Goal: Information Seeking & Learning: Learn about a topic

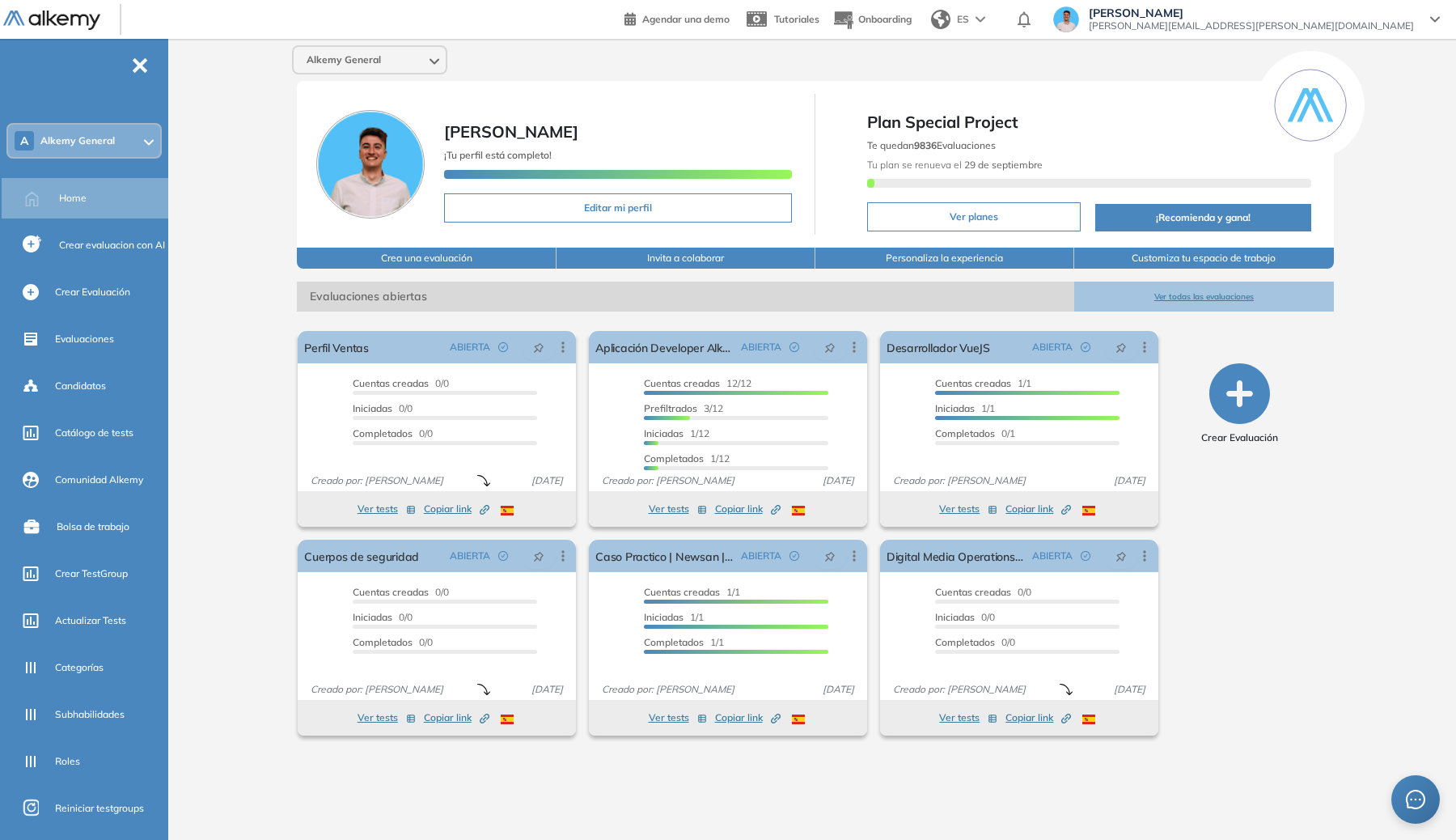
click at [89, 145] on span "Alkemy General" at bounding box center [77, 140] width 75 height 13
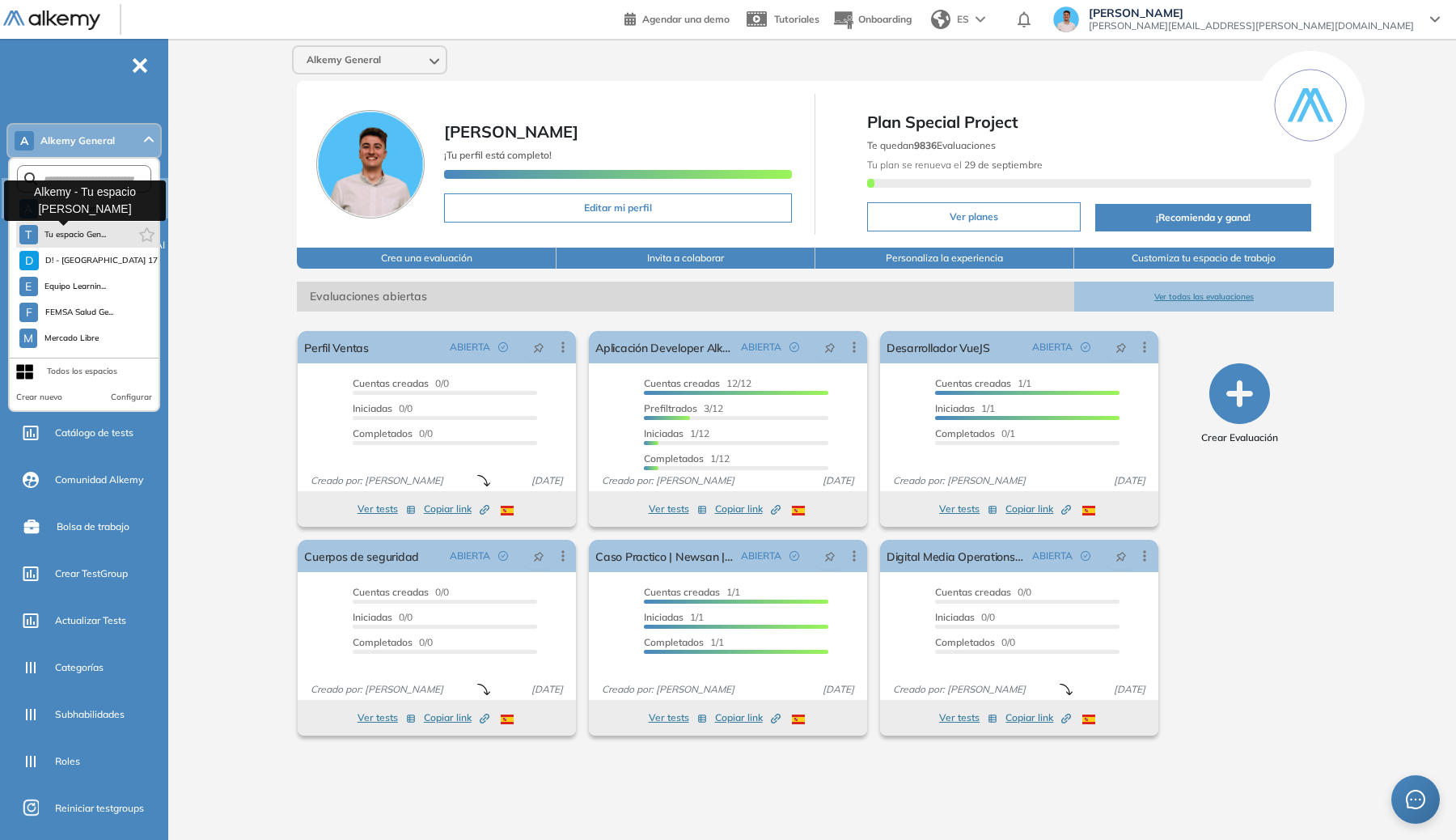
click at [95, 227] on button "T Tu espacio Gen..." at bounding box center [63, 234] width 87 height 19
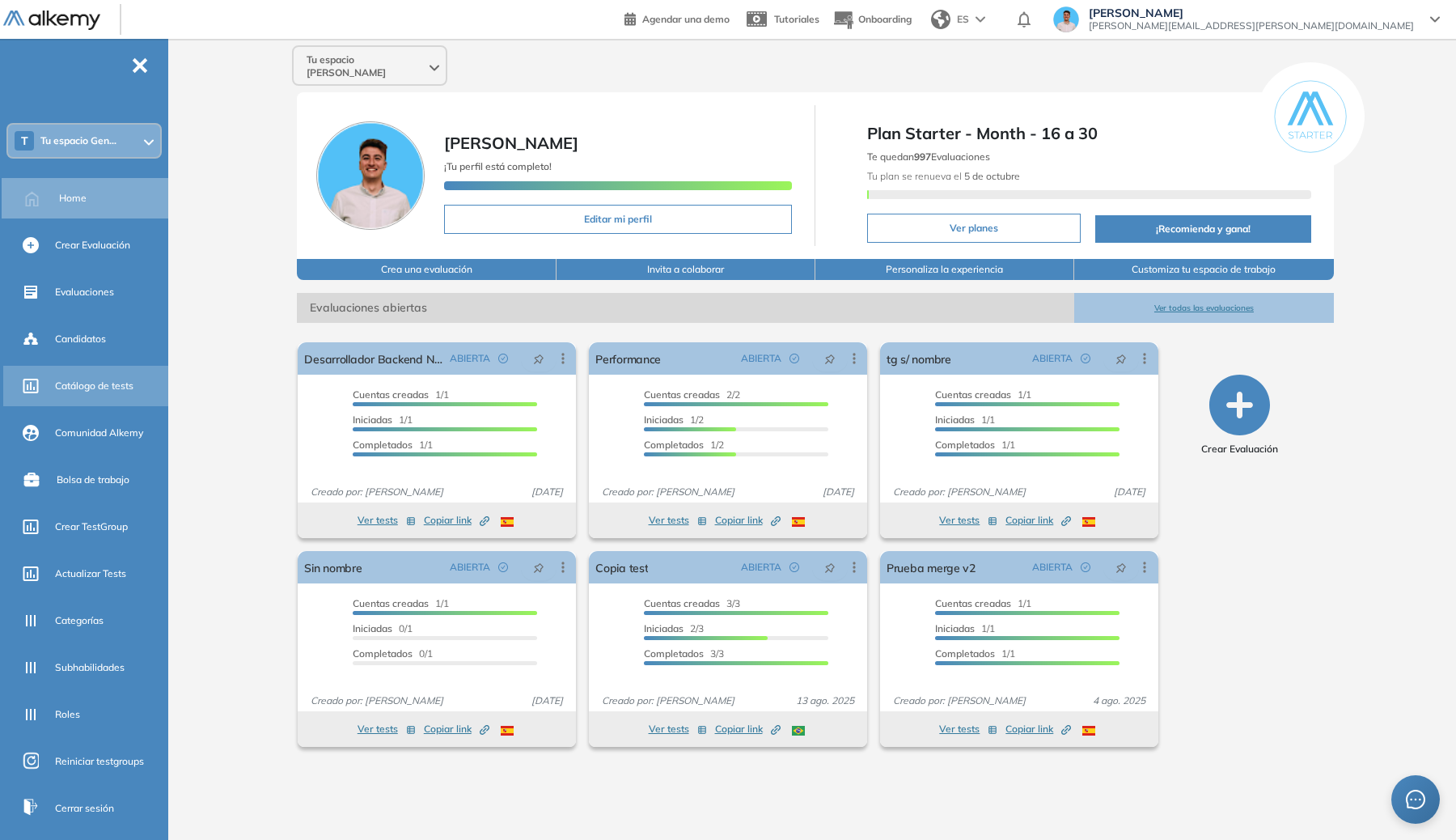
click at [98, 375] on div "Catálogo de tests" at bounding box center [110, 386] width 110 height 28
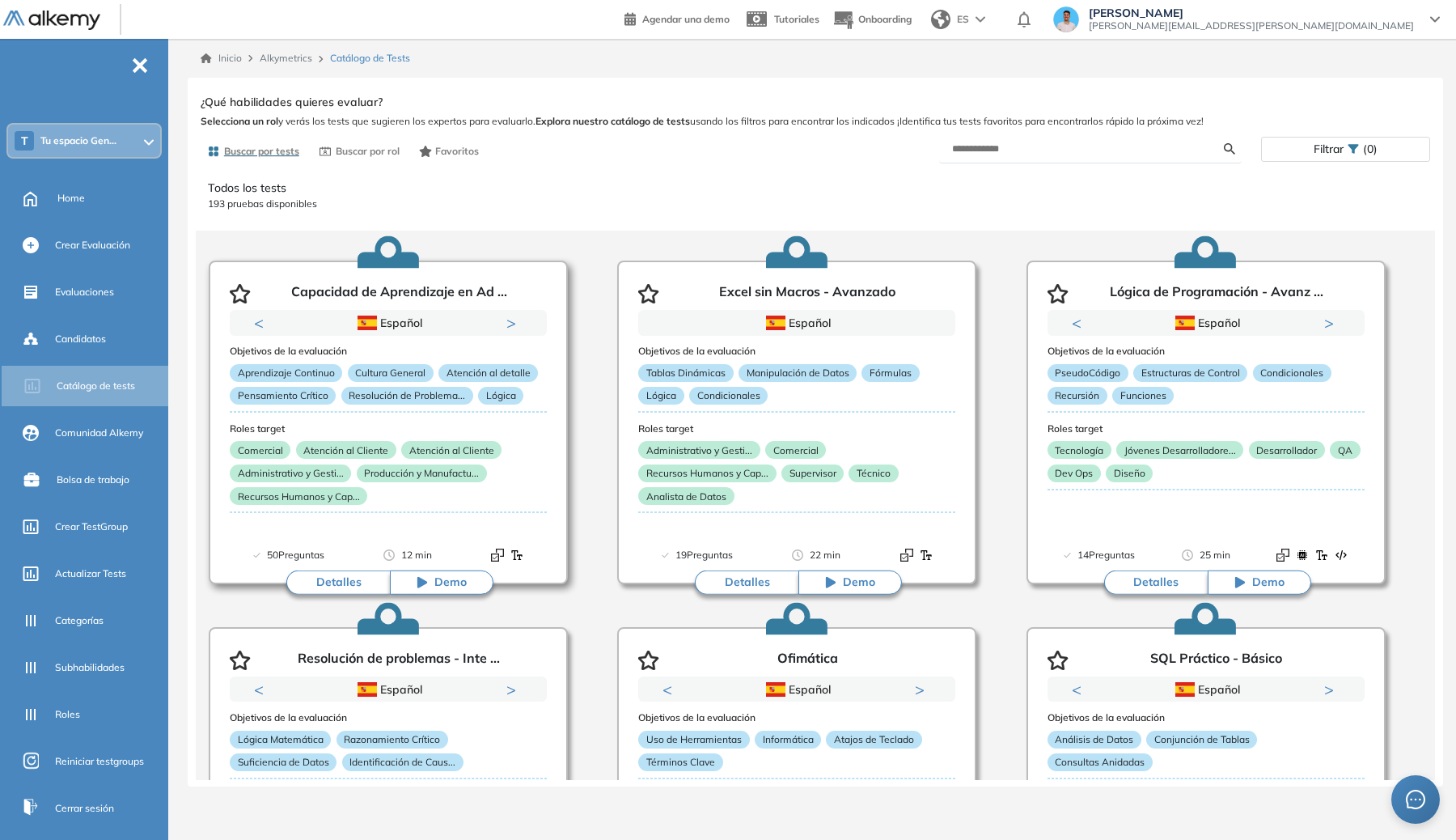
click at [470, 426] on h3 "Roles target" at bounding box center [388, 429] width 317 height 12
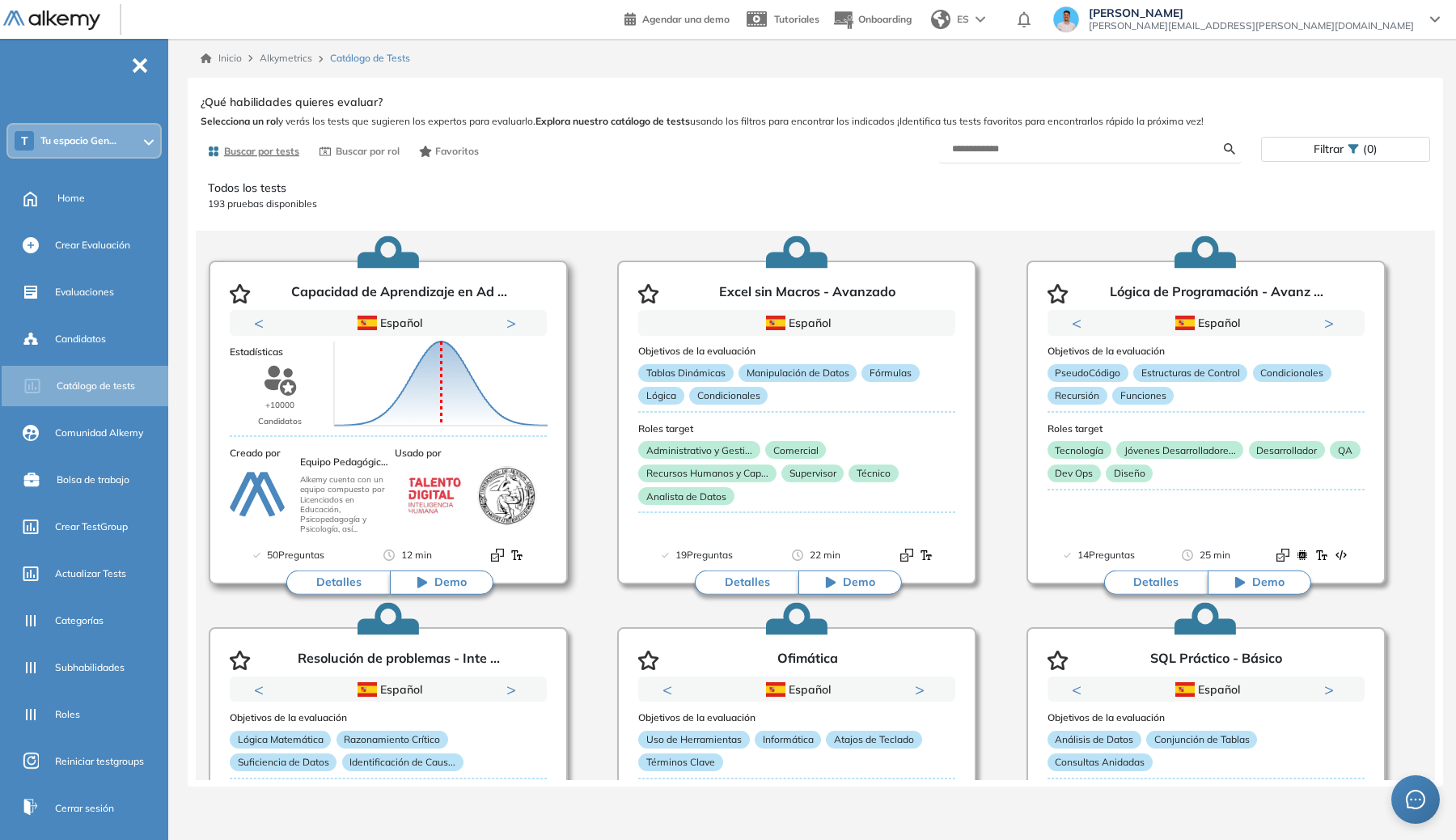
click at [357, 581] on button "Detalles" at bounding box center [338, 582] width 104 height 24
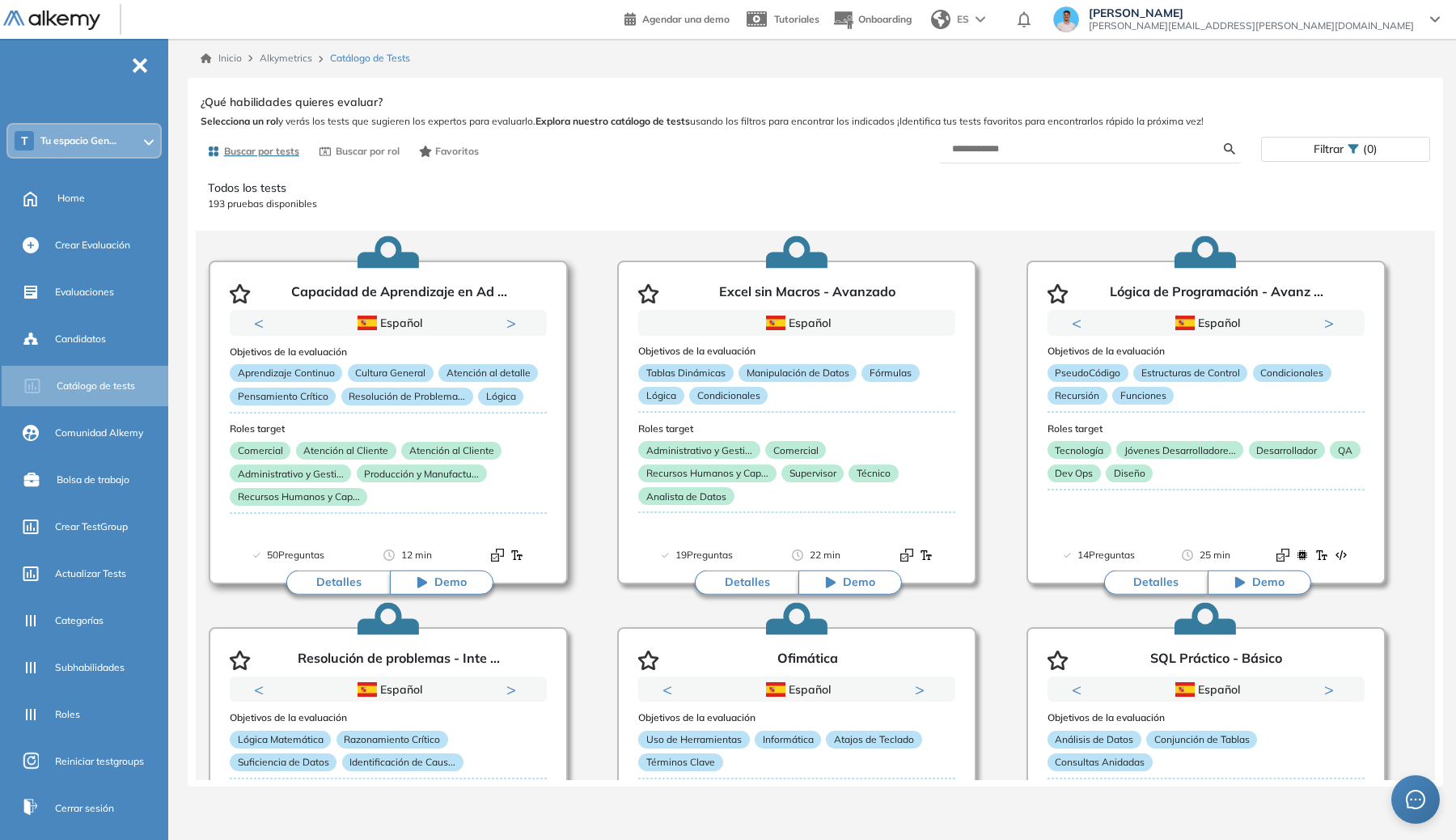
click at [358, 580] on button "Detalles" at bounding box center [338, 582] width 104 height 24
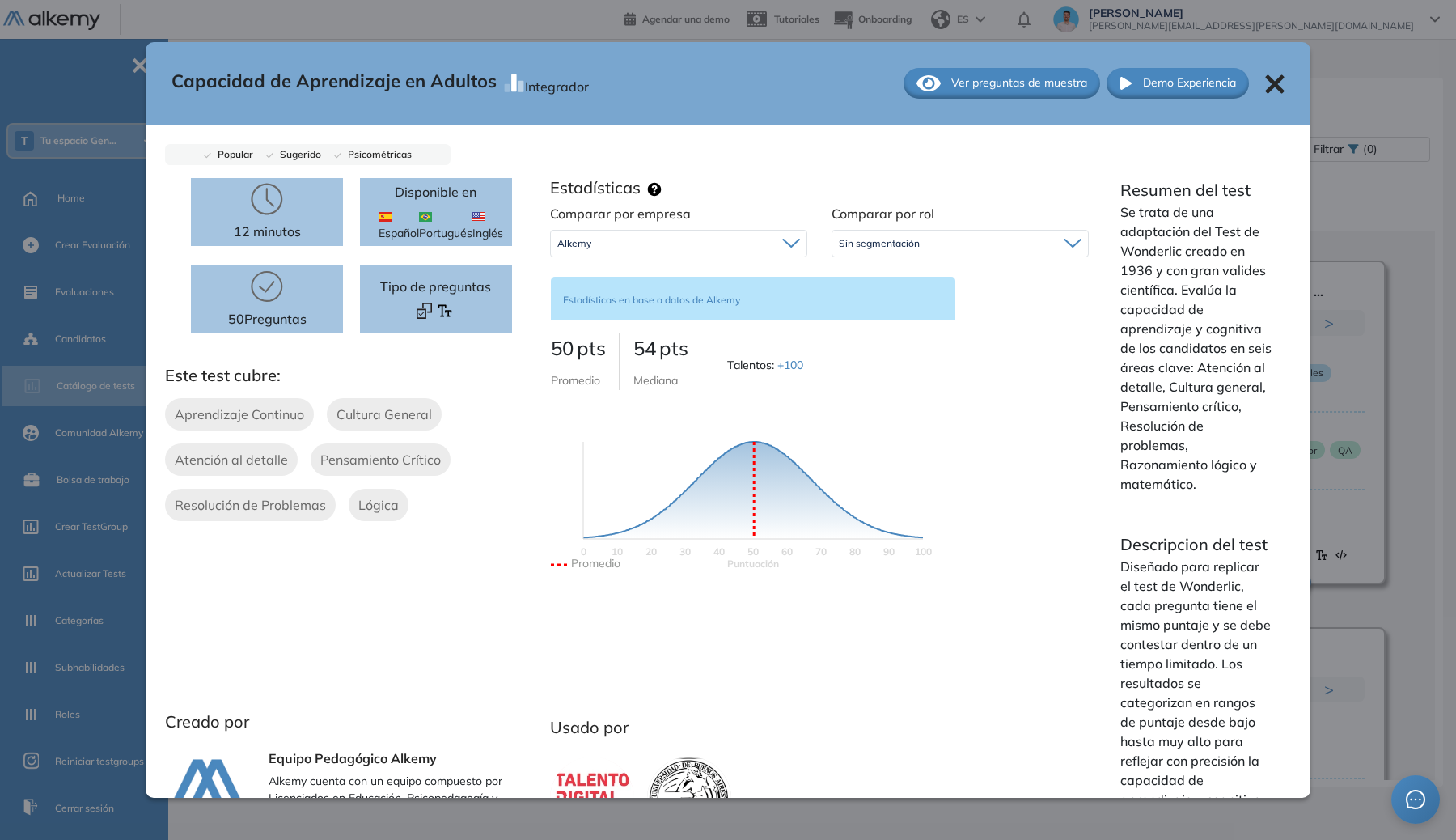
click at [691, 236] on div "Alkemy" at bounding box center [678, 243] width 255 height 26
click at [692, 241] on div "Alkemy" at bounding box center [678, 243] width 255 height 26
click at [874, 239] on span "Sin segmentación" at bounding box center [879, 243] width 81 height 13
click at [877, 244] on span "Sin segmentación" at bounding box center [879, 243] width 81 height 13
click at [654, 239] on div "Alkemy" at bounding box center [678, 243] width 255 height 26
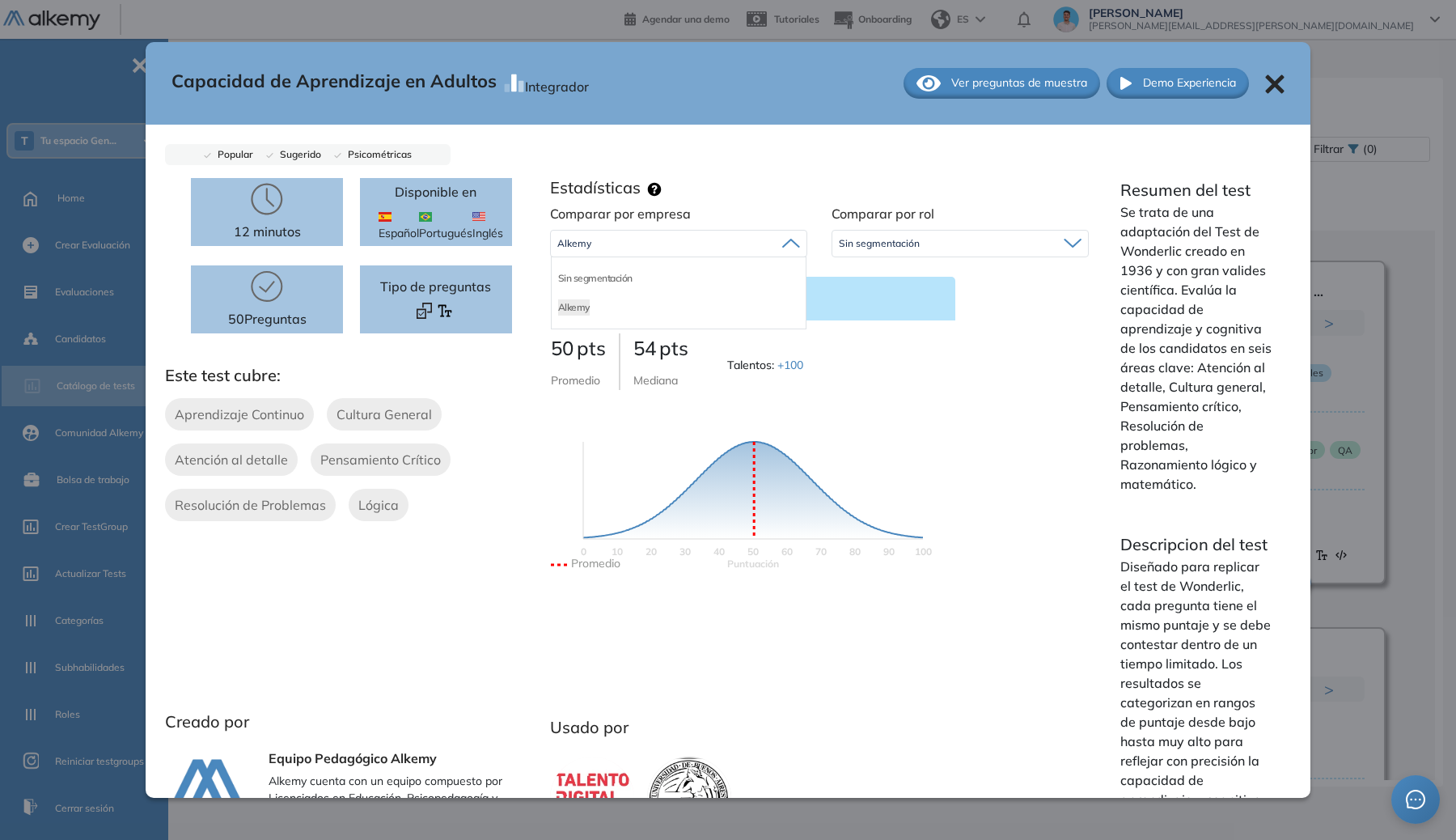
click at [574, 289] on div "Sin segmentación" at bounding box center [678, 278] width 254 height 29
click at [599, 279] on li "Sin segmentación" at bounding box center [595, 278] width 75 height 16
click at [882, 255] on div "Sin segmentación" at bounding box center [960, 243] width 255 height 26
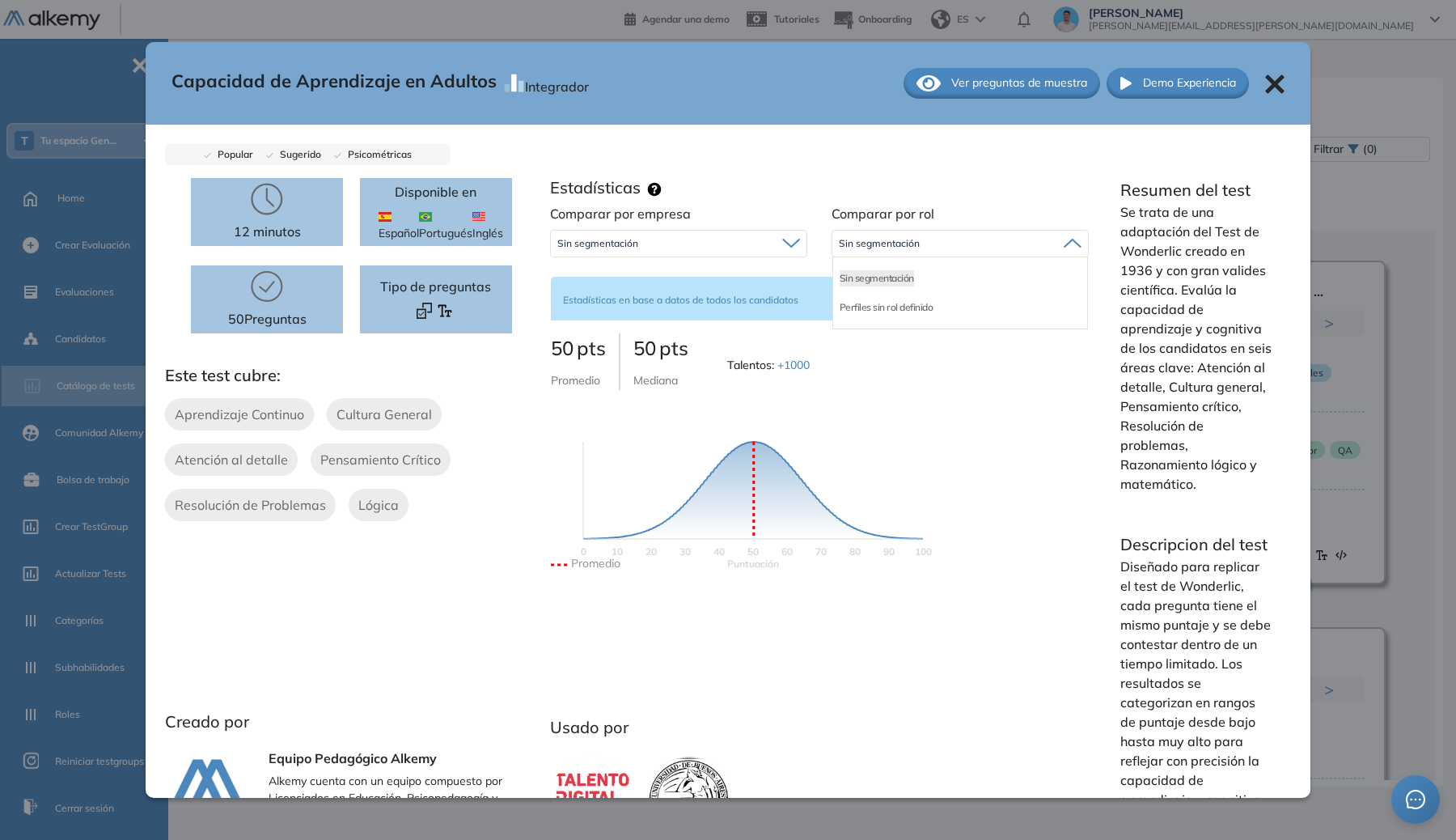
click at [882, 255] on div "Sin segmentación" at bounding box center [960, 243] width 255 height 26
click at [686, 244] on div "Sin segmentación" at bounding box center [678, 243] width 255 height 26
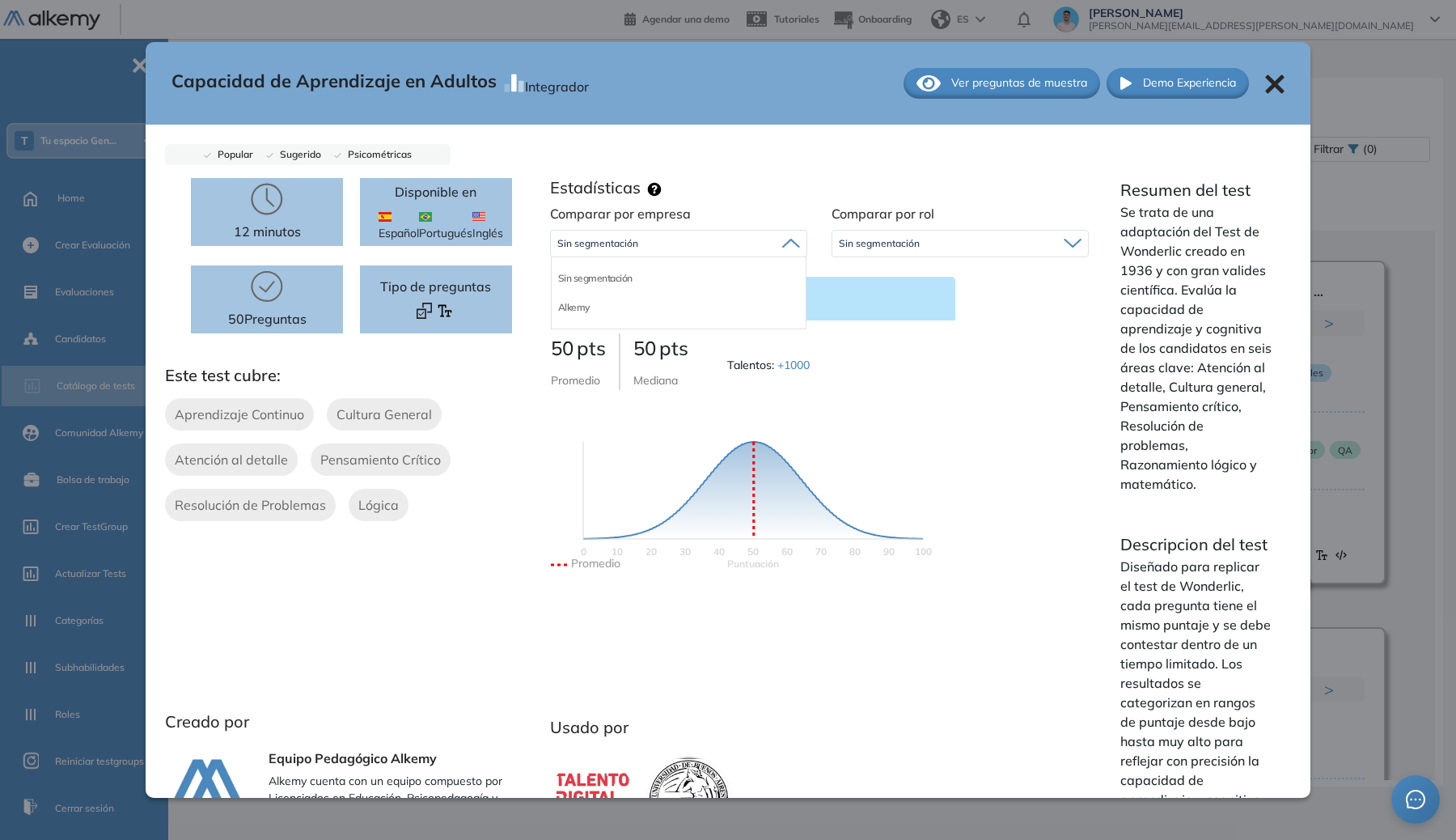
click at [604, 271] on li "Sin segmentación" at bounding box center [595, 278] width 75 height 16
click at [621, 253] on div "Sin segmentación" at bounding box center [678, 243] width 255 height 26
click at [587, 298] on div "Alkemy" at bounding box center [678, 307] width 254 height 29
click at [584, 305] on li "Alkemy" at bounding box center [574, 307] width 32 height 16
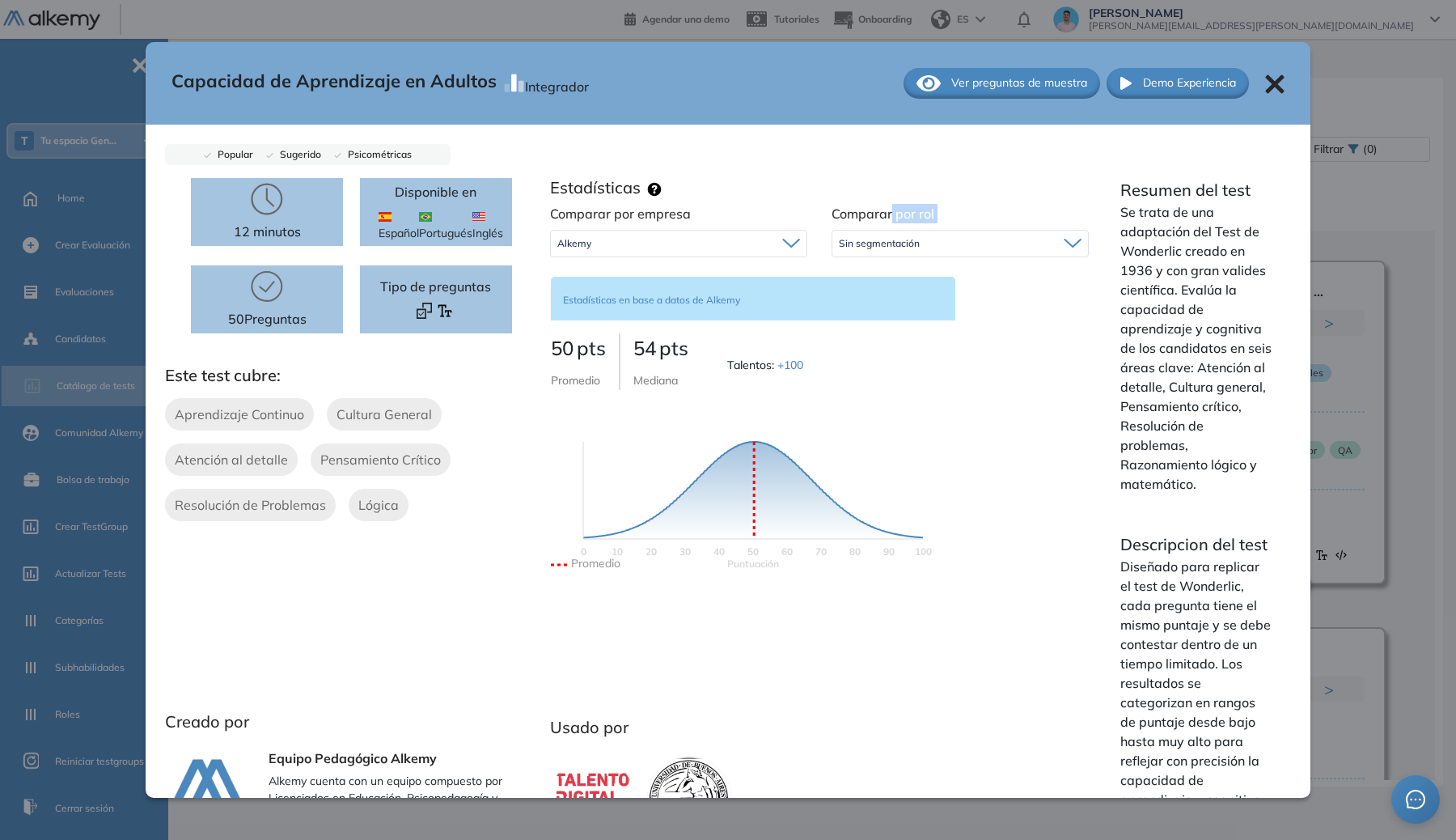
click at [887, 224] on div "Comparar por rol Sin segmentación Sin segmentación Tecnología Perfiles sin rol …" at bounding box center [960, 234] width 281 height 60
click at [892, 239] on span "Sin segmentación" at bounding box center [879, 243] width 81 height 13
click at [882, 338] on li "Perfiles sin rol definido" at bounding box center [887, 336] width 94 height 16
click at [656, 251] on div "Alkemy" at bounding box center [678, 243] width 255 height 26
drag, startPoint x: 599, startPoint y: 274, endPoint x: 685, endPoint y: 257, distance: 87.7
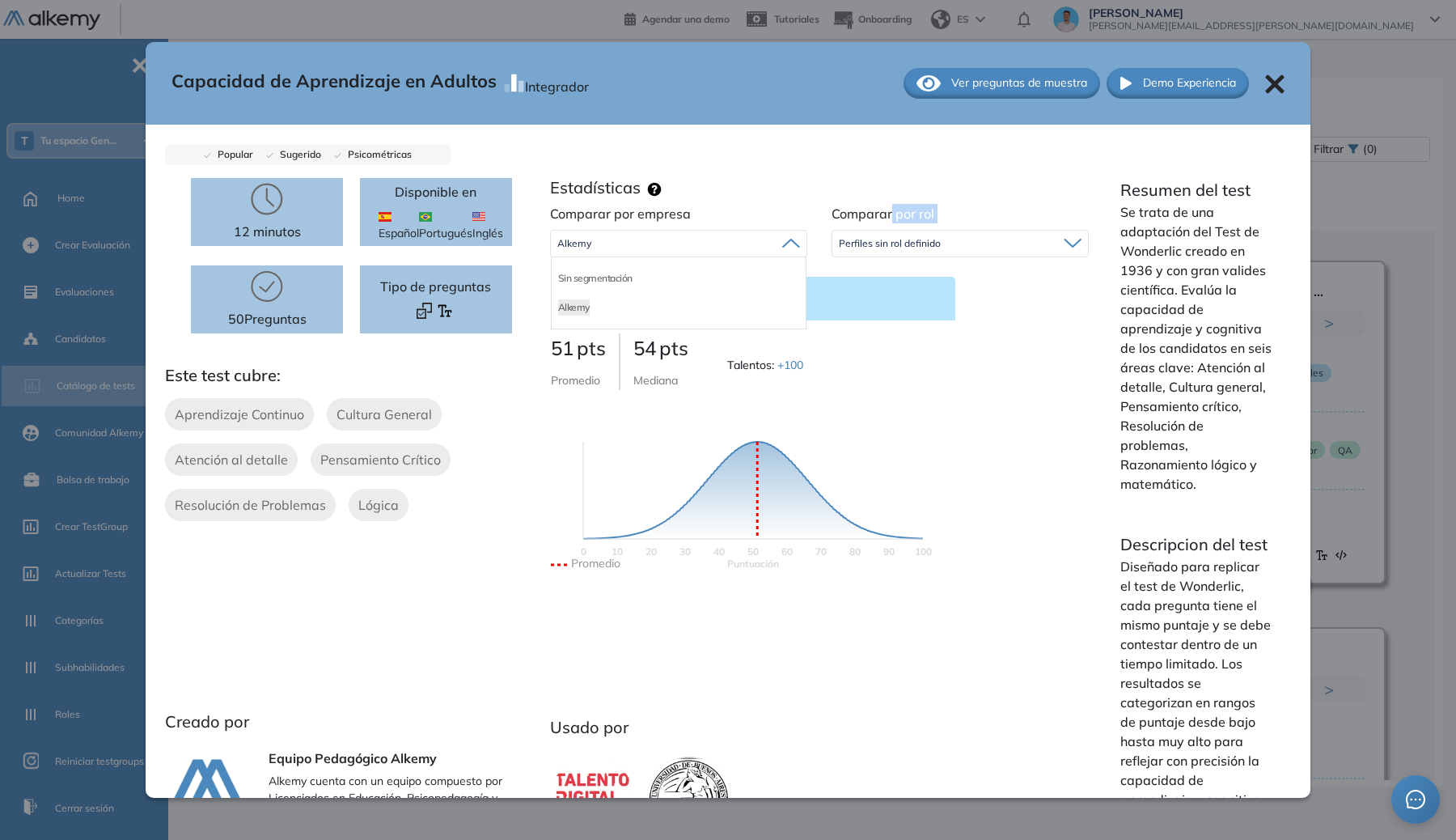
click at [599, 274] on li "Sin segmentación" at bounding box center [595, 278] width 75 height 16
click at [898, 242] on span "Perfiles sin rol definido" at bounding box center [890, 243] width 102 height 13
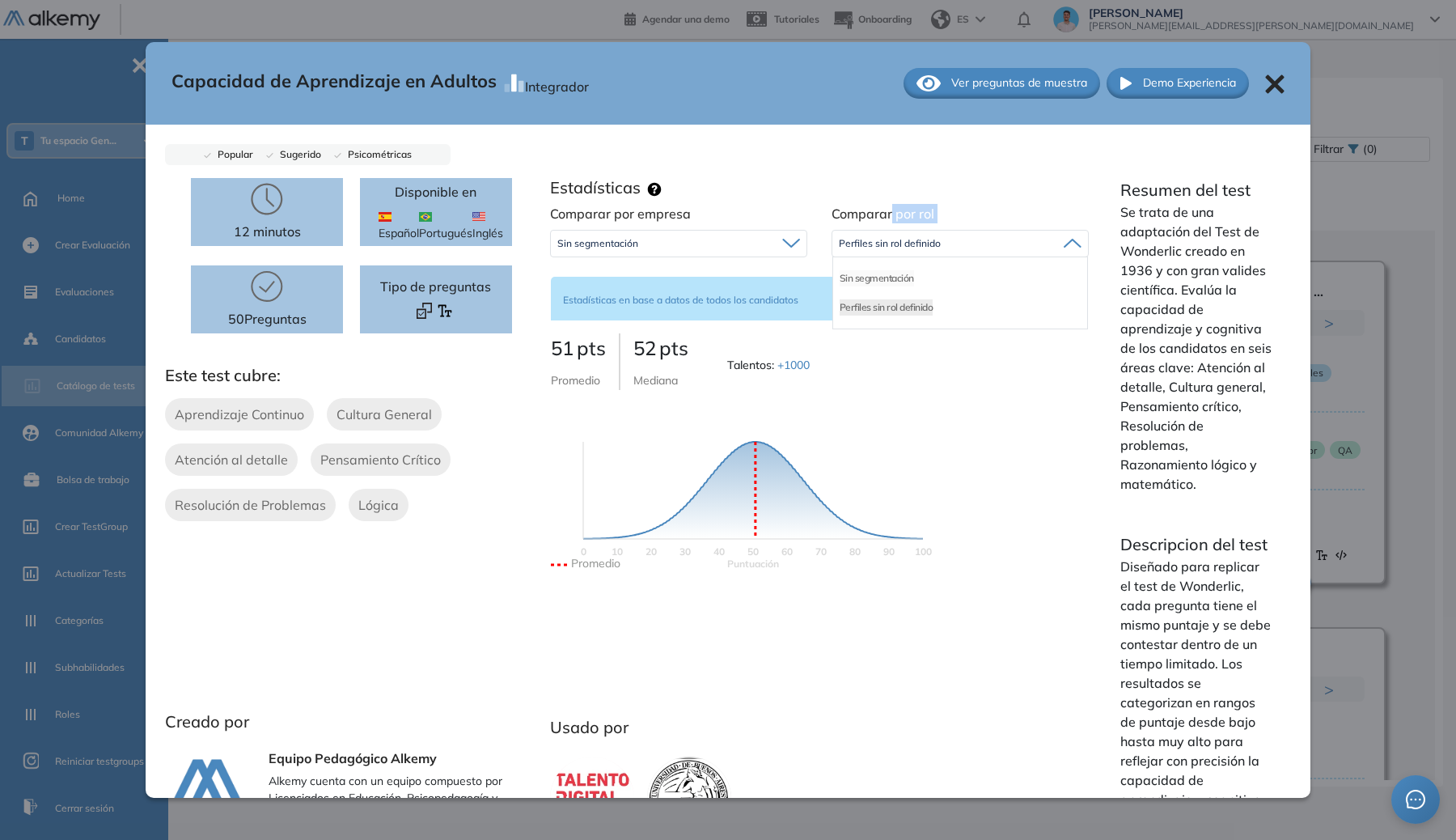
click at [892, 283] on li "Sin segmentación" at bounding box center [877, 278] width 75 height 16
click at [701, 242] on div "Sin segmentación" at bounding box center [678, 243] width 255 height 26
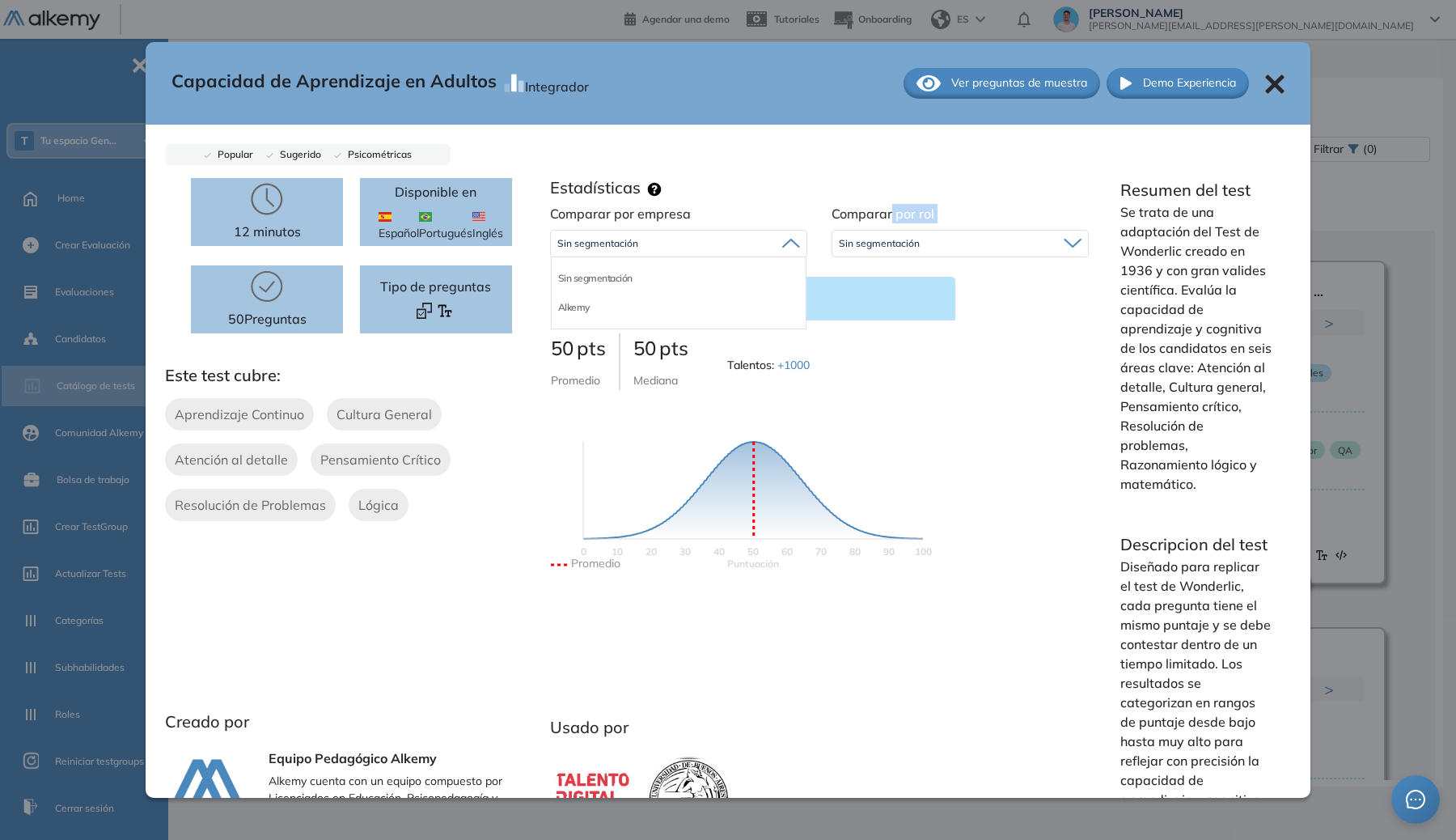
click at [595, 287] on div "Sin segmentación" at bounding box center [678, 278] width 254 height 29
click at [933, 300] on div "Estadísticas en base a datos de todos los candidatos" at bounding box center [753, 299] width 404 height 44
click at [1345, 249] on div "Capacidad de Aprendizaje en Adultos Integrador Ver preguntas de muestra Demo Ex…" at bounding box center [815, 435] width 1230 height 689
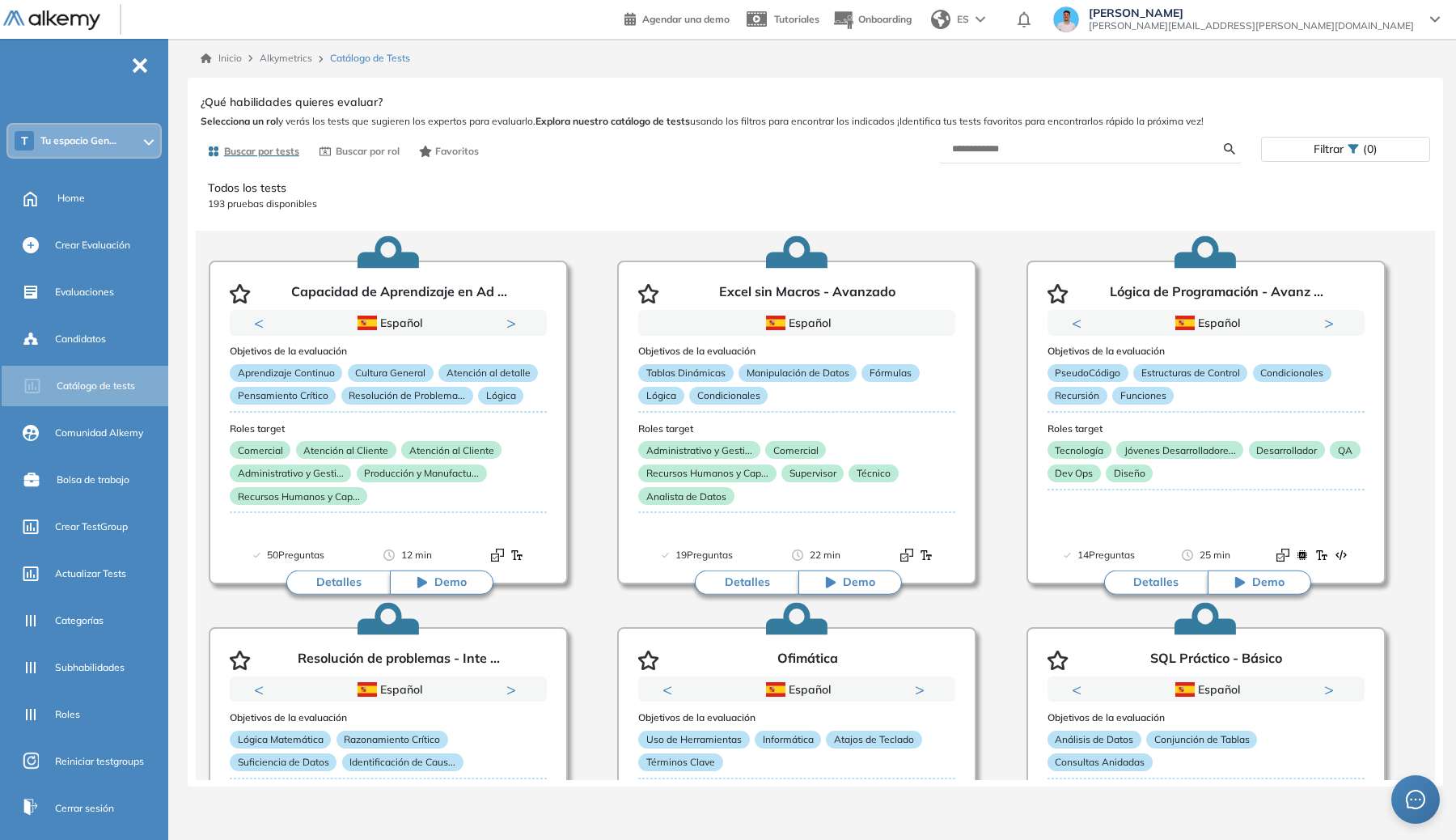
click at [73, 143] on span "Tu espacio Gen..." at bounding box center [78, 140] width 76 height 13
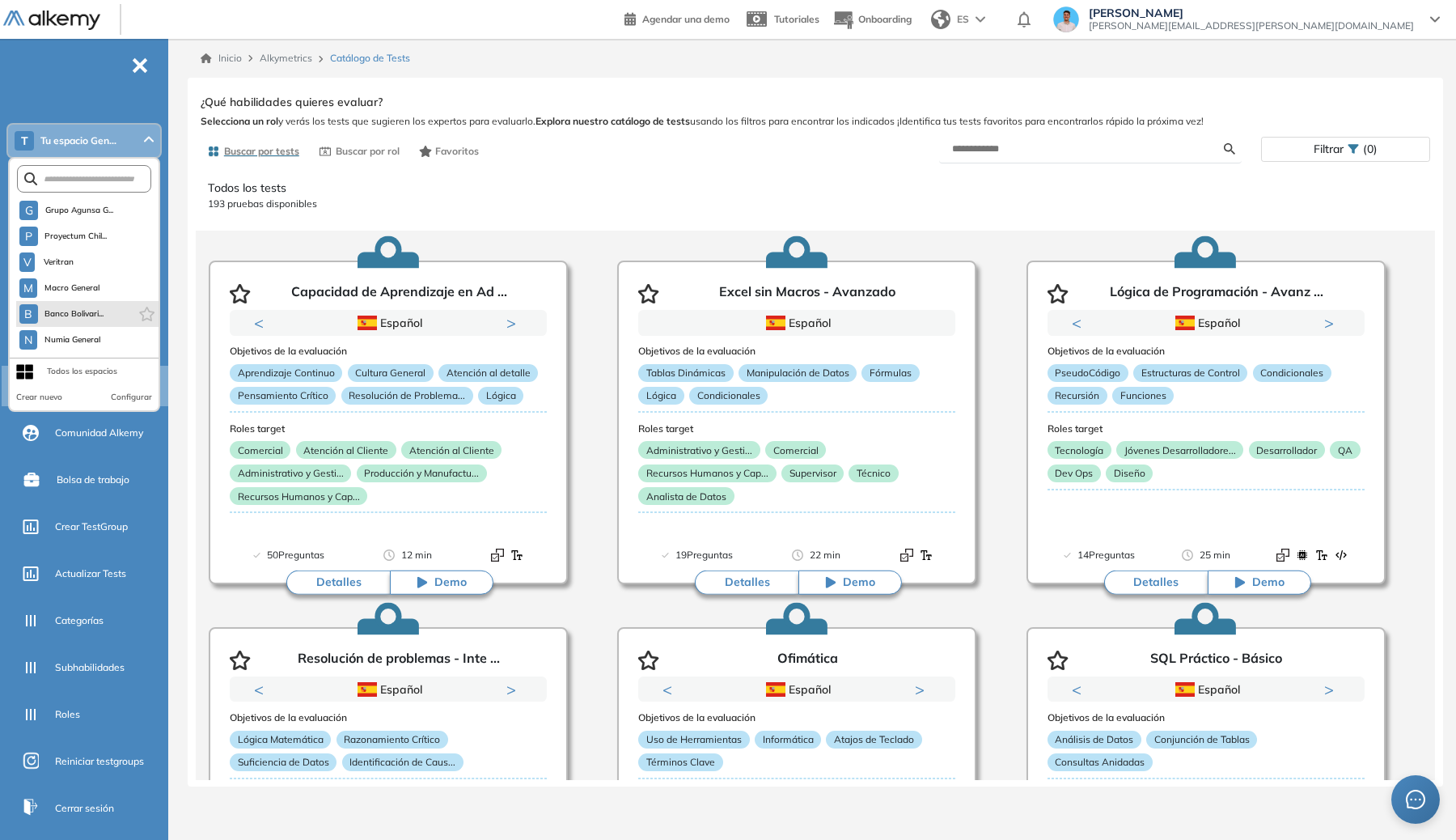
scroll to position [337, 0]
click at [81, 329] on button "N Numia General" at bounding box center [60, 338] width 82 height 19
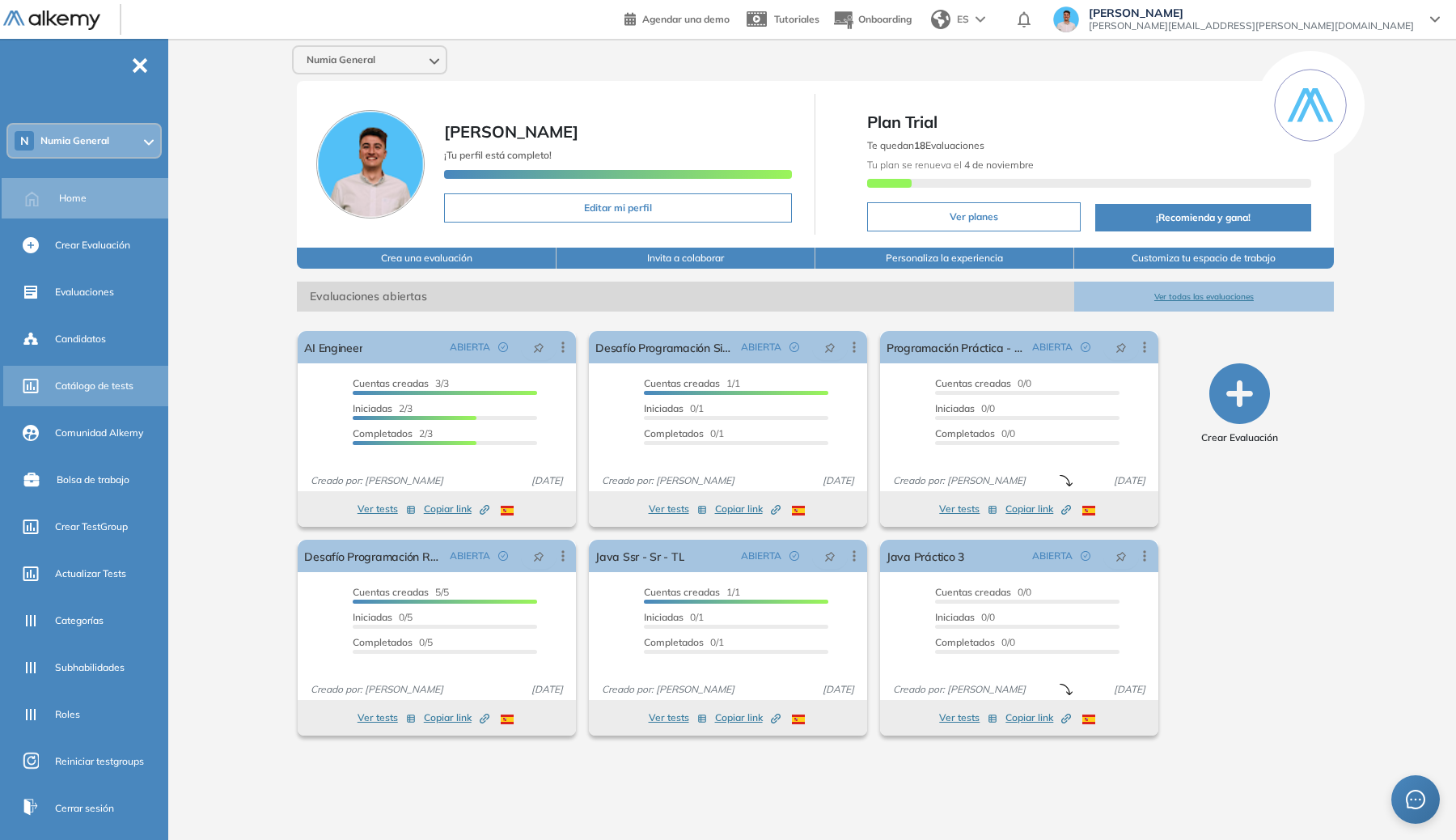
click at [109, 391] on span "Catálogo de tests" at bounding box center [95, 385] width 79 height 14
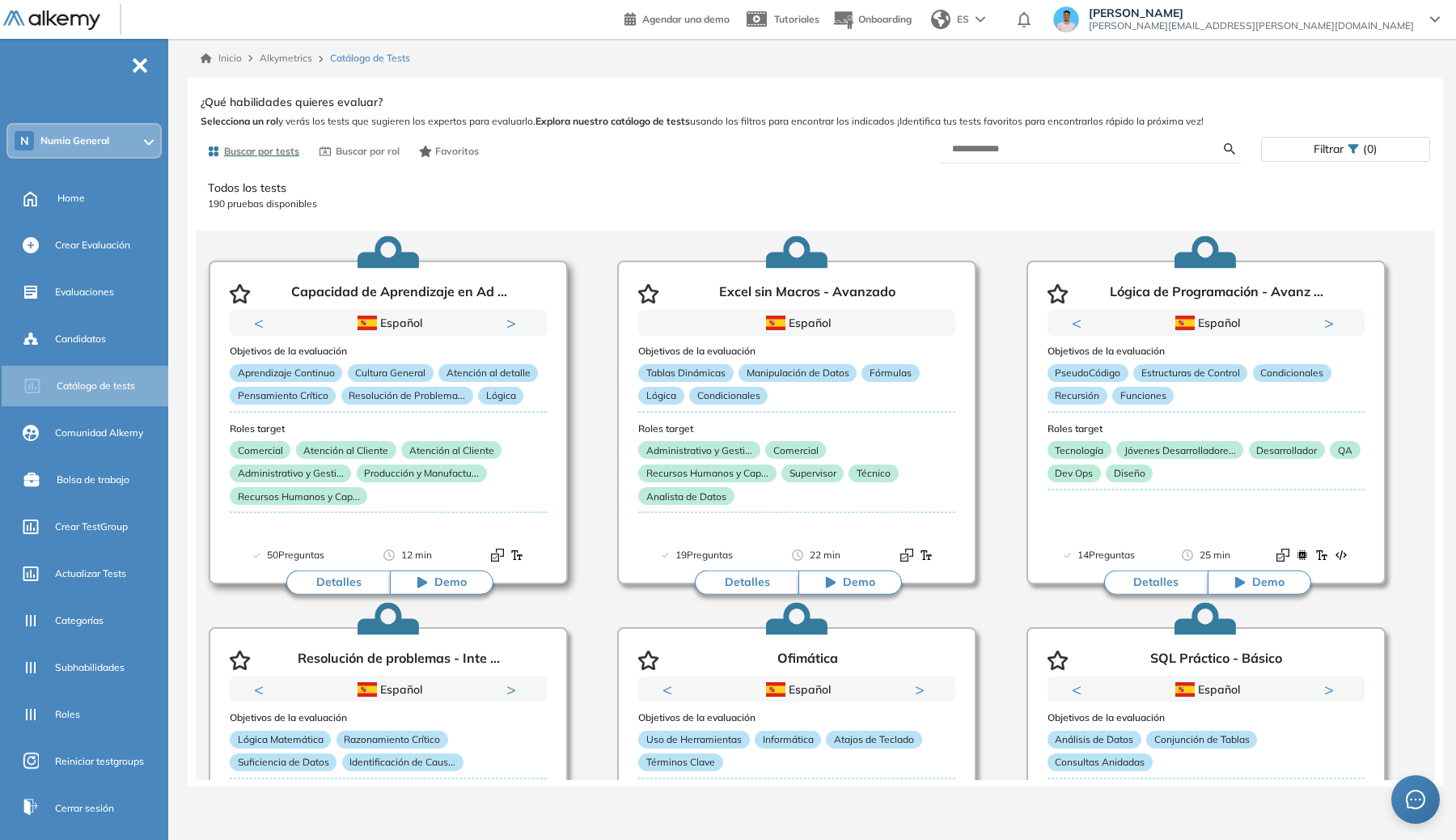
click at [358, 586] on button "Detalles" at bounding box center [338, 582] width 104 height 24
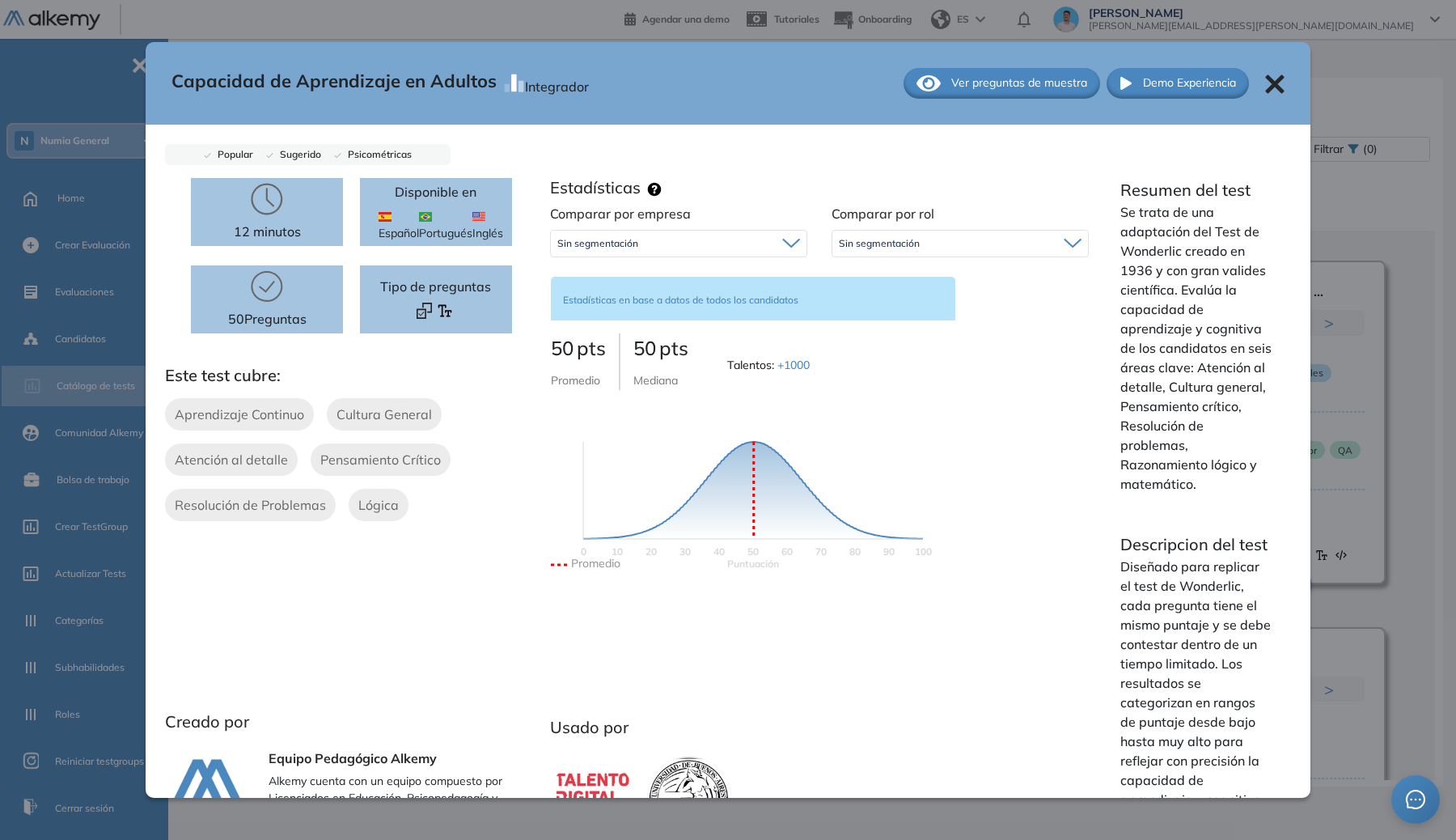
click at [671, 249] on div "Sin segmentación" at bounding box center [678, 243] width 255 height 26
click at [673, 247] on div "Sin segmentación" at bounding box center [678, 243] width 255 height 26
click at [889, 238] on span "Sin segmentación" at bounding box center [879, 243] width 81 height 13
click at [864, 364] on li "Administrativo y Gestión, Contable o Financiero" at bounding box center [938, 365] width 196 height 16
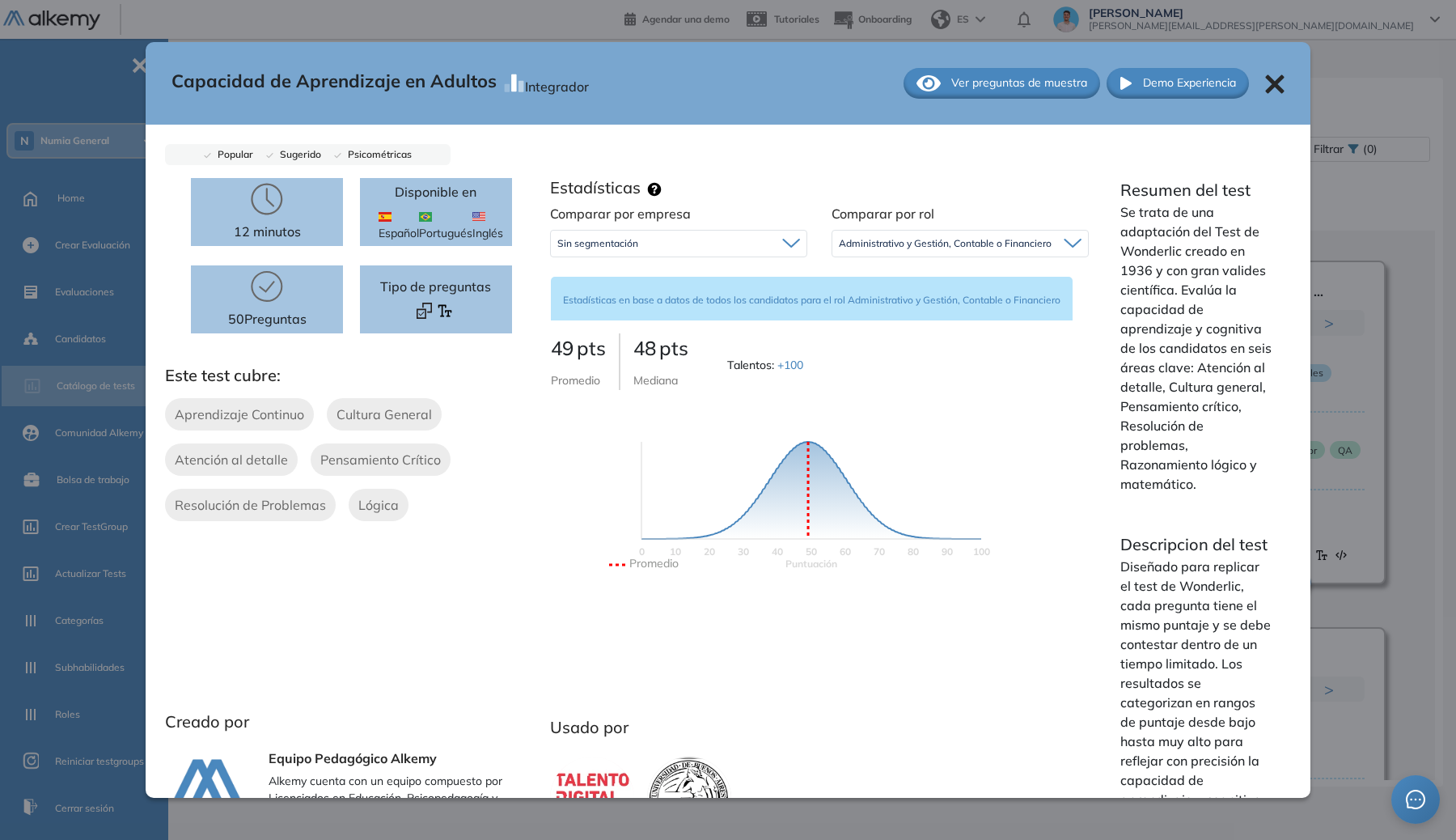
click at [897, 247] on span "Administrativo y Gestión, Contable o Financiero" at bounding box center [945, 243] width 213 height 13
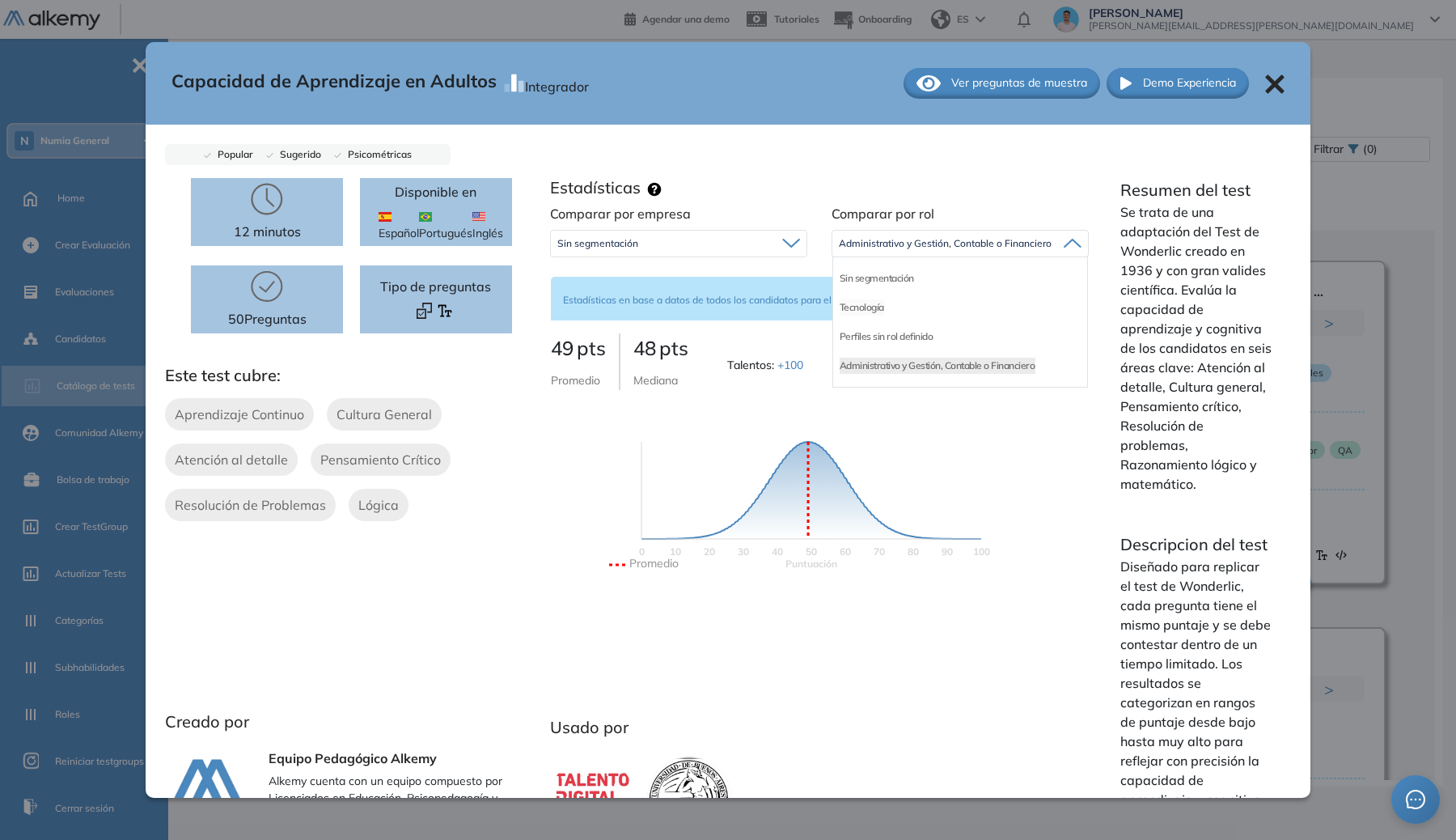
click at [879, 312] on div "Tecnología" at bounding box center [960, 307] width 254 height 29
click at [876, 322] on div "Perfiles sin rol definido" at bounding box center [960, 337] width 254 height 29
drag, startPoint x: 875, startPoint y: 328, endPoint x: 876, endPoint y: 319, distance: 9.1
click at [875, 329] on li "Perfiles sin rol definido" at bounding box center [887, 336] width 94 height 16
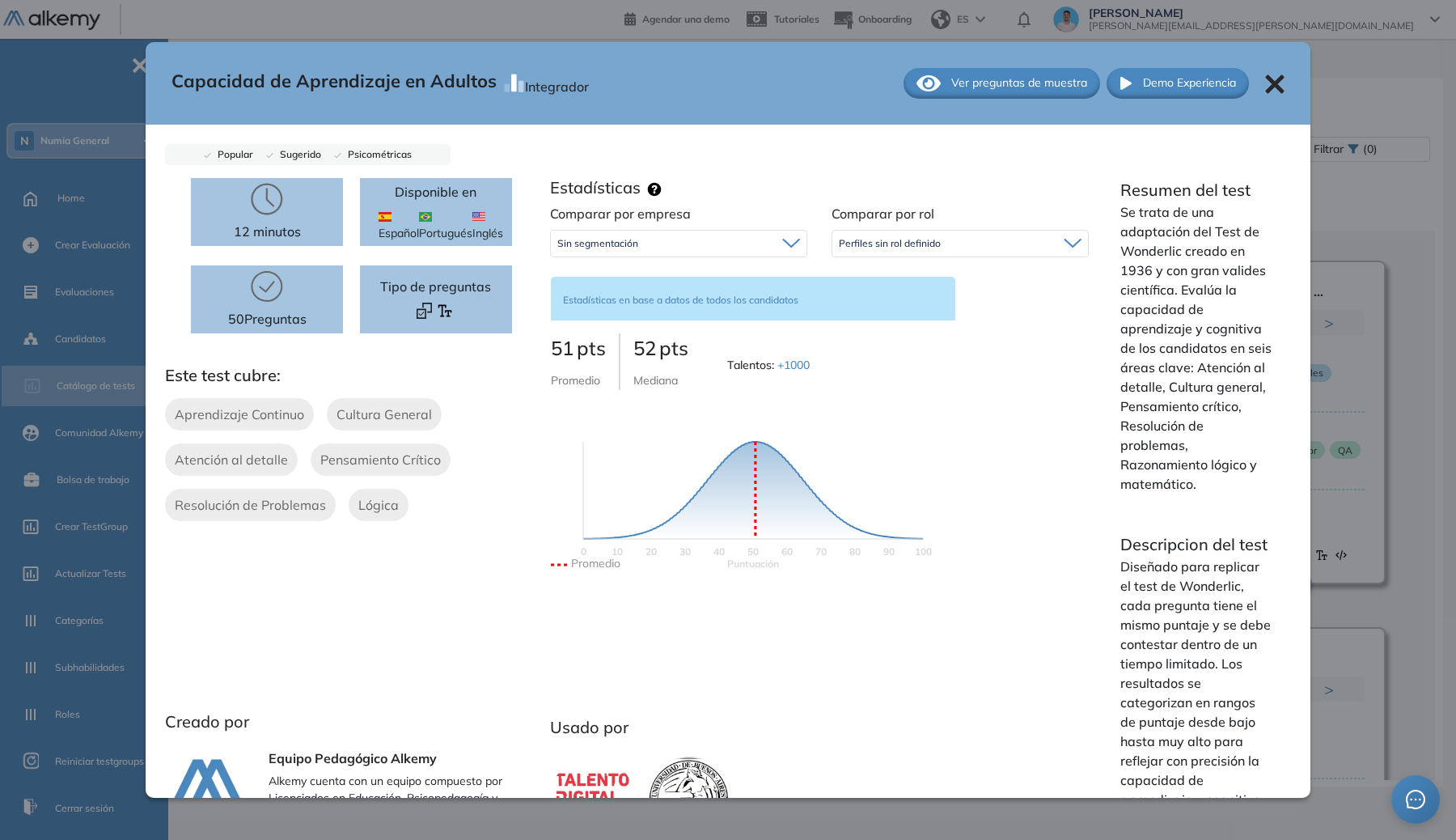
click at [884, 245] on span "Perfiles sin rol definido" at bounding box center [890, 243] width 102 height 13
drag, startPoint x: 863, startPoint y: 319, endPoint x: 864, endPoint y: 311, distance: 8.1
click at [863, 318] on div "Tecnología" at bounding box center [960, 307] width 254 height 29
click at [864, 311] on li "Tecnología" at bounding box center [862, 307] width 44 height 16
click at [893, 236] on div "Tecnología" at bounding box center [960, 243] width 255 height 26
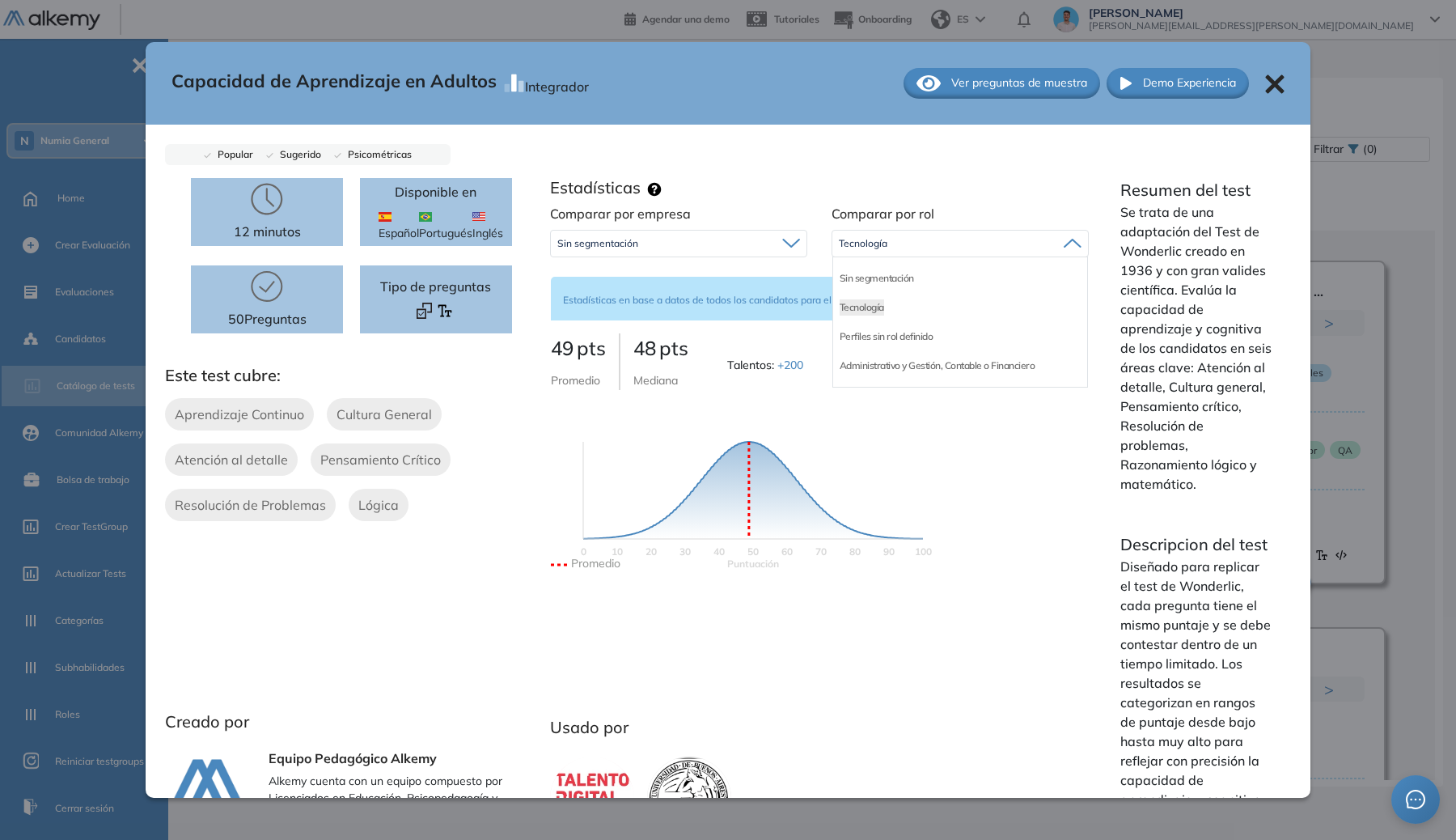
click at [872, 351] on div "Administrativo y Gestión, Contable o Financiero" at bounding box center [960, 365] width 254 height 29
click at [872, 363] on li "Administrativo y Gestión, Contable o Financiero" at bounding box center [938, 365] width 196 height 16
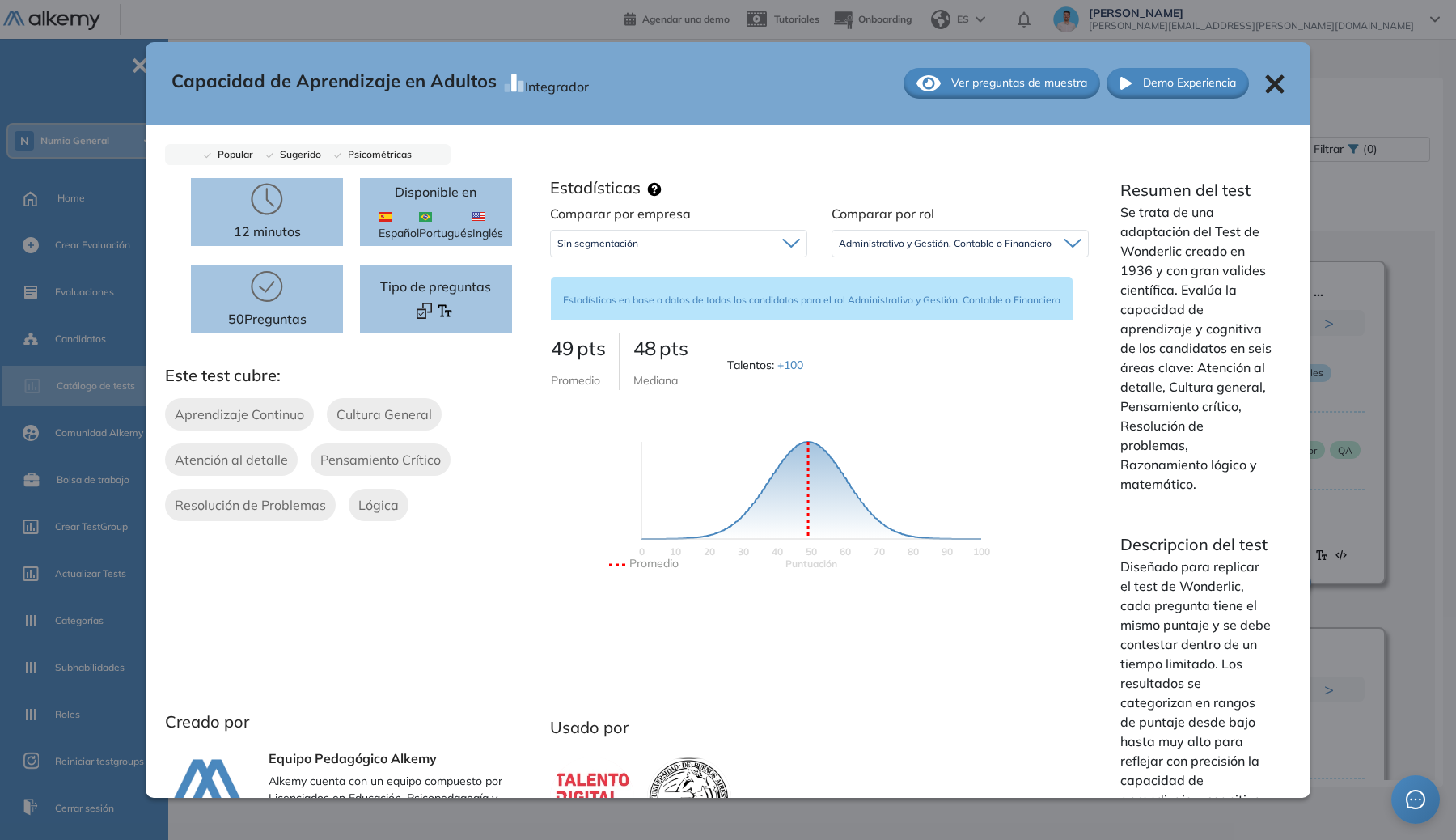
click at [913, 253] on div "Administrativo y Gestión, Contable o Financiero" at bounding box center [960, 243] width 255 height 26
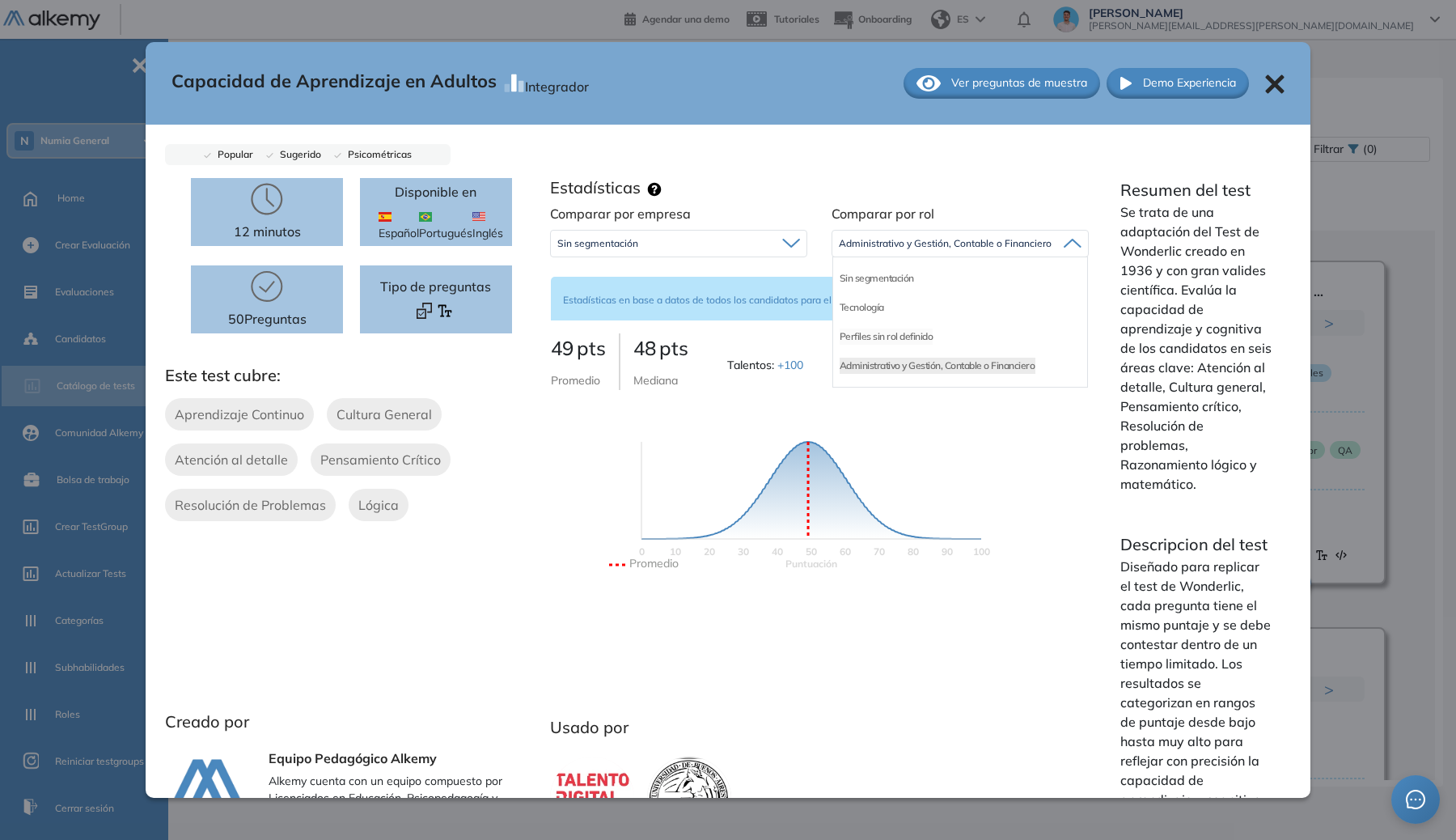
click at [868, 333] on li "Perfiles sin rol definido" at bounding box center [887, 336] width 94 height 16
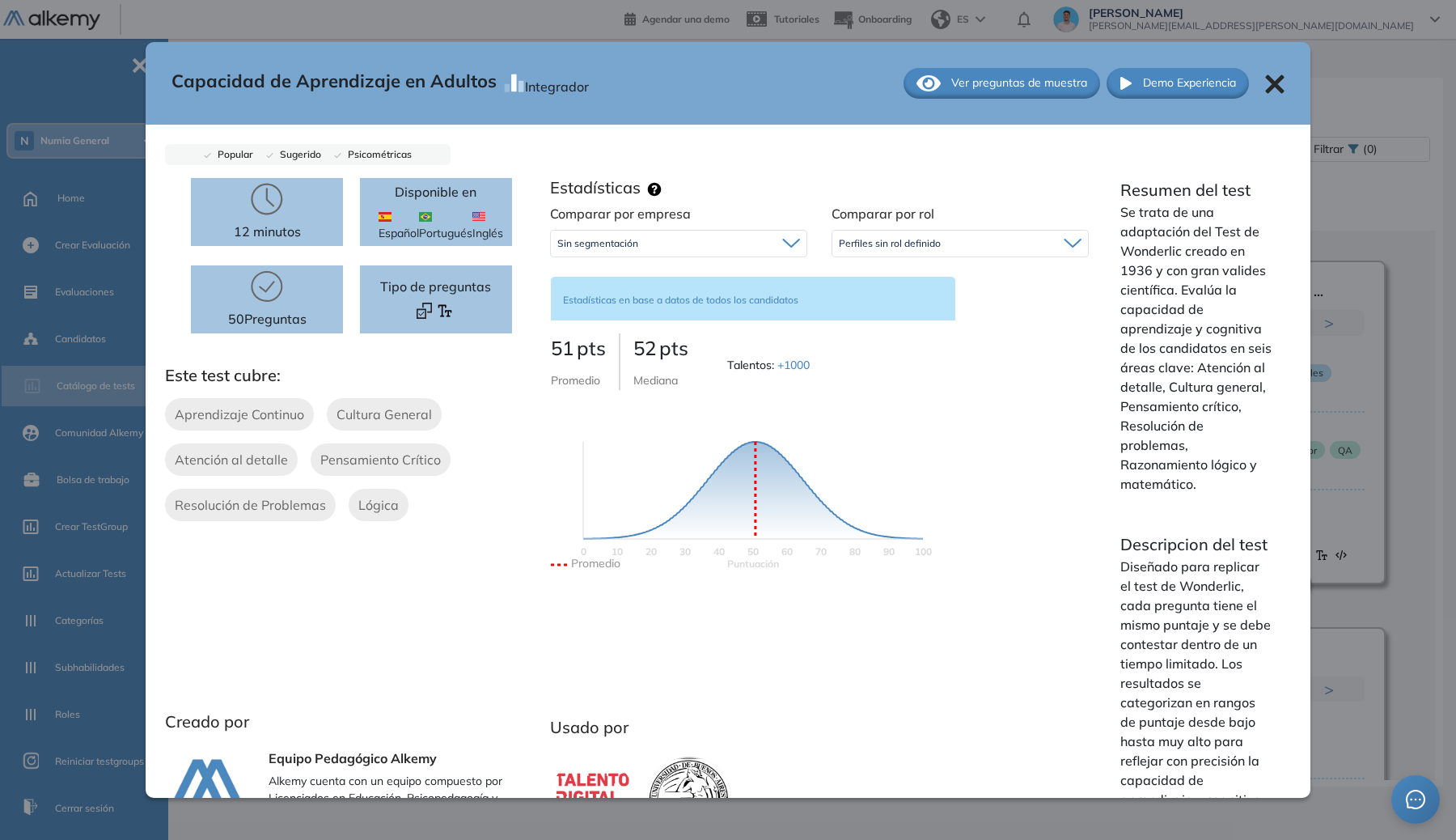
click at [615, 251] on div "Sin segmentación" at bounding box center [678, 243] width 255 height 26
drag, startPoint x: 624, startPoint y: 276, endPoint x: 768, endPoint y: 236, distance: 149.5
click at [624, 276] on li "Sin segmentación" at bounding box center [595, 278] width 75 height 16
drag, startPoint x: 780, startPoint y: 233, endPoint x: 1143, endPoint y: 186, distance: 366.0
click at [781, 232] on div "Sin segmentación" at bounding box center [678, 243] width 255 height 26
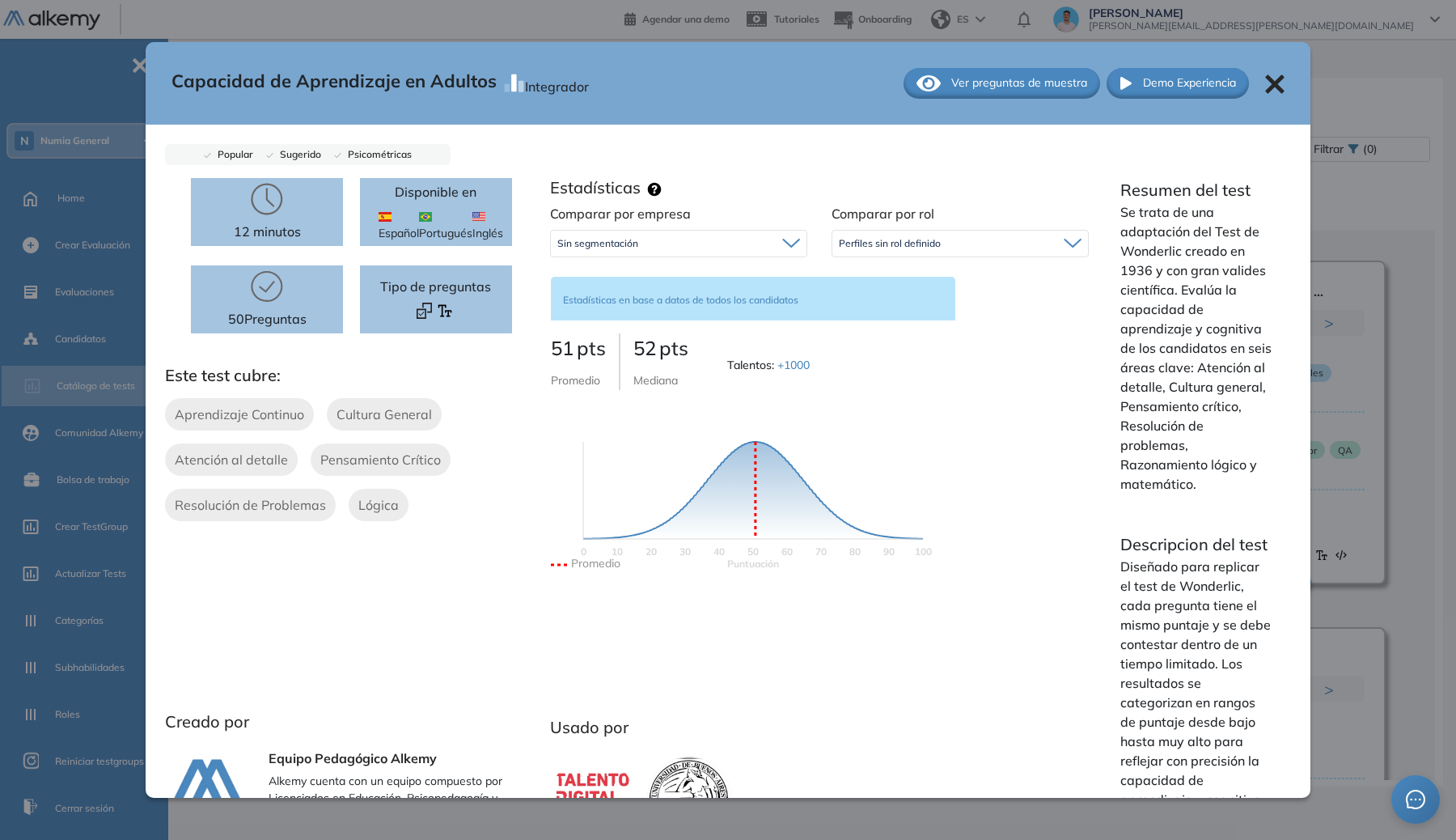
click at [1273, 84] on div "Capacidad de Aprendizaje en Adultos Integrador Ver preguntas de muestra Demo Ex…" at bounding box center [728, 83] width 1165 height 83
click at [1267, 83] on icon at bounding box center [1274, 84] width 19 height 19
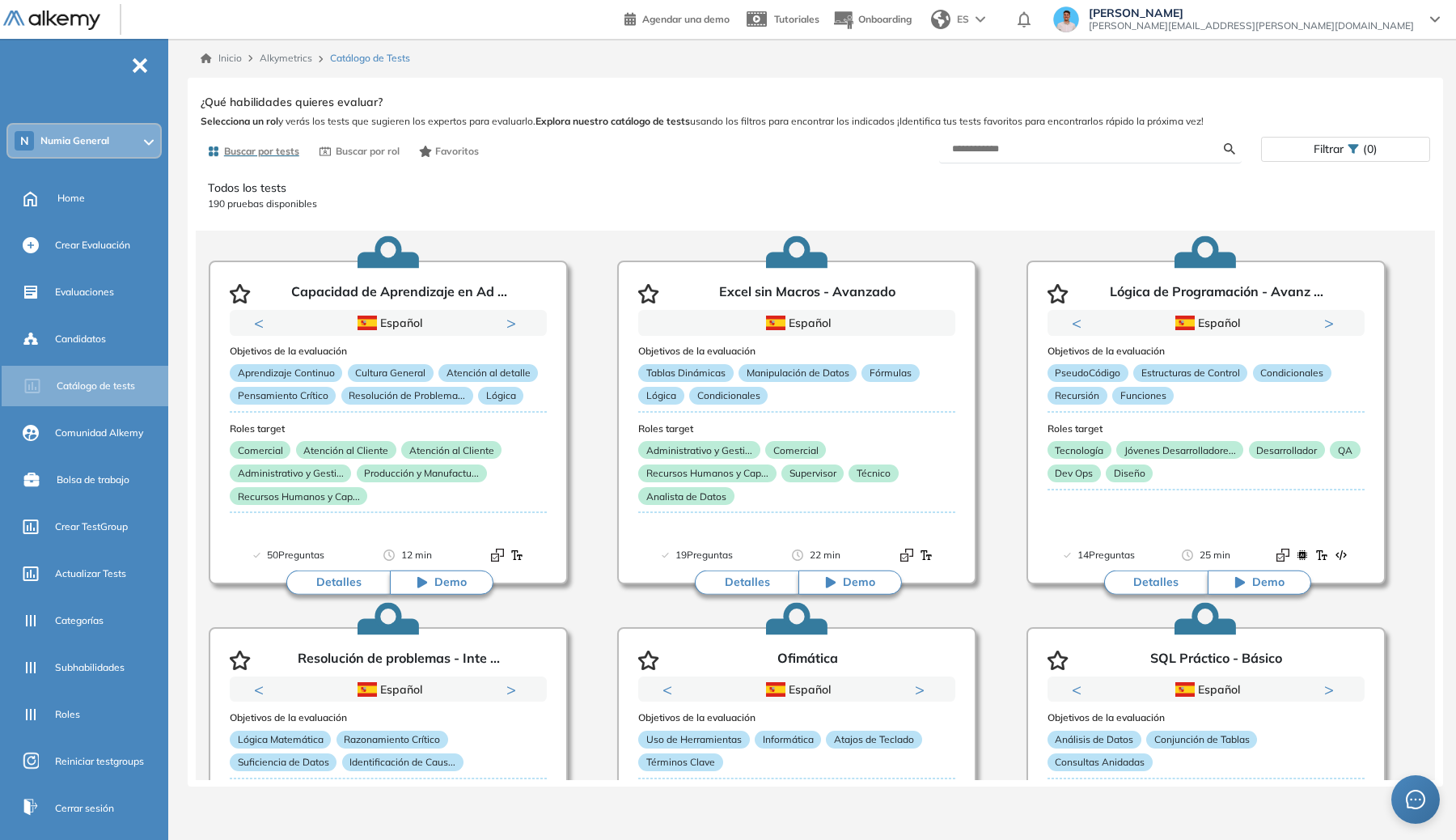
click at [129, 166] on ul "N Numia General Home Crear Evaluación Evaluaciones Candidatos Catálogo de tests…" at bounding box center [84, 446] width 168 height 764
click at [129, 156] on div "N Numia General" at bounding box center [85, 141] width 152 height 33
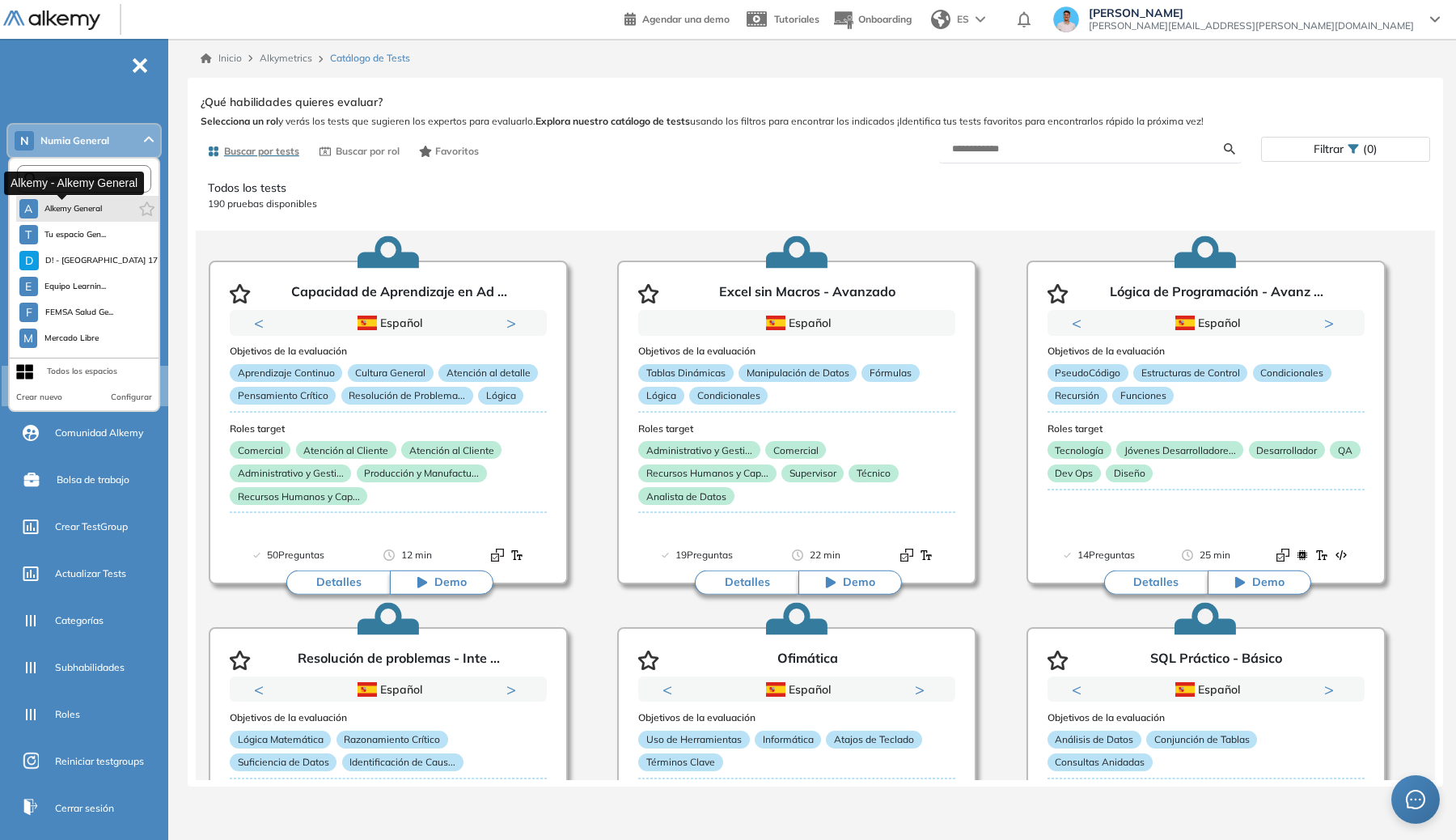
click at [89, 216] on button "A Alkemy General" at bounding box center [61, 209] width 84 height 19
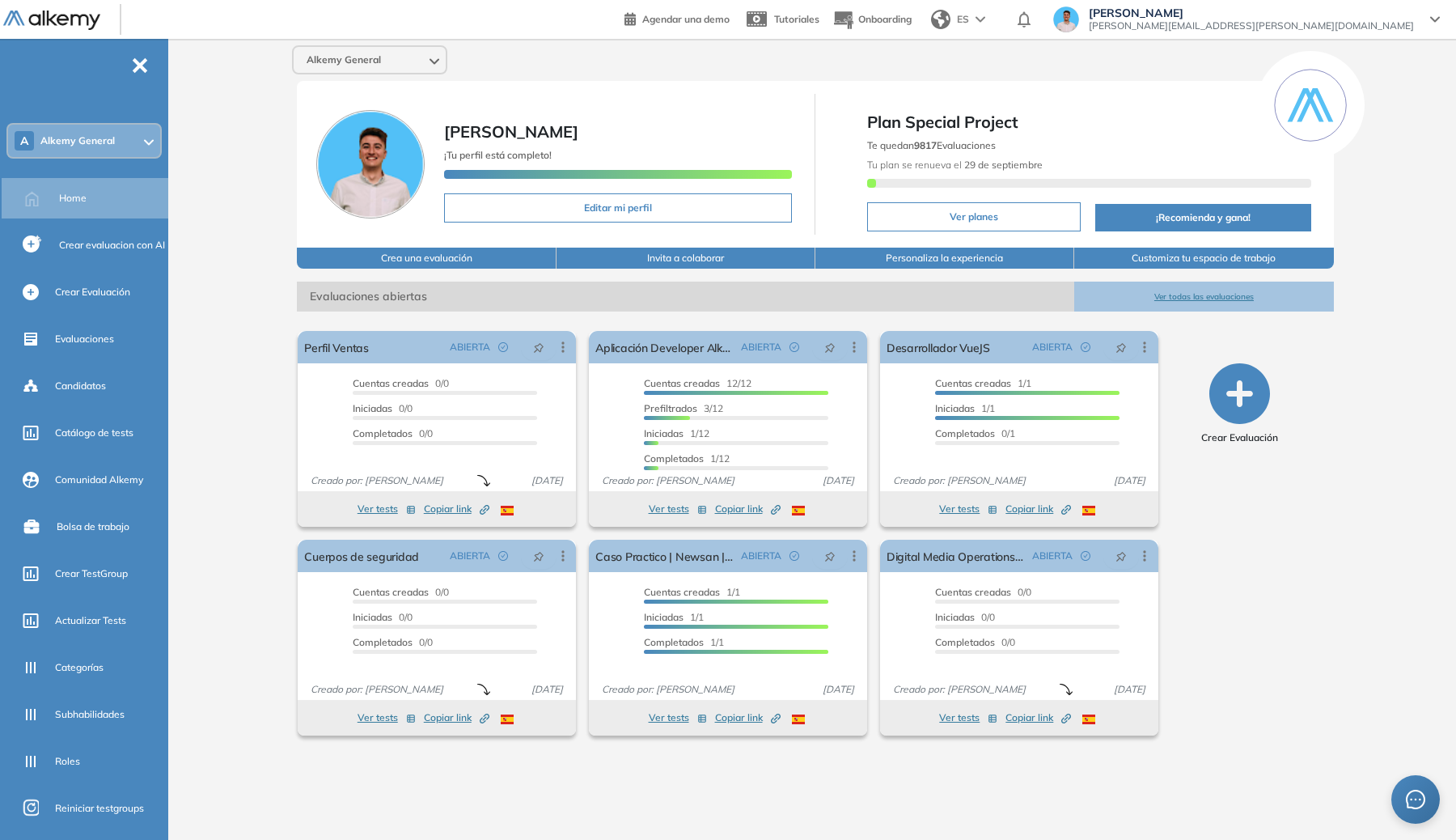
click at [108, 144] on span "Alkemy General" at bounding box center [77, 140] width 75 height 13
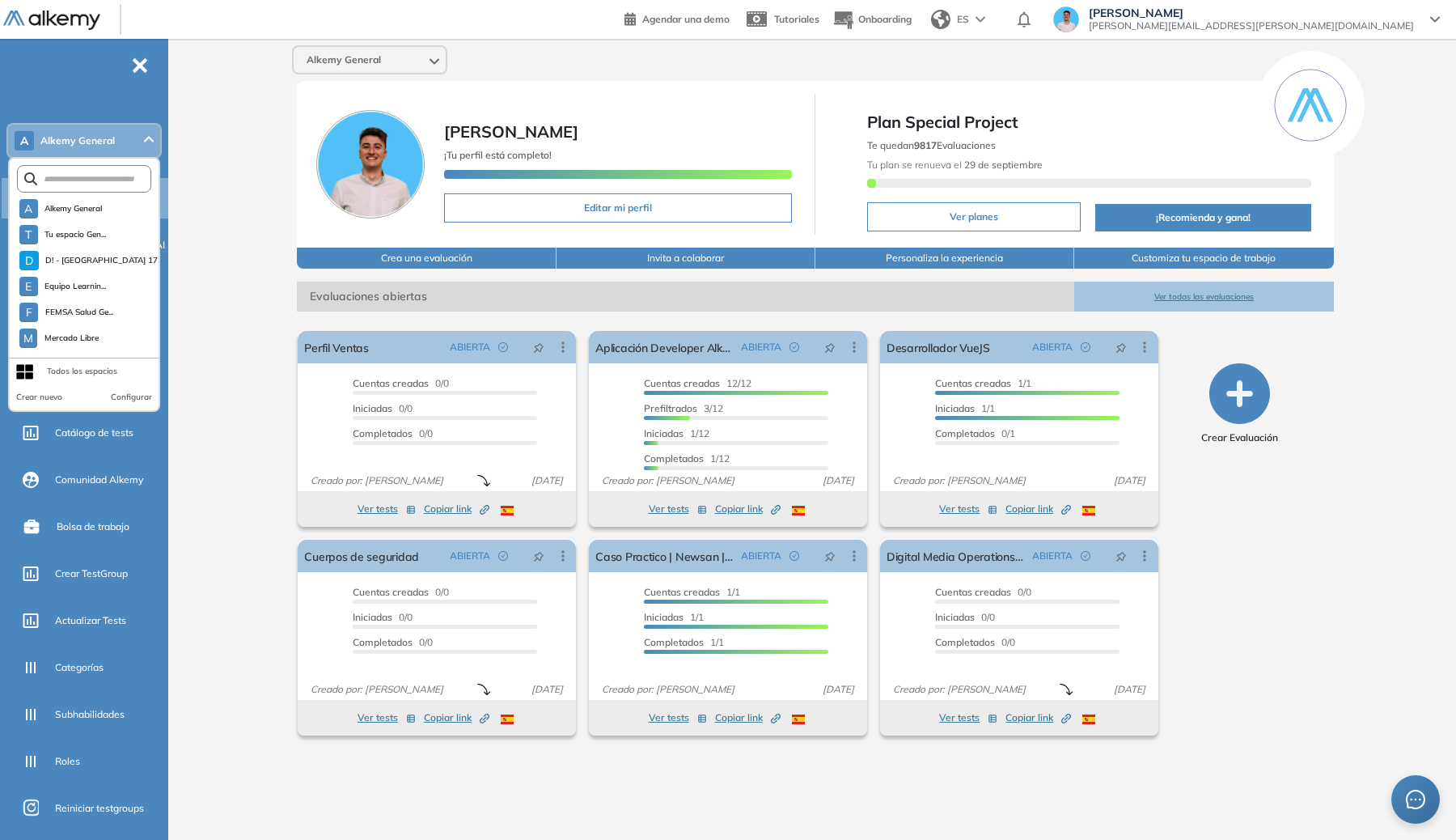
click at [182, 384] on div "Alkemy General [PERSON_NAME] ¡Tu perfil está completo! Editar mi perfil Plan Sp…" at bounding box center [815, 426] width 1282 height 776
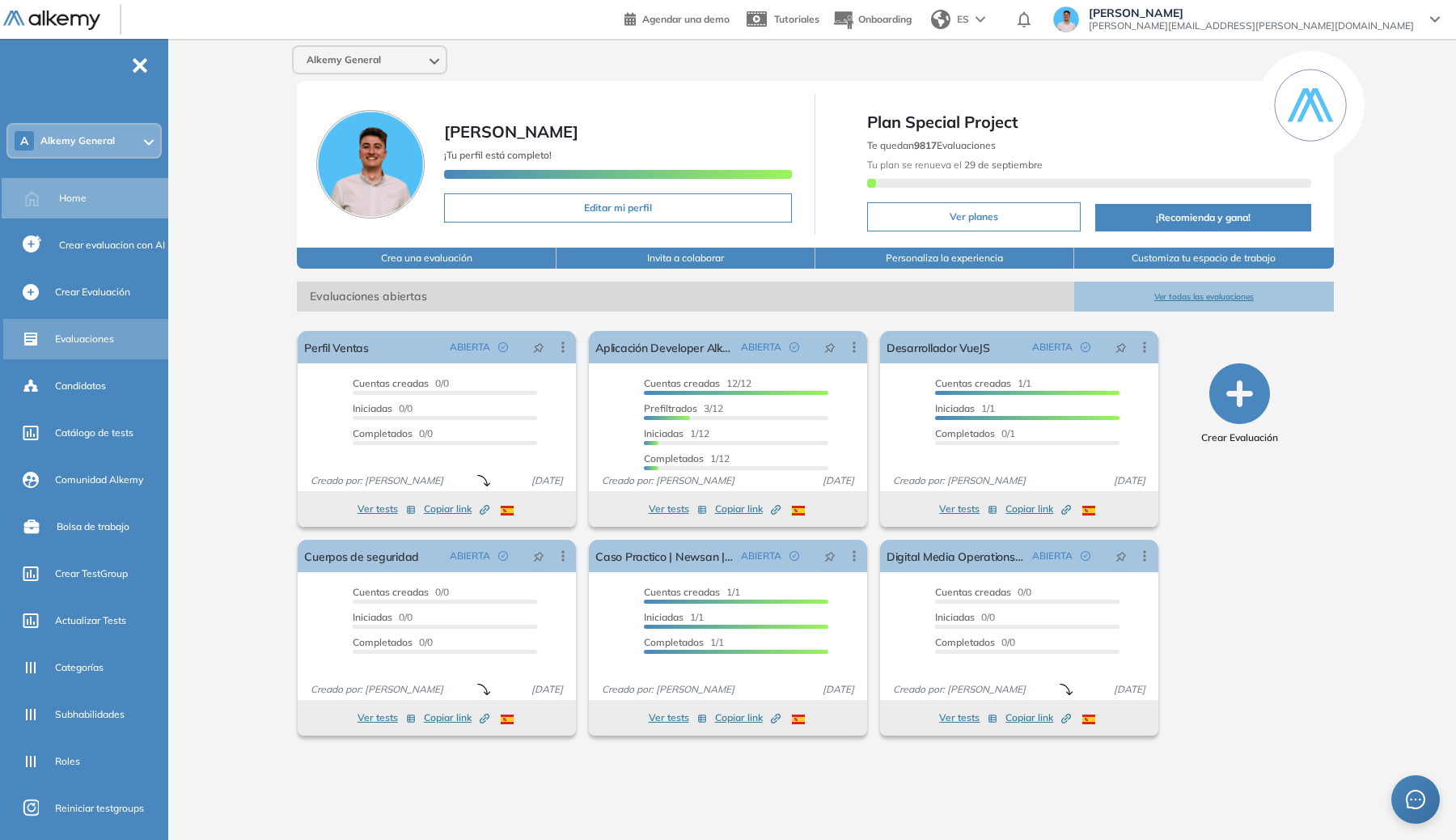
click at [95, 340] on span "Evaluaciones" at bounding box center [85, 338] width 59 height 14
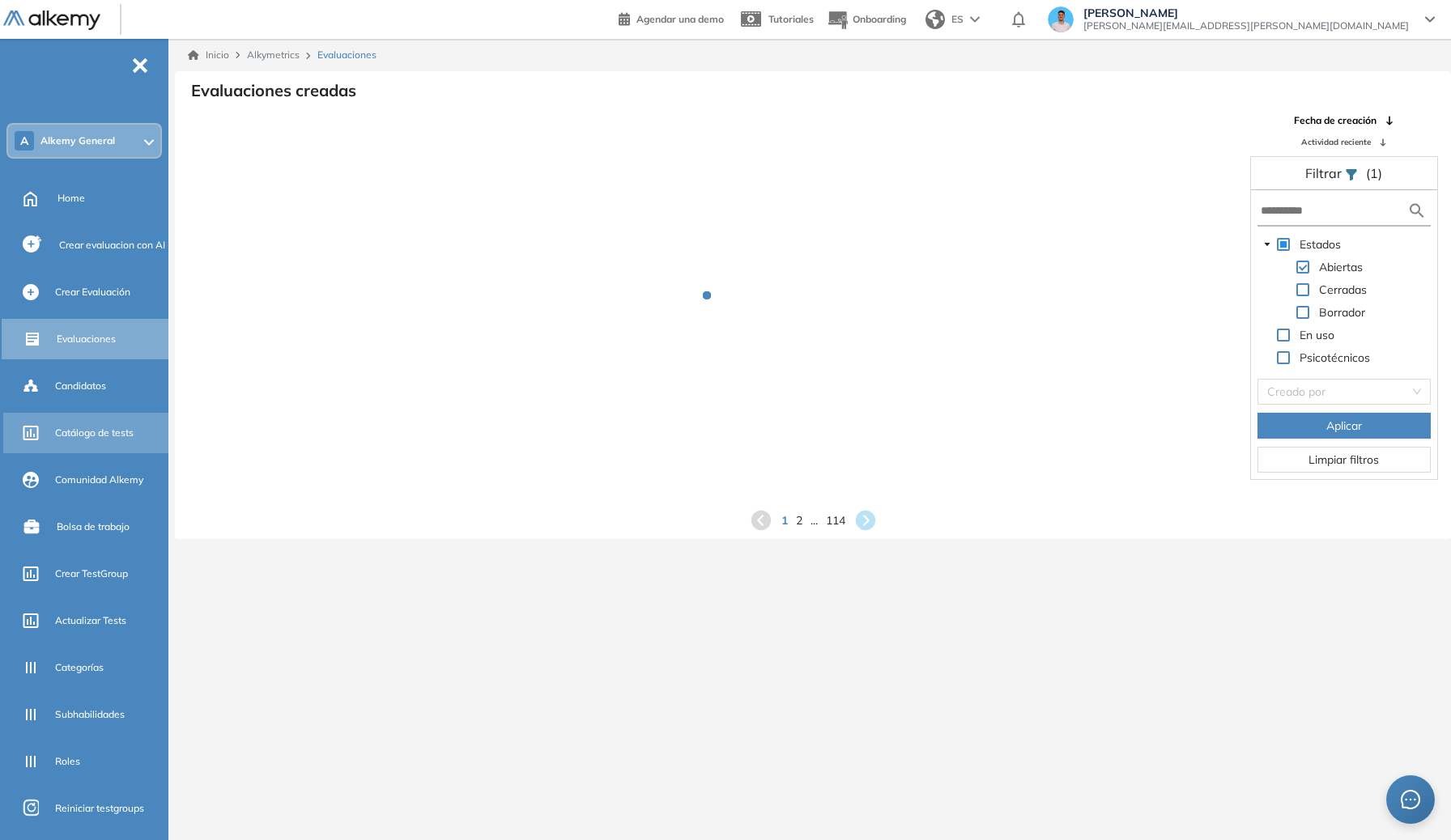
click at [82, 434] on span "Catálogo de tests" at bounding box center [95, 432] width 79 height 14
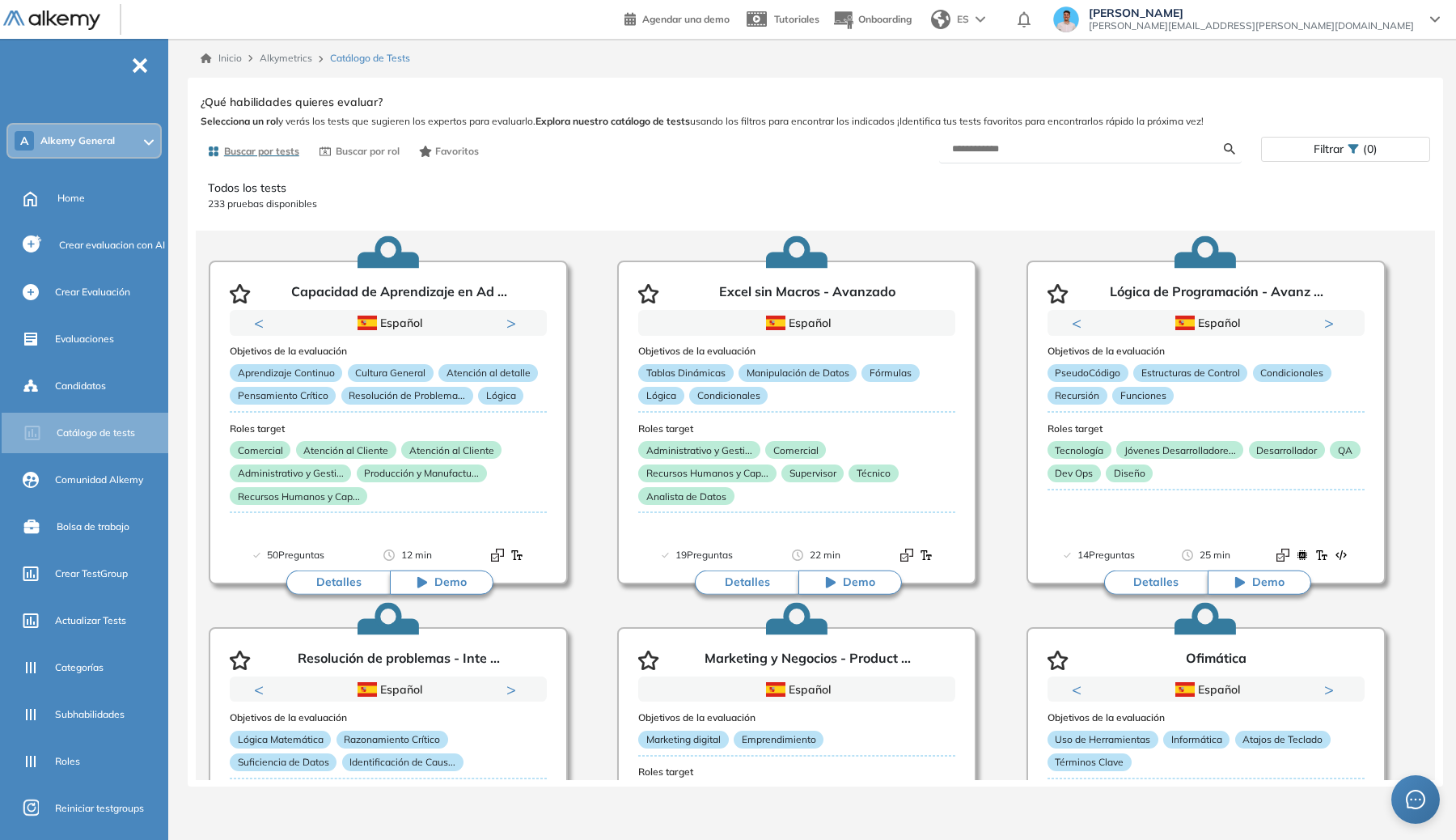
click at [92, 131] on div "A Alkemy General" at bounding box center [85, 141] width 152 height 33
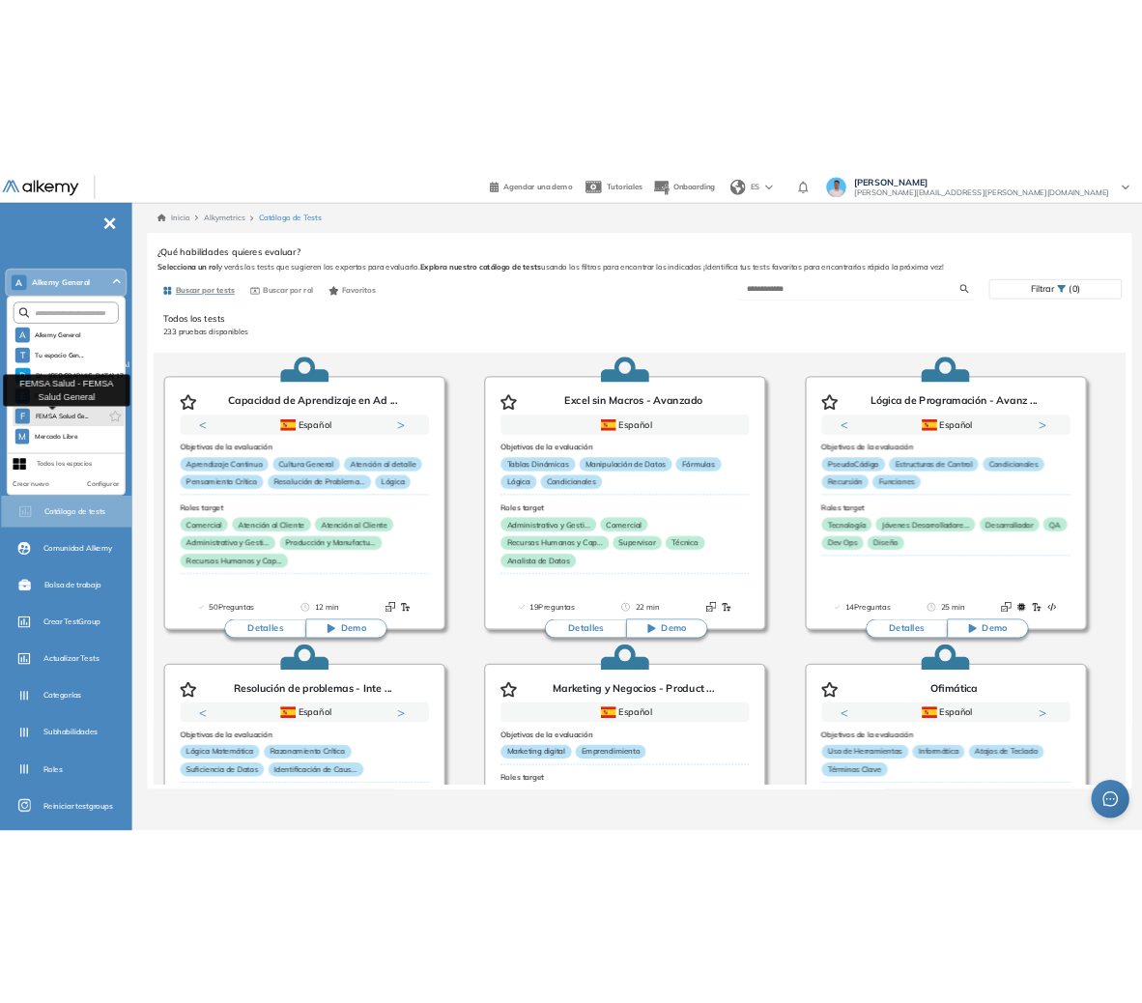
scroll to position [4, 0]
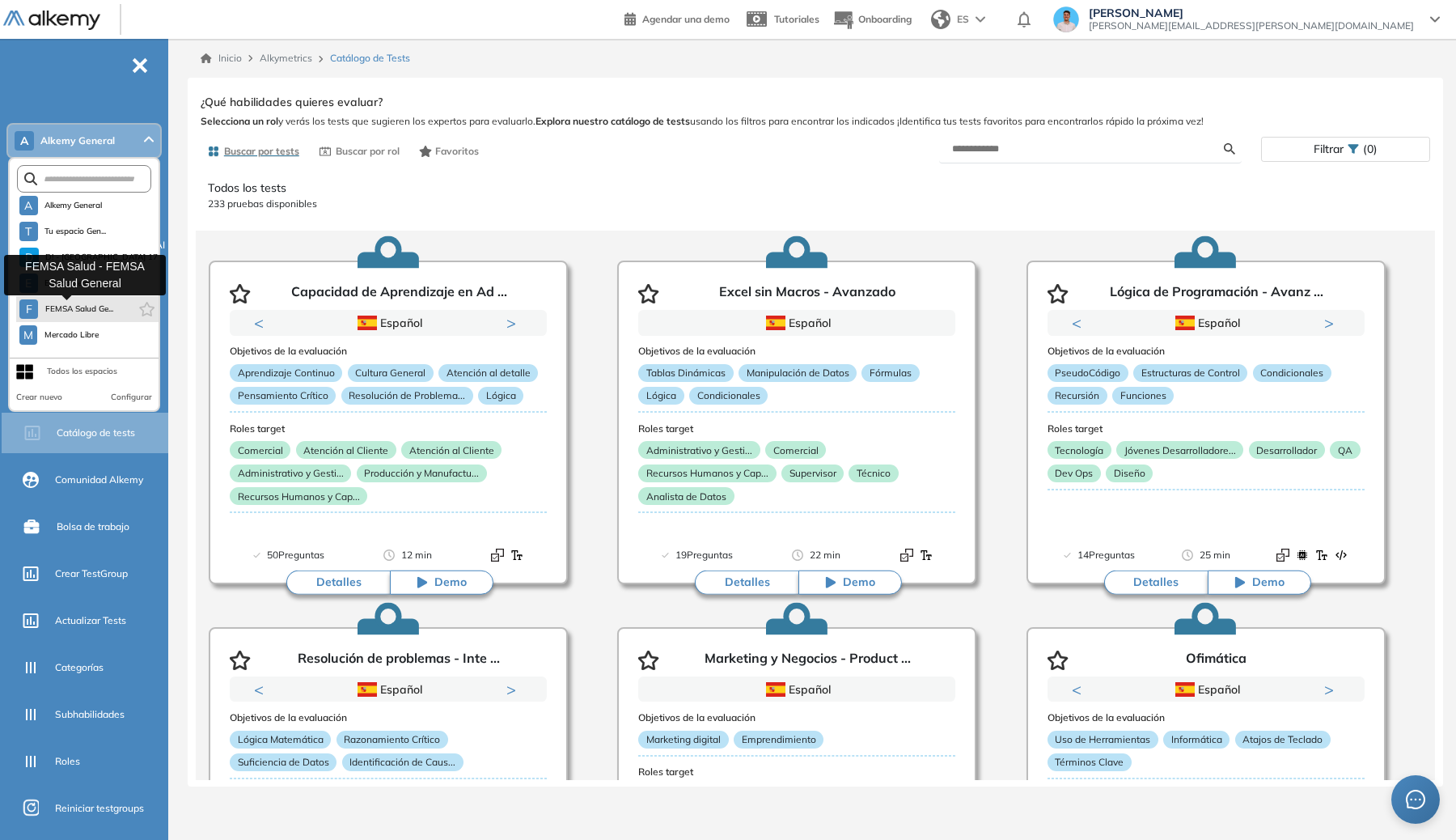
click at [78, 310] on span "FEMSA Salud Ge..." at bounding box center [79, 308] width 69 height 13
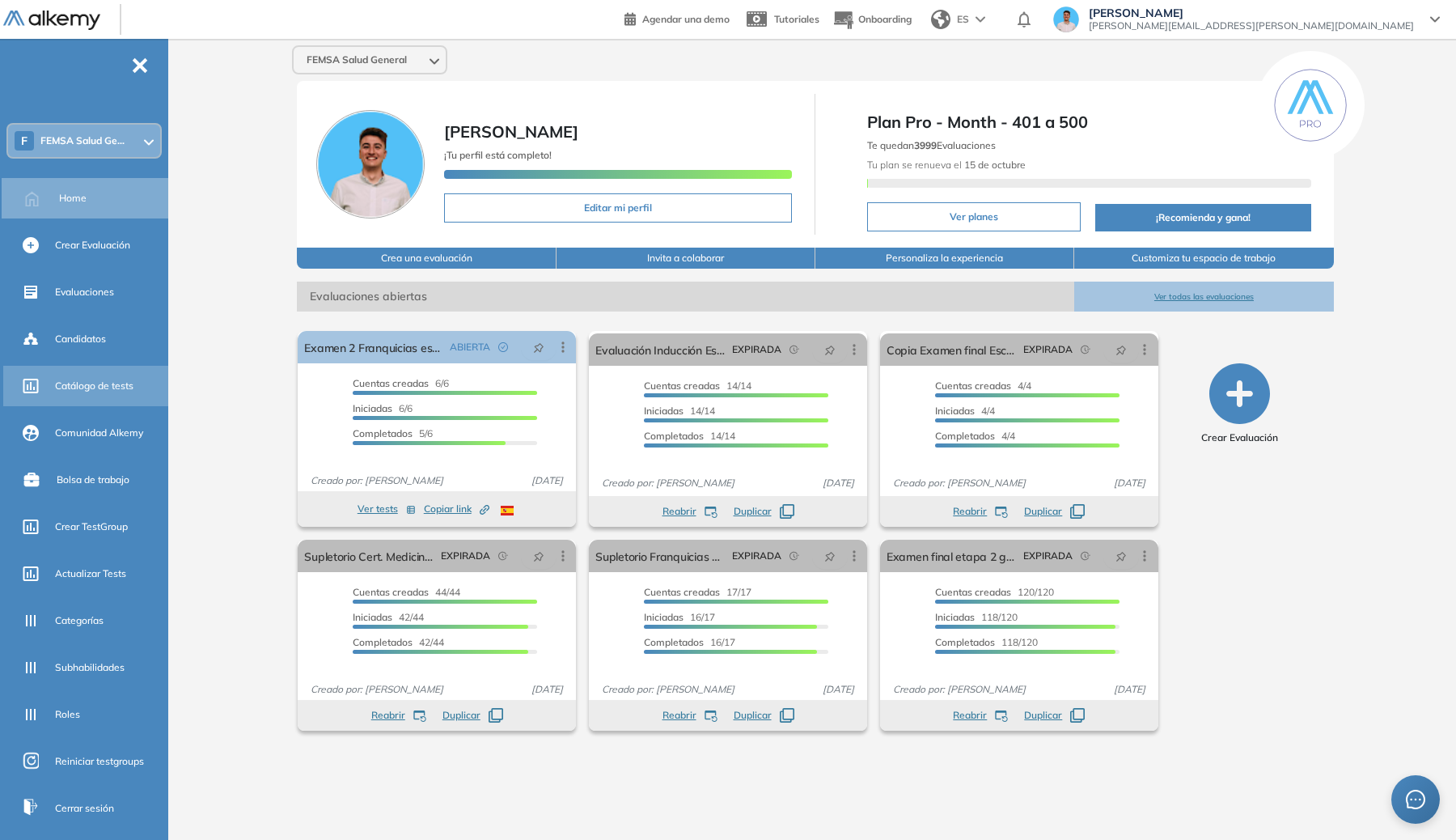
click at [110, 384] on span "Catálogo de tests" at bounding box center [95, 385] width 79 height 14
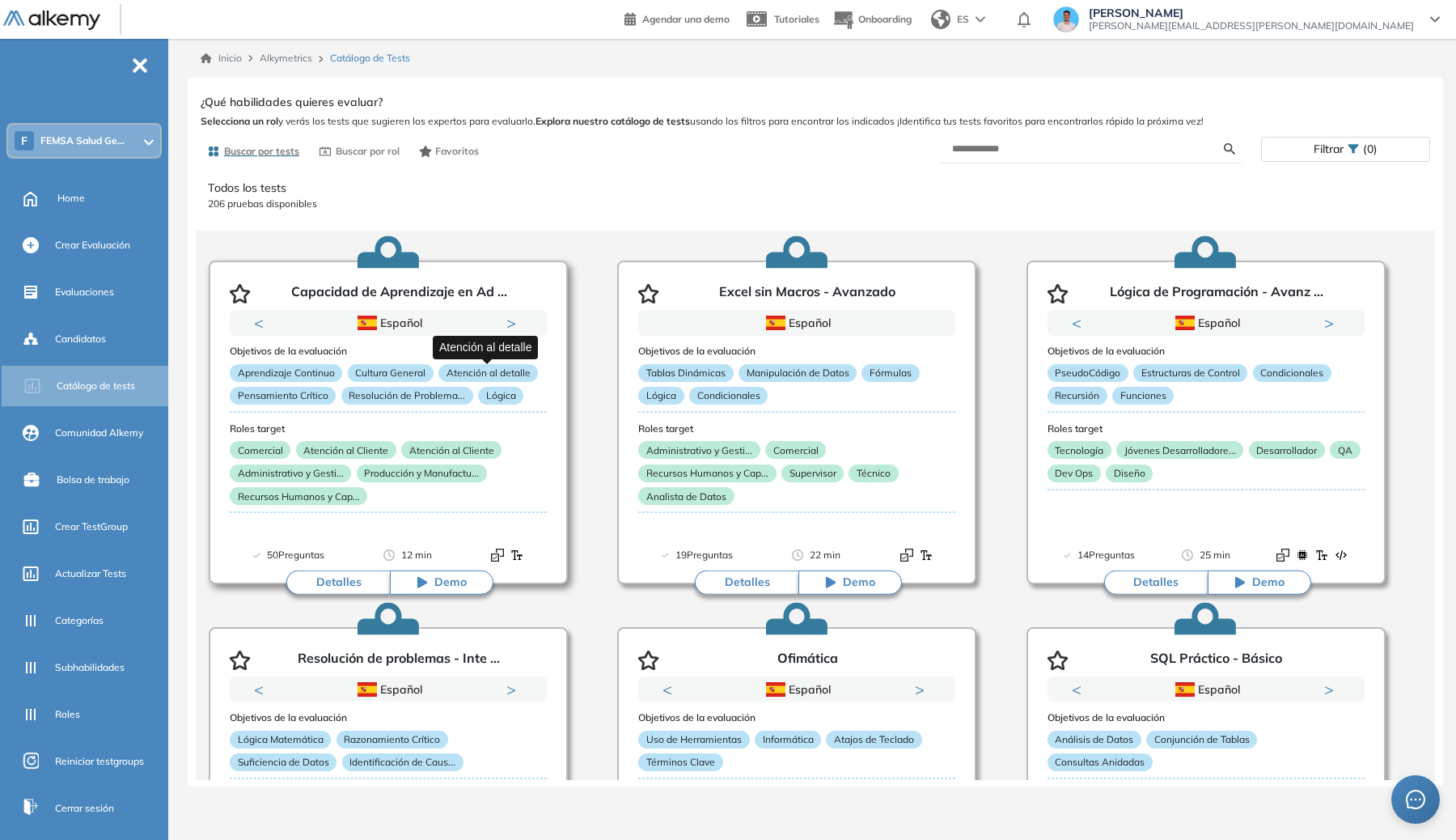
click at [474, 375] on p "Atención al detalle" at bounding box center [488, 373] width 100 height 18
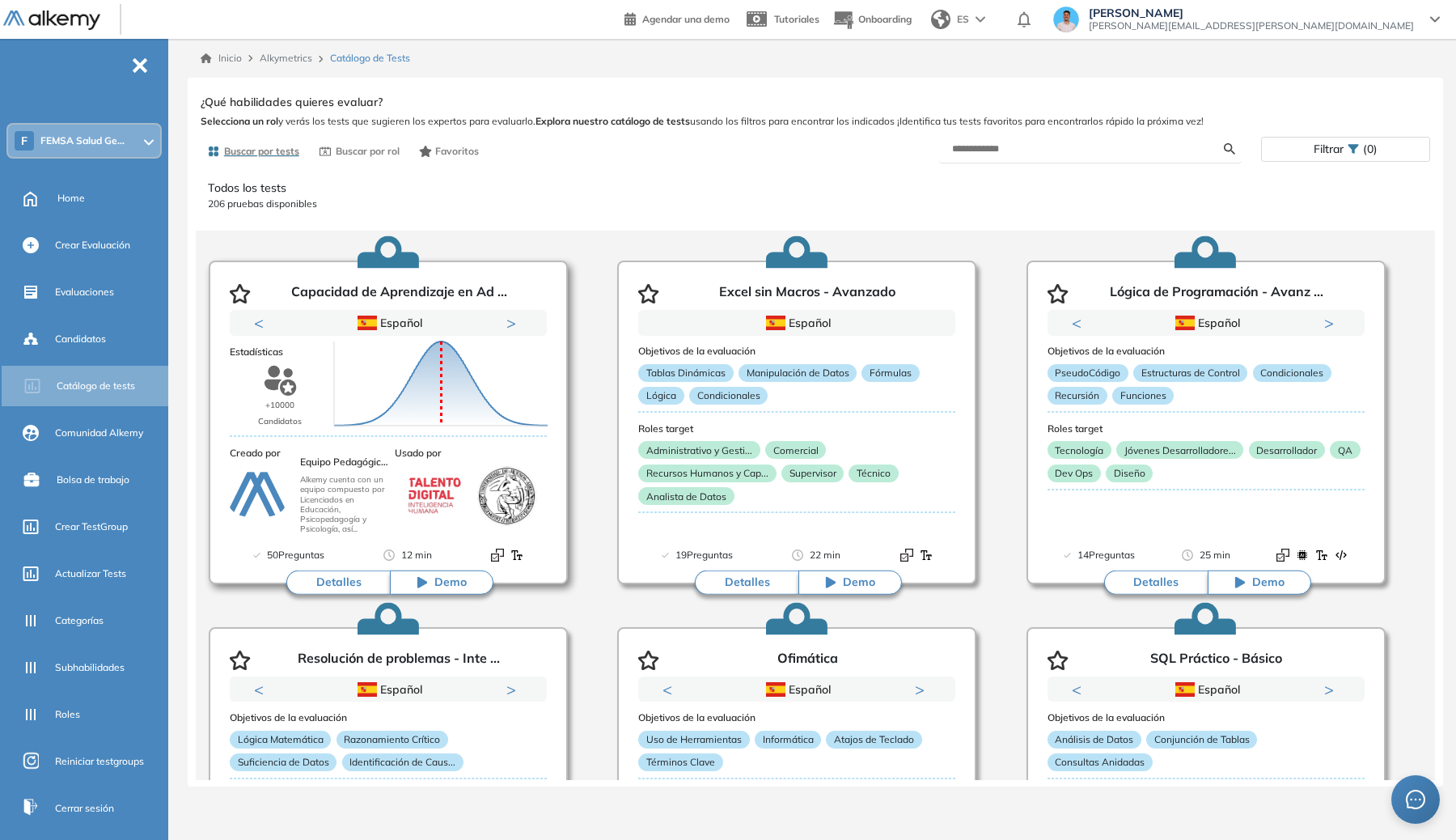
click at [318, 578] on button "Detalles" at bounding box center [338, 582] width 104 height 24
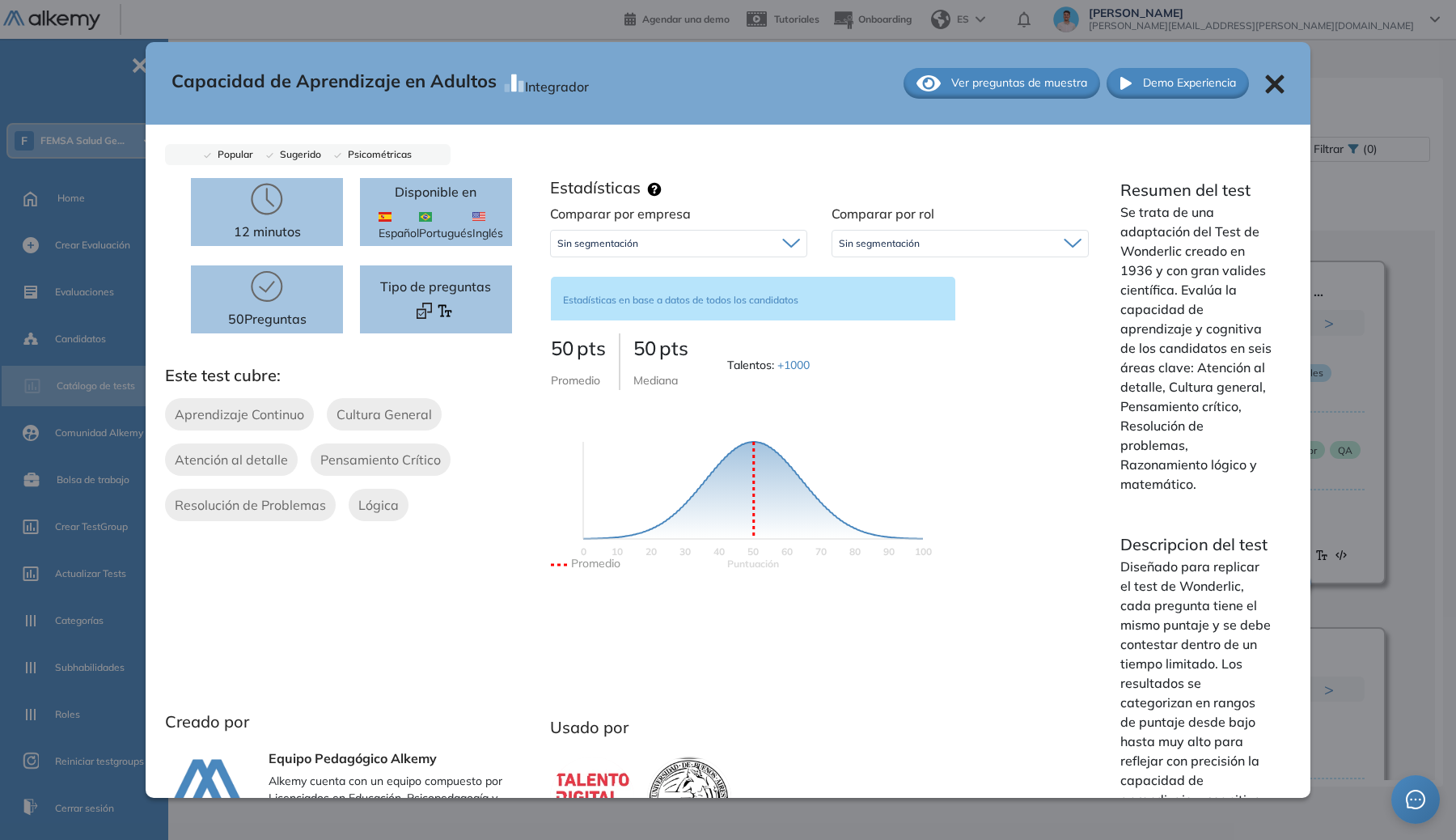
click at [663, 233] on div "Sin segmentación" at bounding box center [678, 243] width 255 height 26
click at [652, 245] on div "Sin segmentación" at bounding box center [678, 243] width 255 height 26
click at [903, 237] on span "Sin segmentación" at bounding box center [879, 243] width 81 height 13
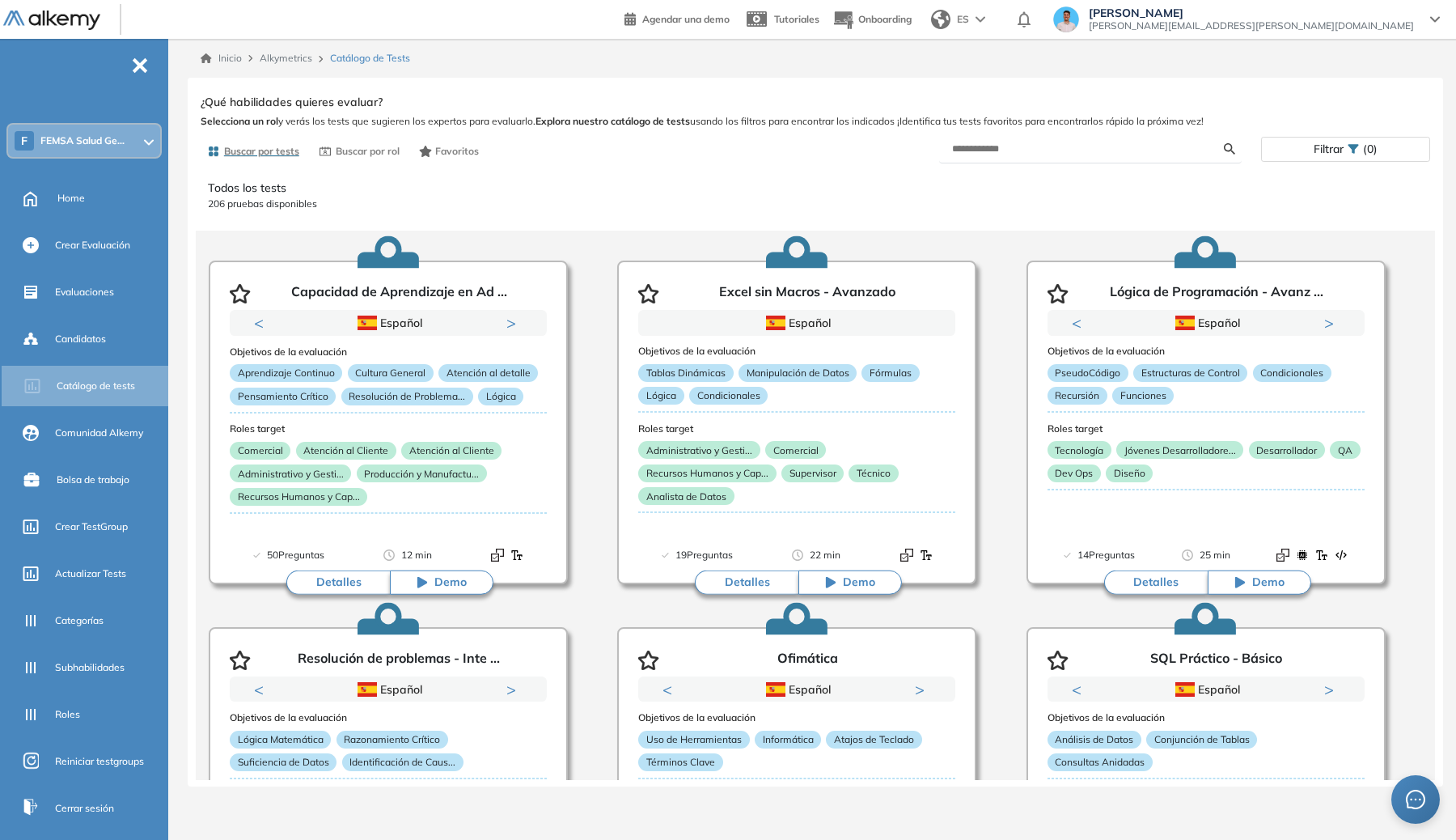
click at [1346, 254] on div "Capacidad de Aprendizaje en Adultos Integrador Ver preguntas de muestra Demo Ex…" at bounding box center [815, 435] width 1230 height 689
click at [106, 136] on span "FEMSA Salud Ge..." at bounding box center [82, 140] width 85 height 13
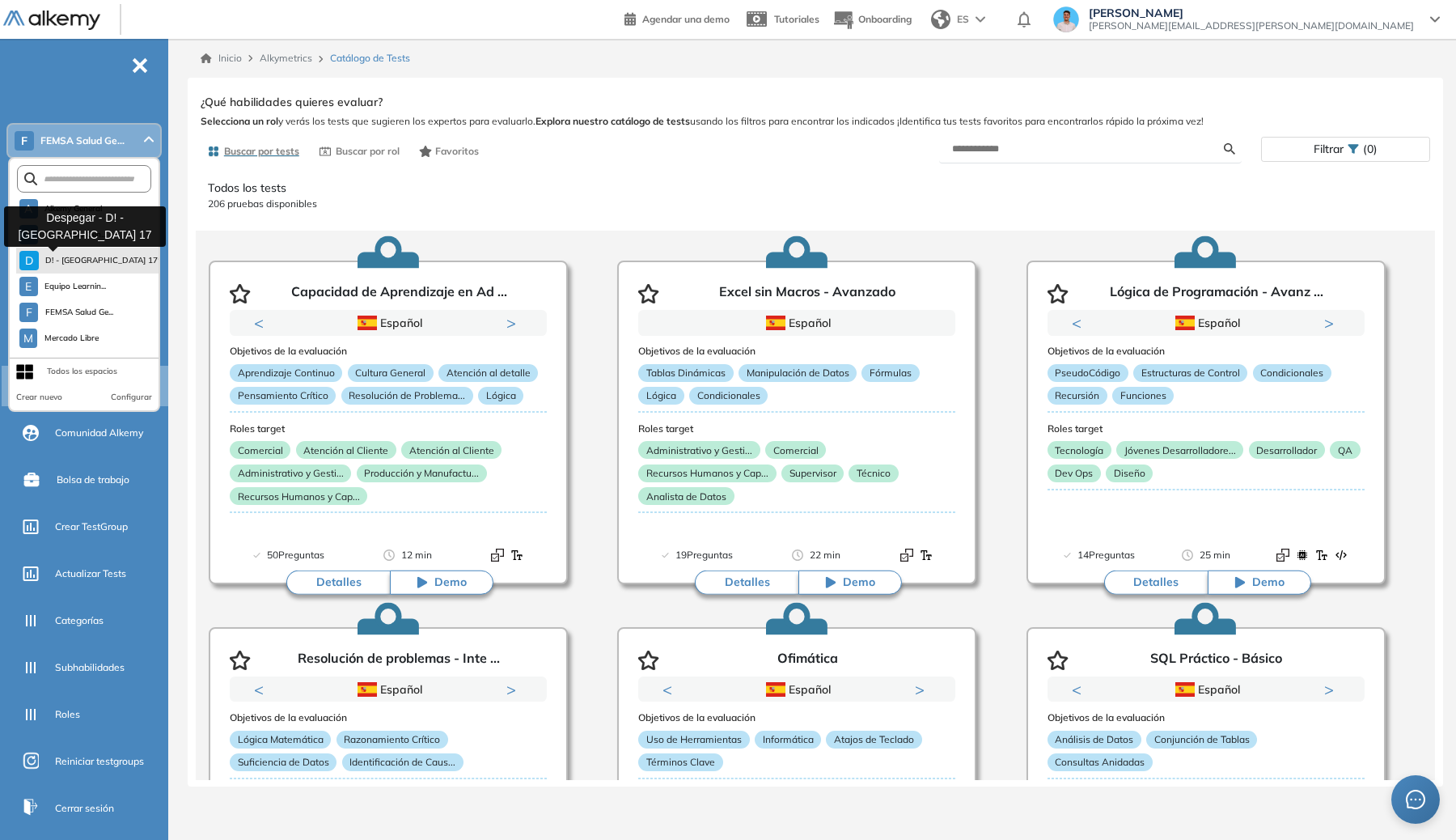
click at [64, 260] on span "D! - [GEOGRAPHIC_DATA] 17" at bounding box center [97, 260] width 104 height 13
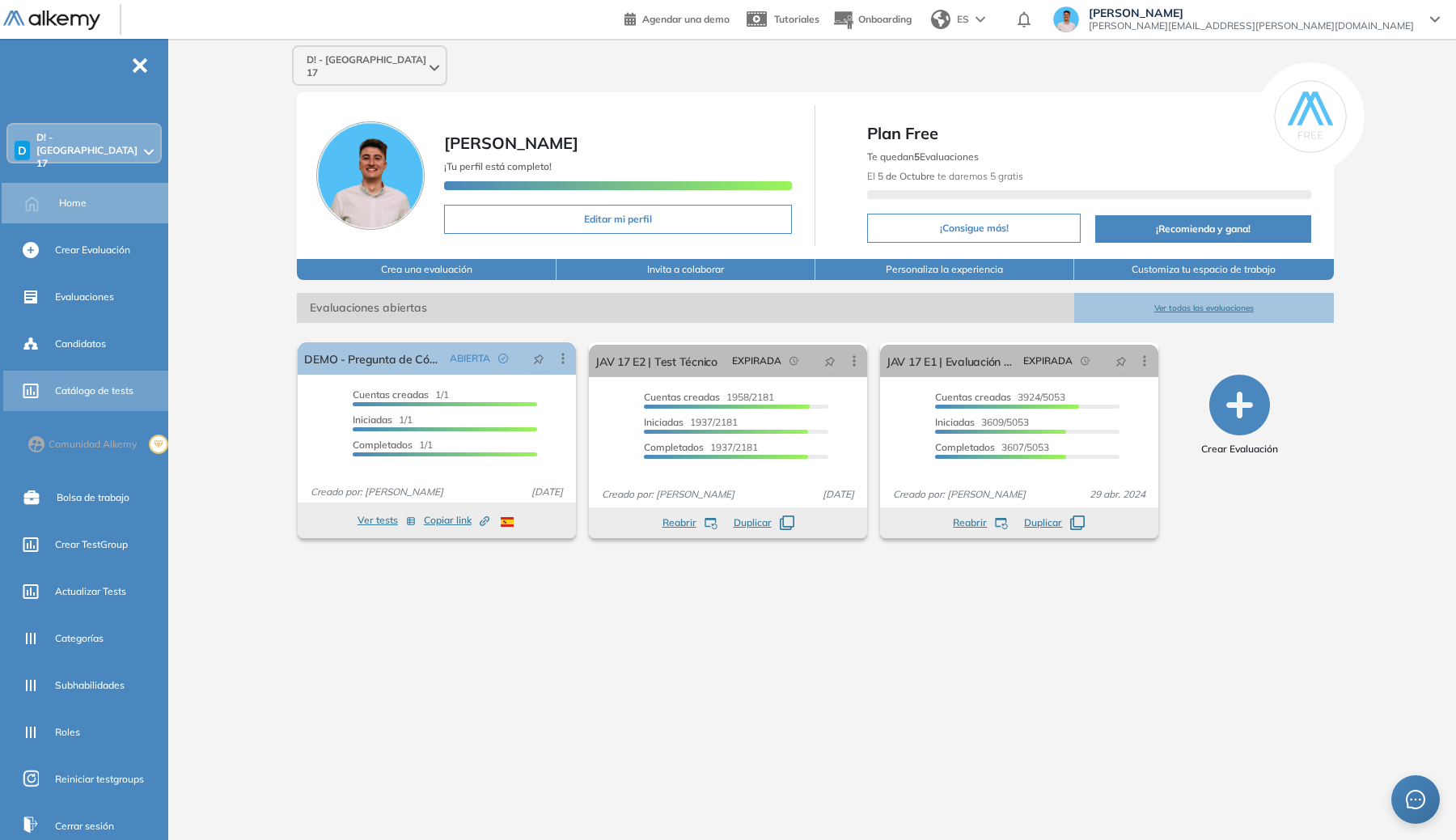
click at [84, 384] on span "Catálogo de tests" at bounding box center [95, 390] width 79 height 14
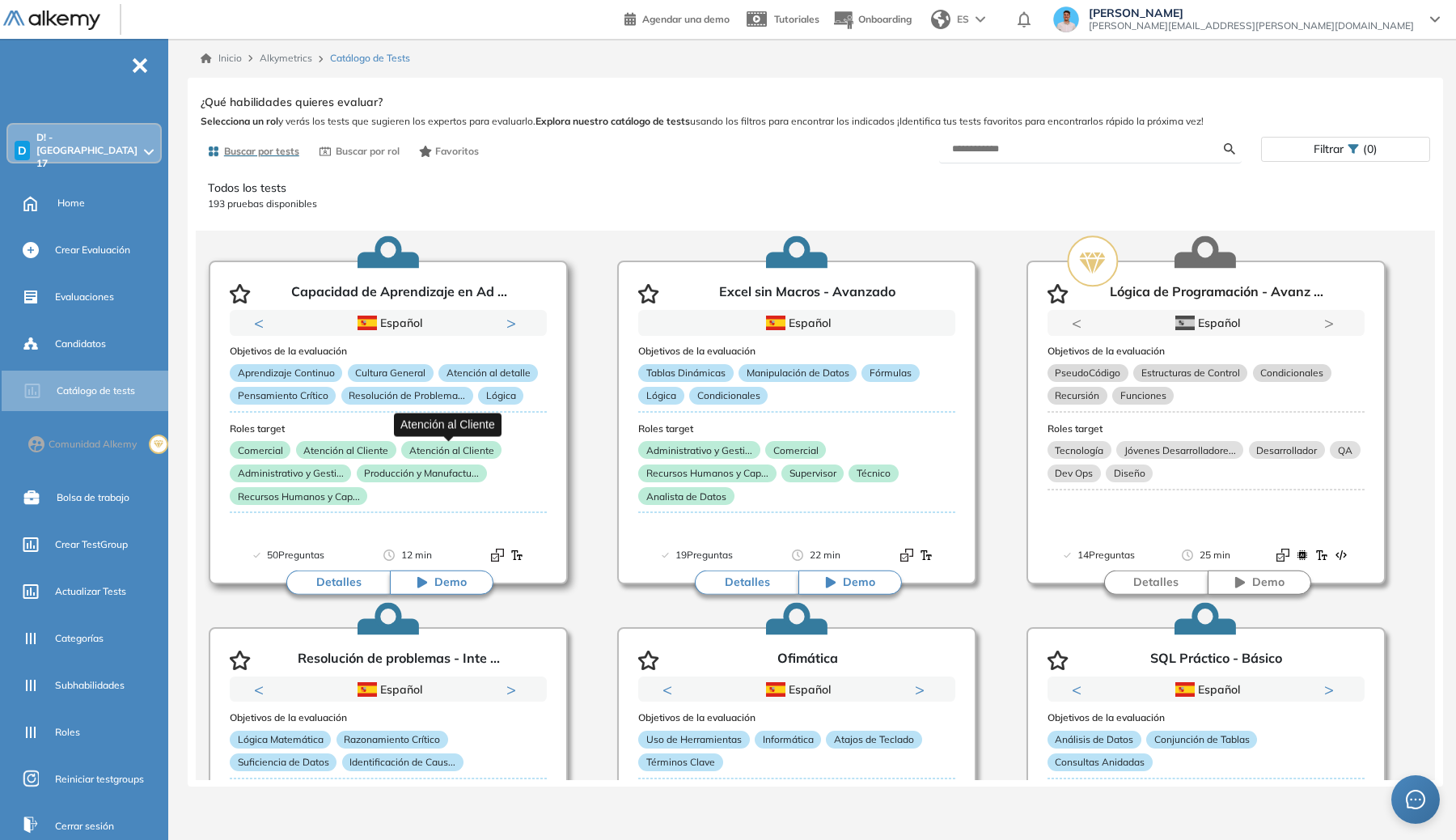
click at [437, 457] on p "Atención al Cliente" at bounding box center [451, 450] width 100 height 18
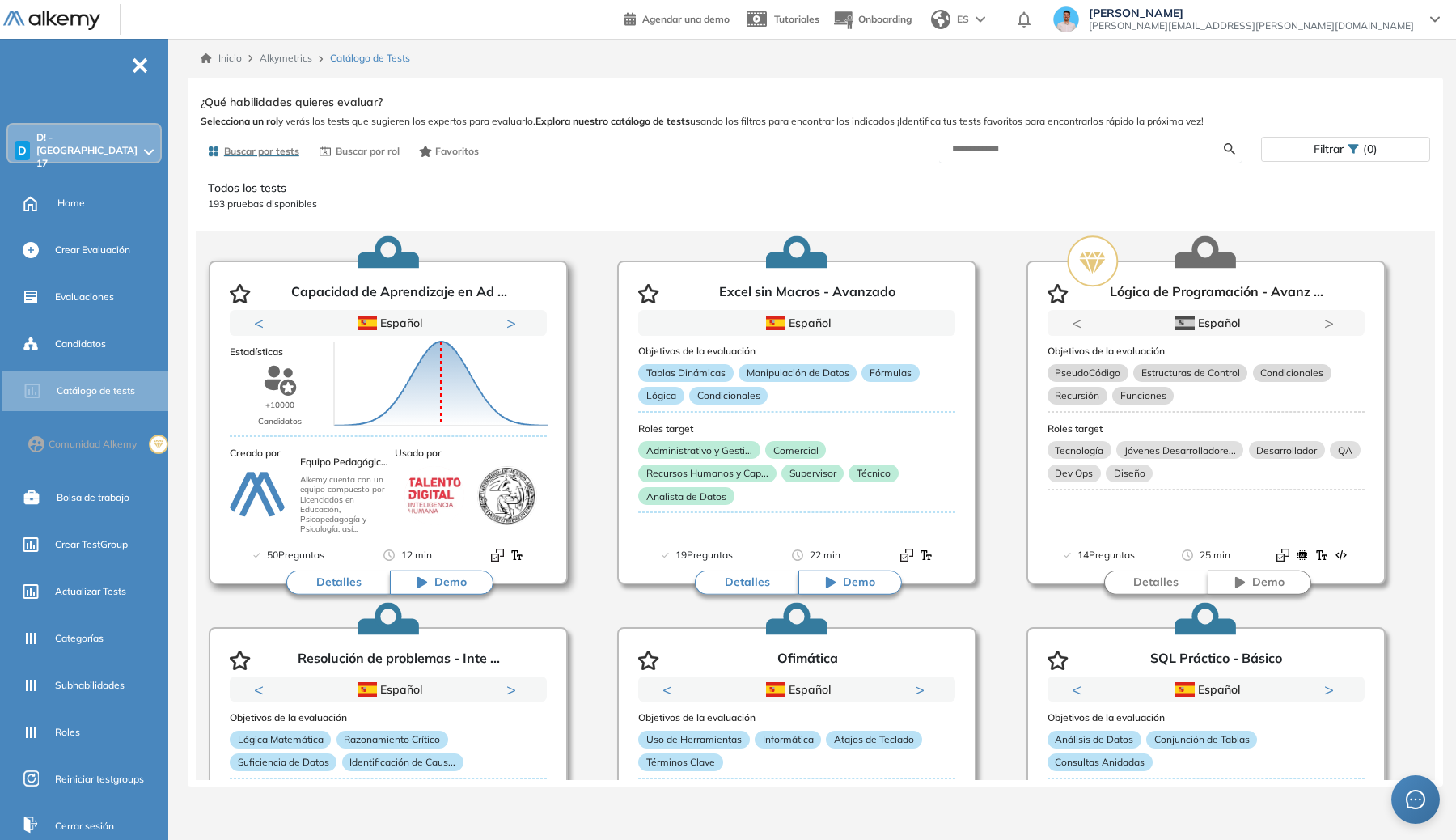
click at [345, 577] on button "Detalles" at bounding box center [338, 582] width 104 height 24
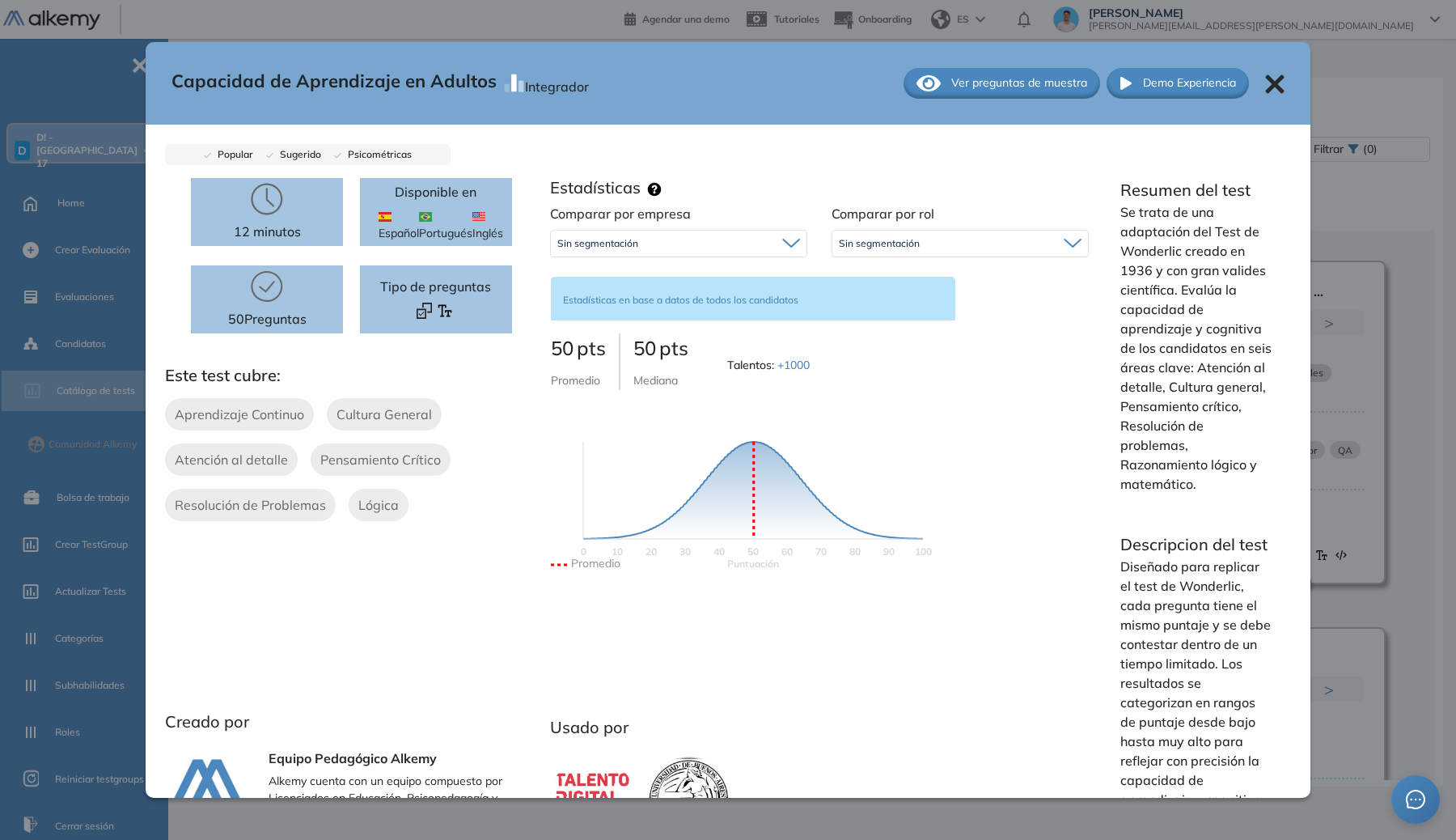
click at [670, 236] on div "Sin segmentación" at bounding box center [678, 243] width 255 height 26
click at [672, 246] on div "Sin segmentación" at bounding box center [678, 243] width 255 height 26
click at [1067, 245] on icon at bounding box center [1073, 243] width 16 height 8
click at [1067, 245] on icon at bounding box center [1073, 243] width 18 height 11
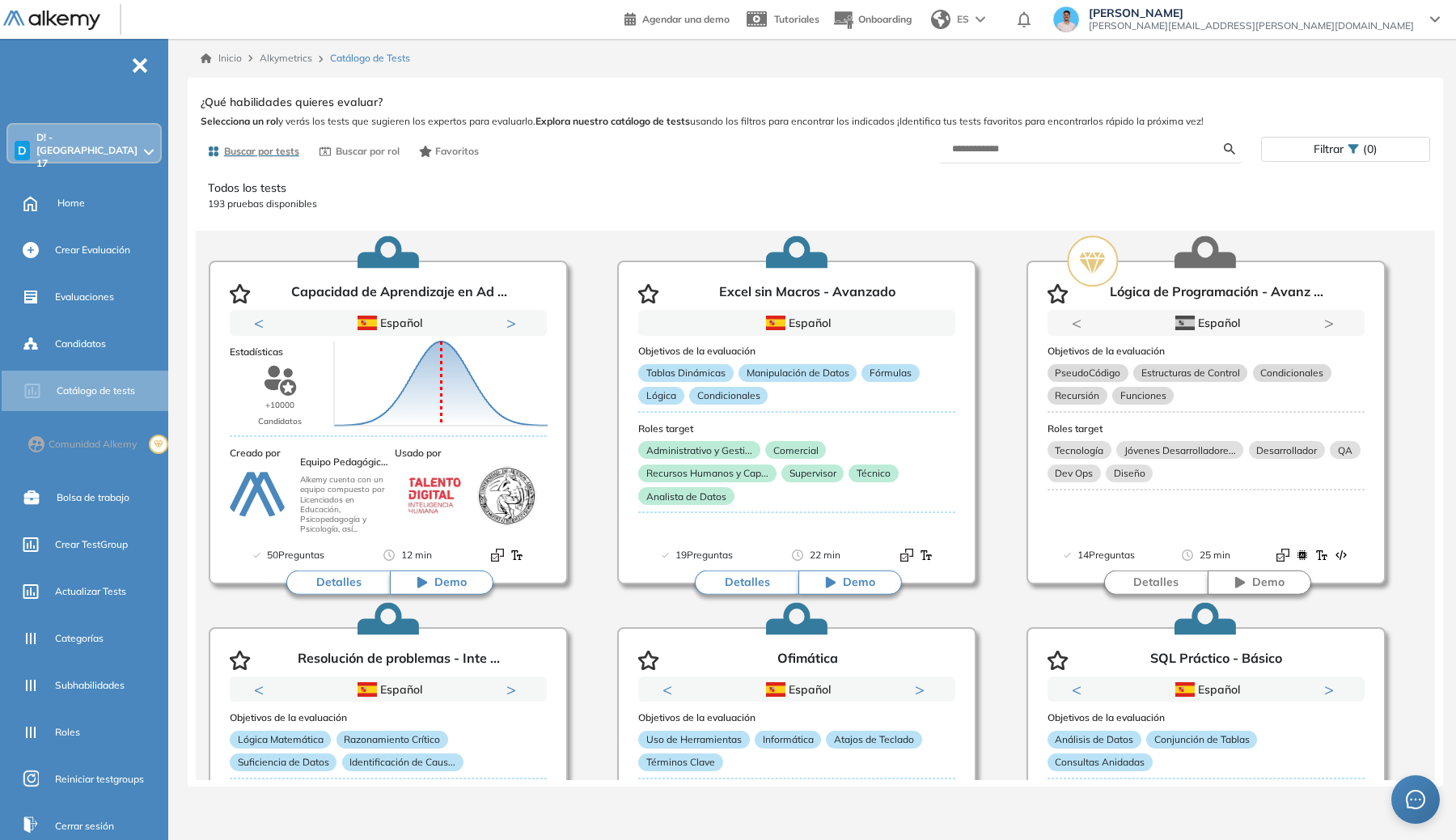
click at [1428, 245] on div "Capacidad de Aprendizaje en Adultos Integrador Ver preguntas de muestra Demo Ex…" at bounding box center [815, 435] width 1230 height 689
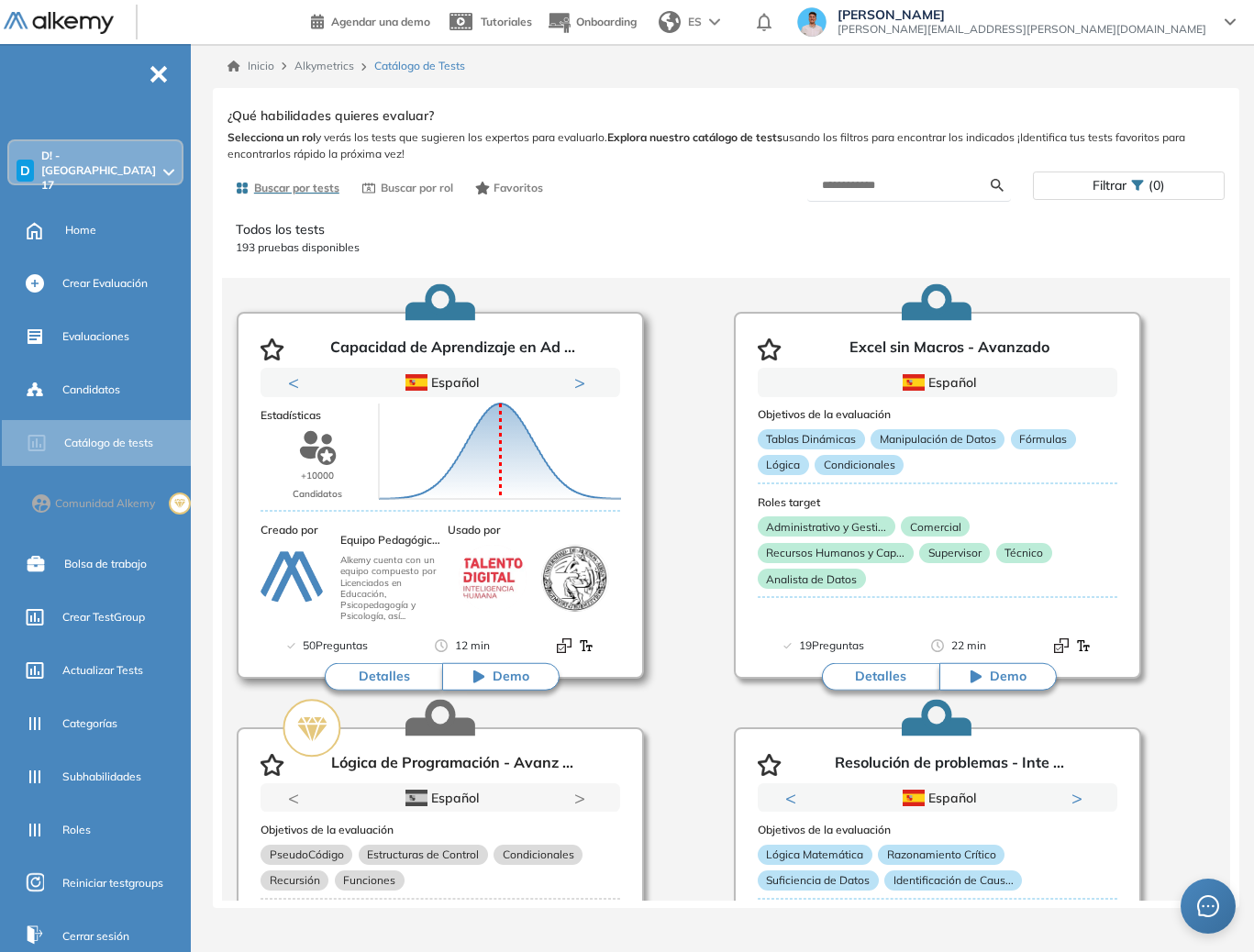
drag, startPoint x: 447, startPoint y: 463, endPoint x: 455, endPoint y: 477, distance: 16.1
click at [447, 463] on icon "Puntuación 0 10 20 30 40 50 60 70 80 90 100 Promedio" at bounding box center [499, 451] width 257 height 110
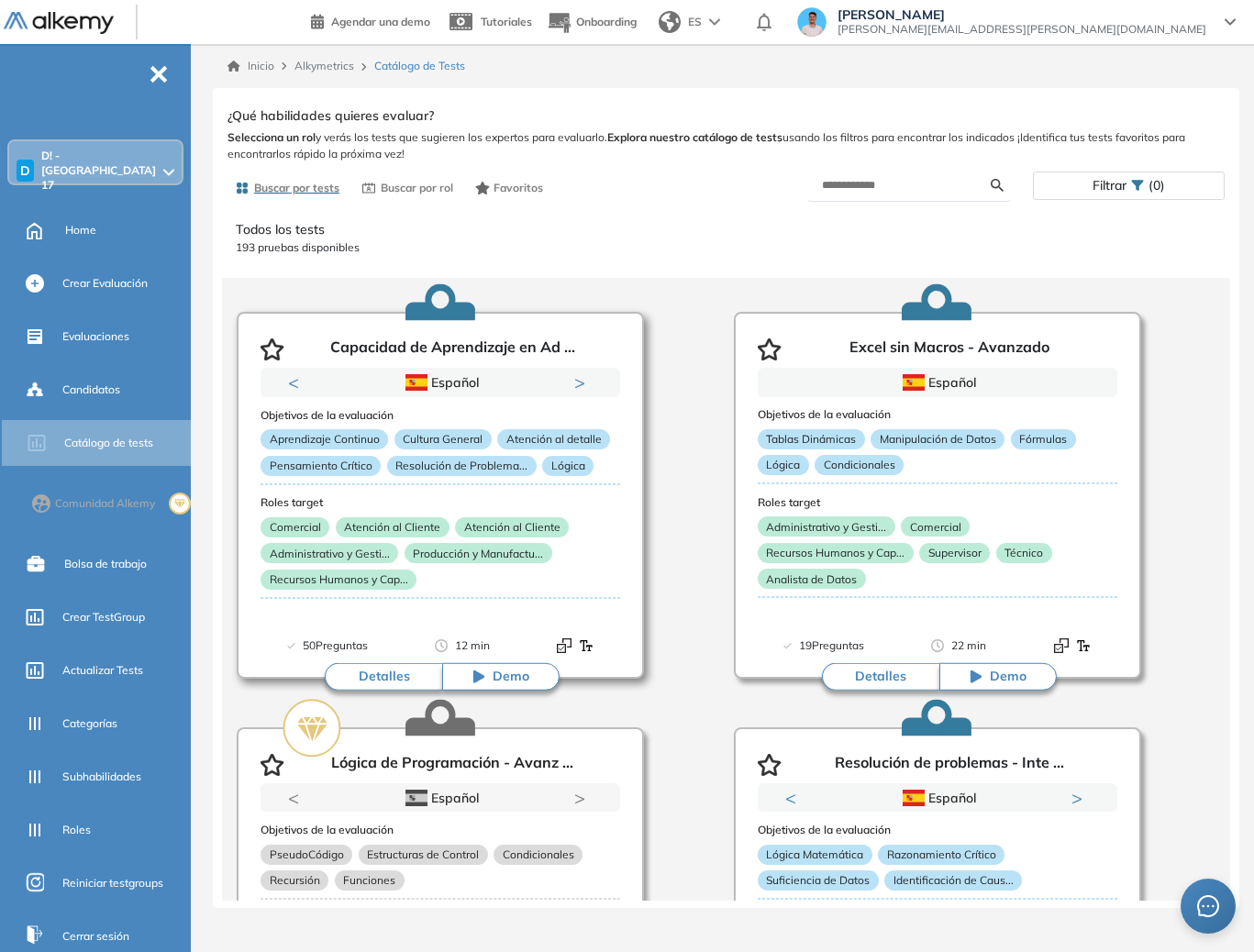
click at [406, 683] on button "Detalles" at bounding box center [384, 677] width 118 height 28
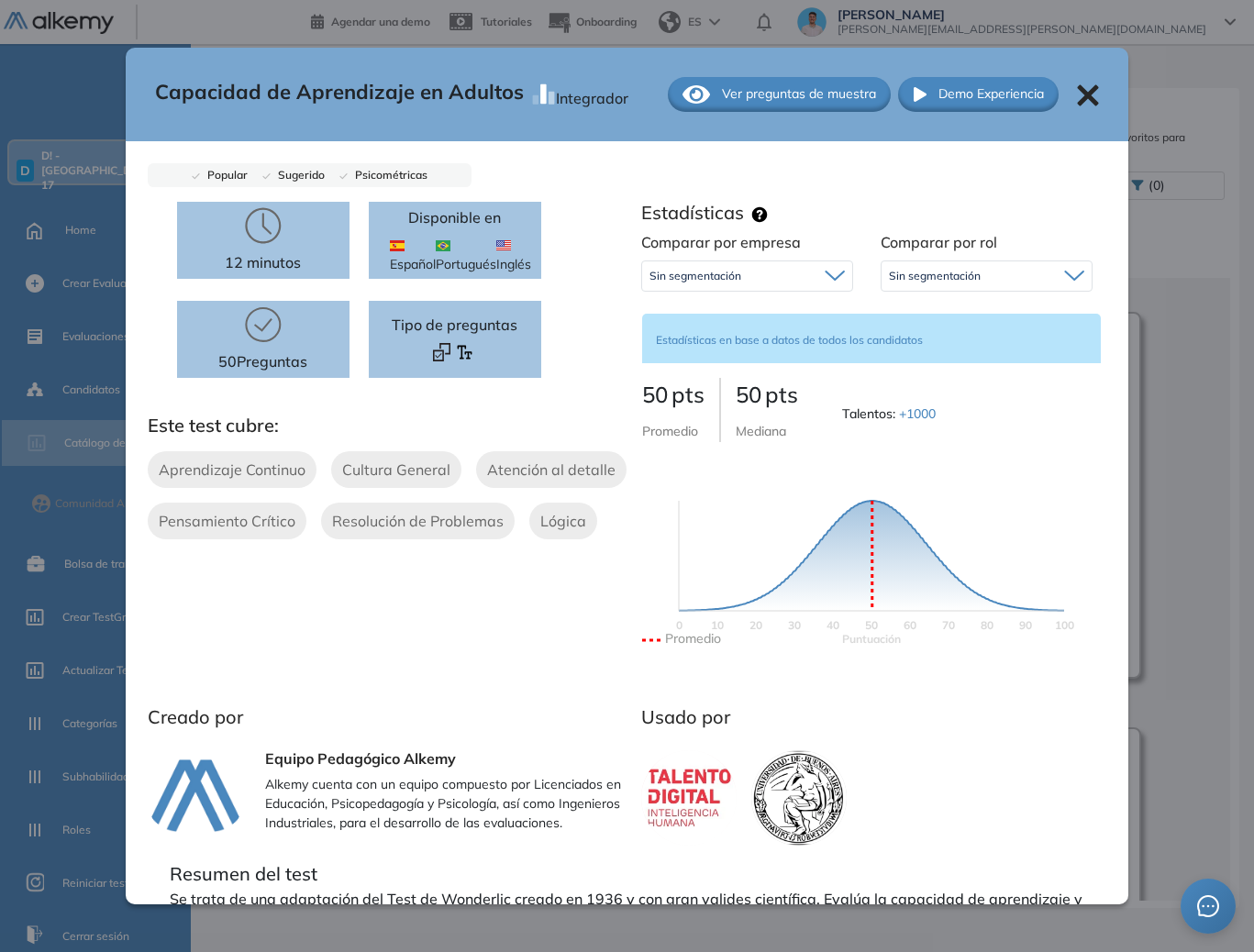
click at [769, 271] on div "Sin segmentación" at bounding box center [746, 275] width 210 height 29
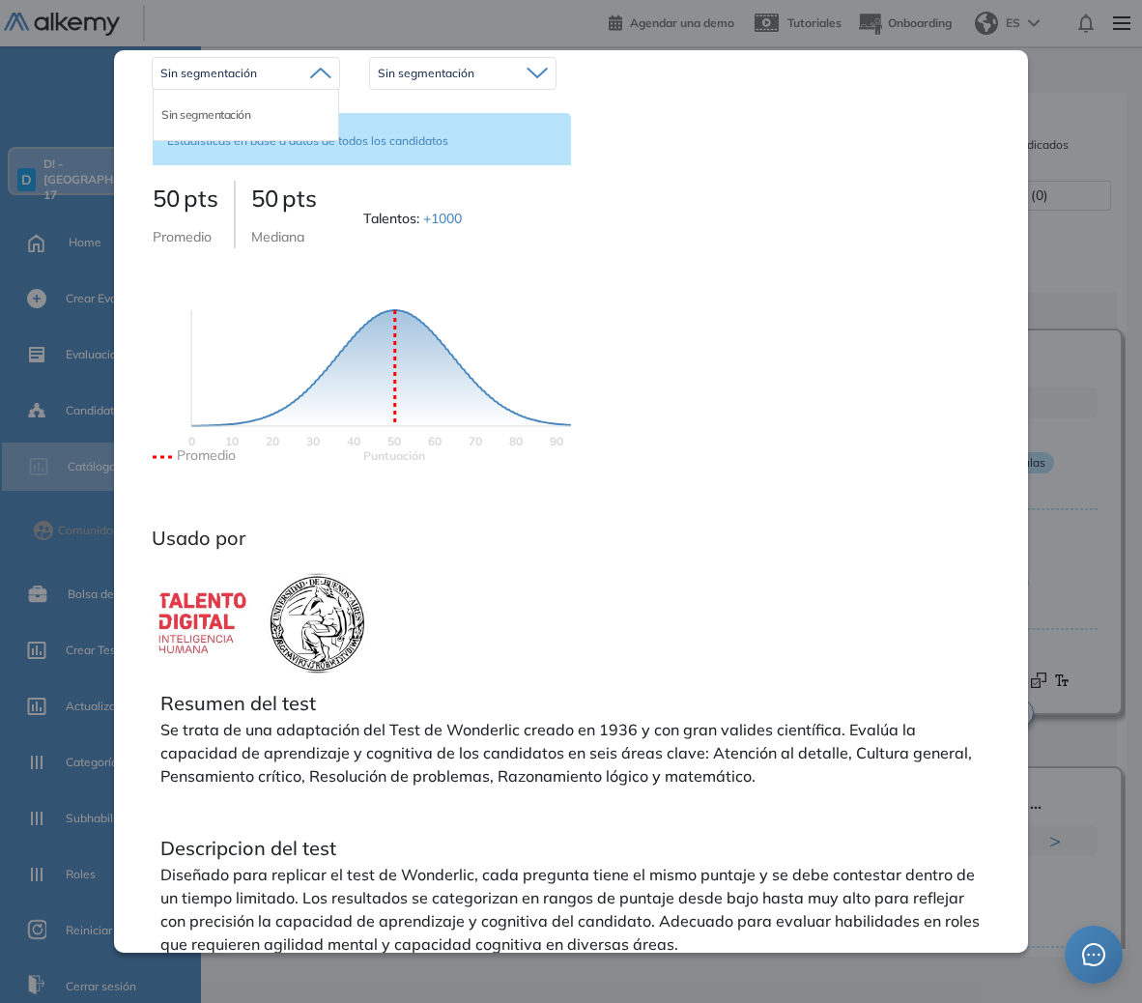
scroll to position [812, 0]
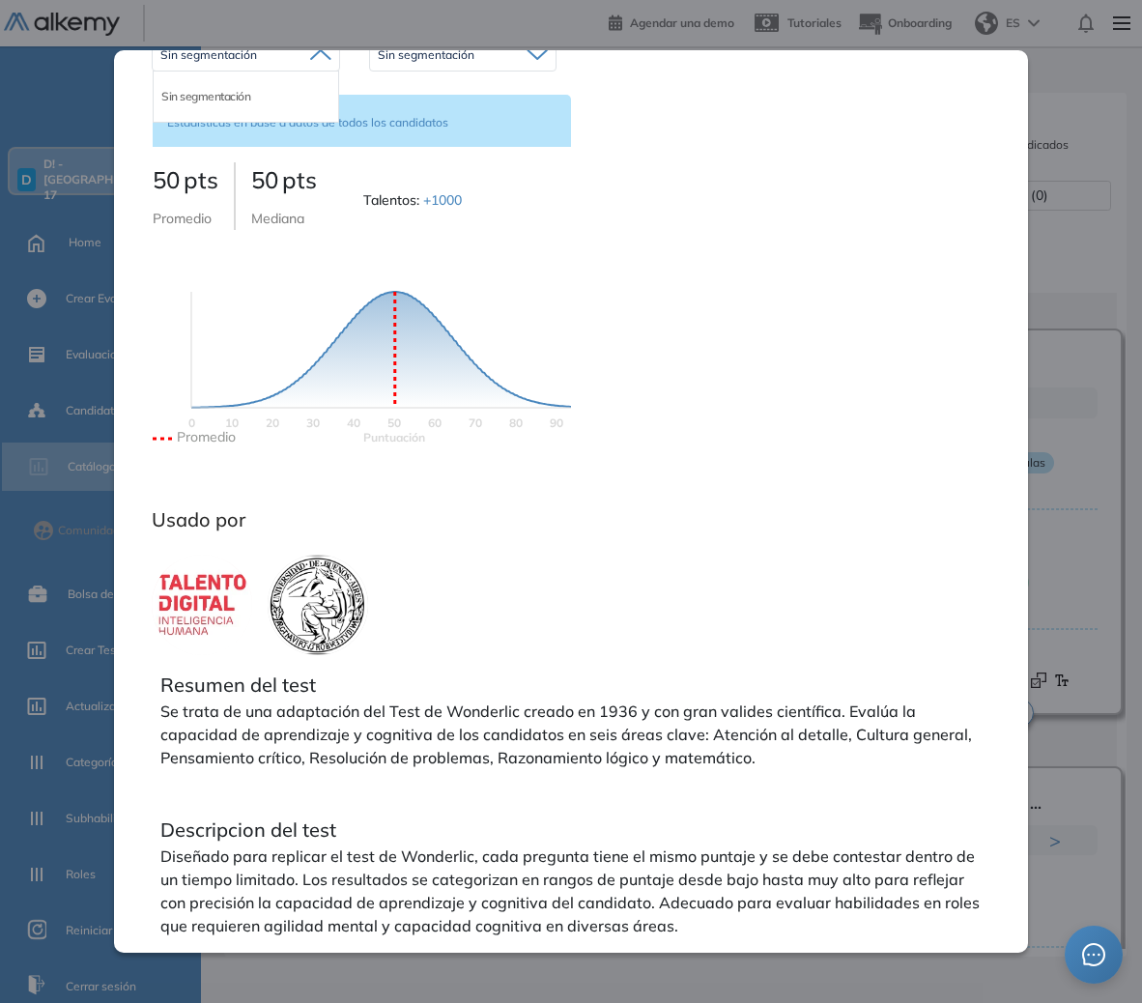
click at [1111, 458] on div "Capacidad de Aprendizaje en Adultos Integrador Ver preguntas de muestra Demo Ex…" at bounding box center [676, 528] width 872 height 841
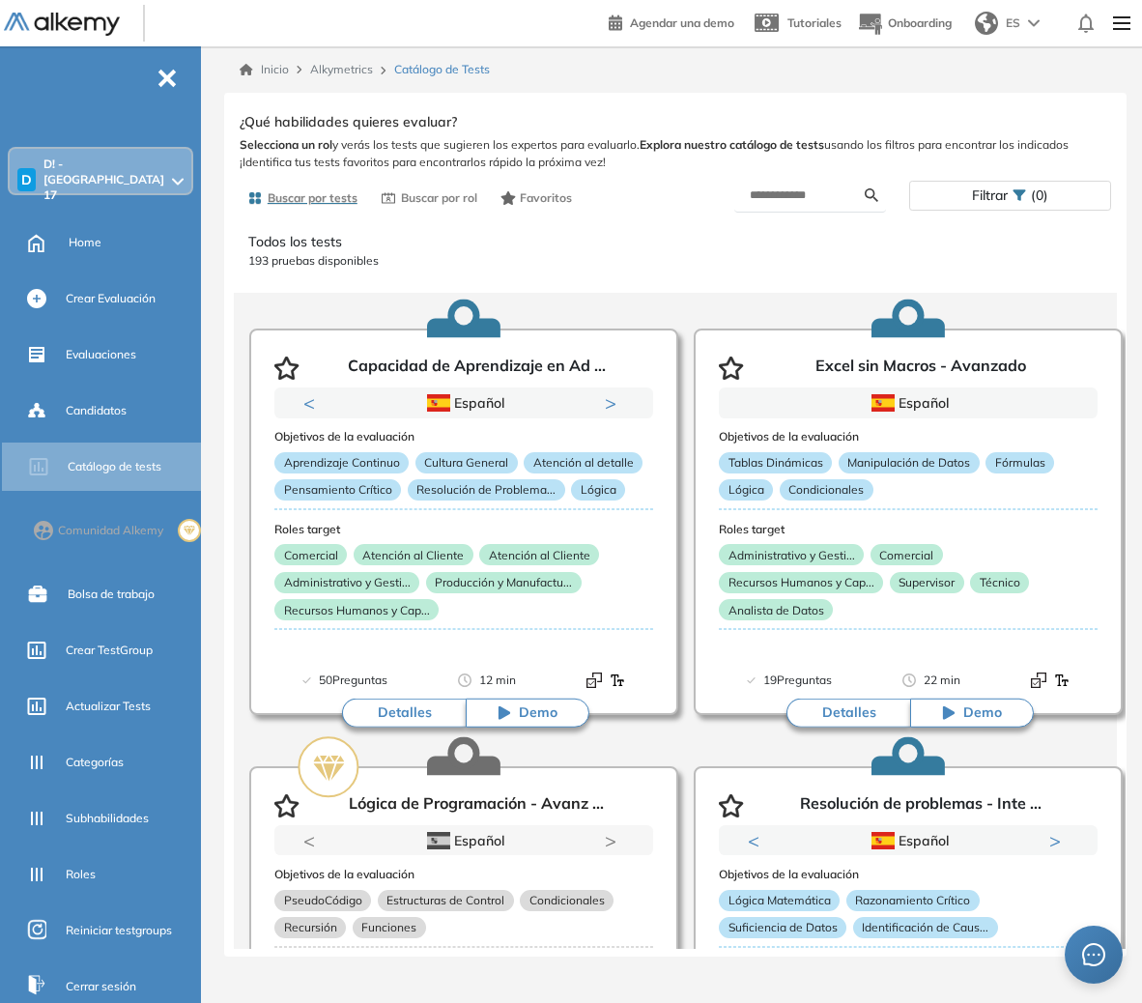
scroll to position [0, 0]
click at [78, 151] on div "D D! - [GEOGRAPHIC_DATA] 17" at bounding box center [101, 180] width 182 height 62
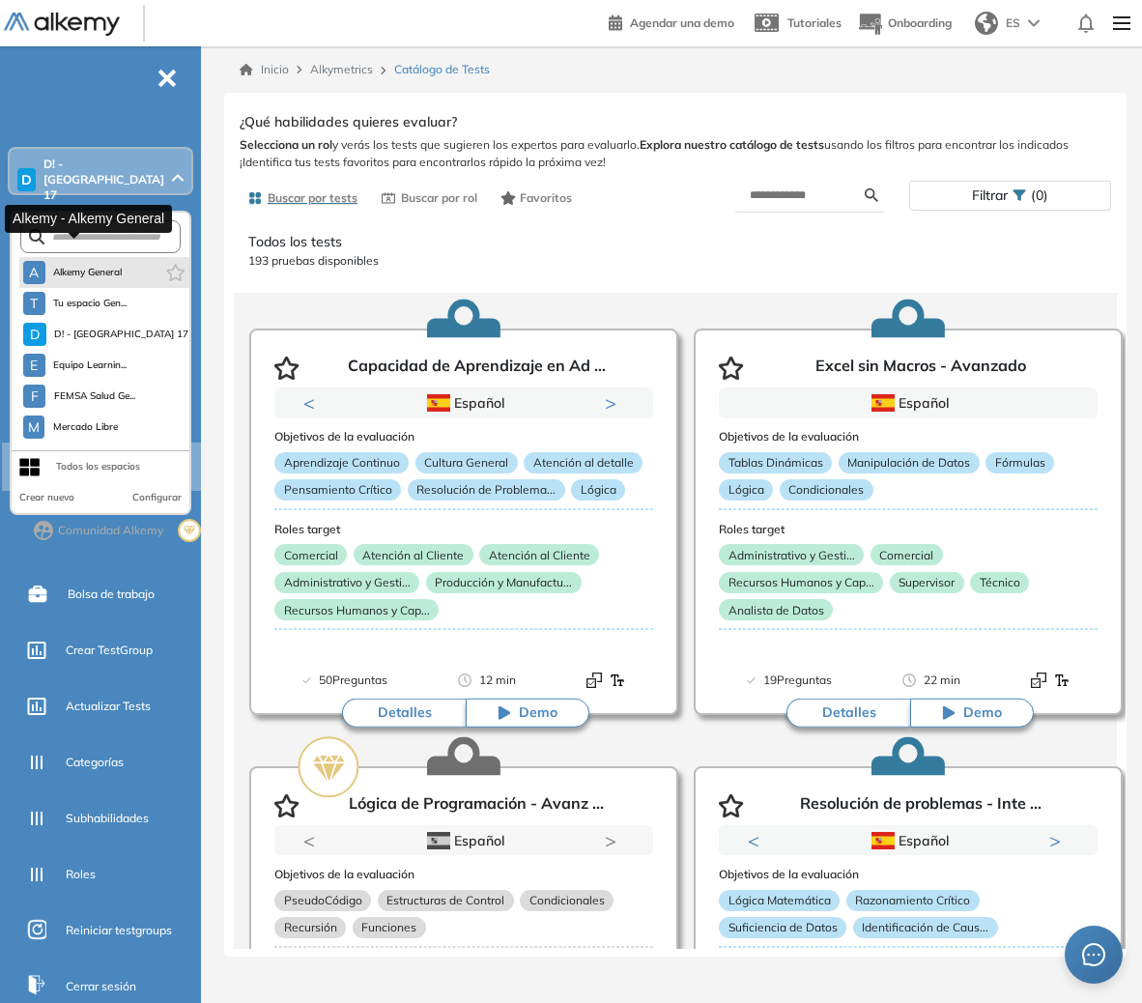
click at [118, 265] on span "Alkemy General" at bounding box center [88, 272] width 70 height 15
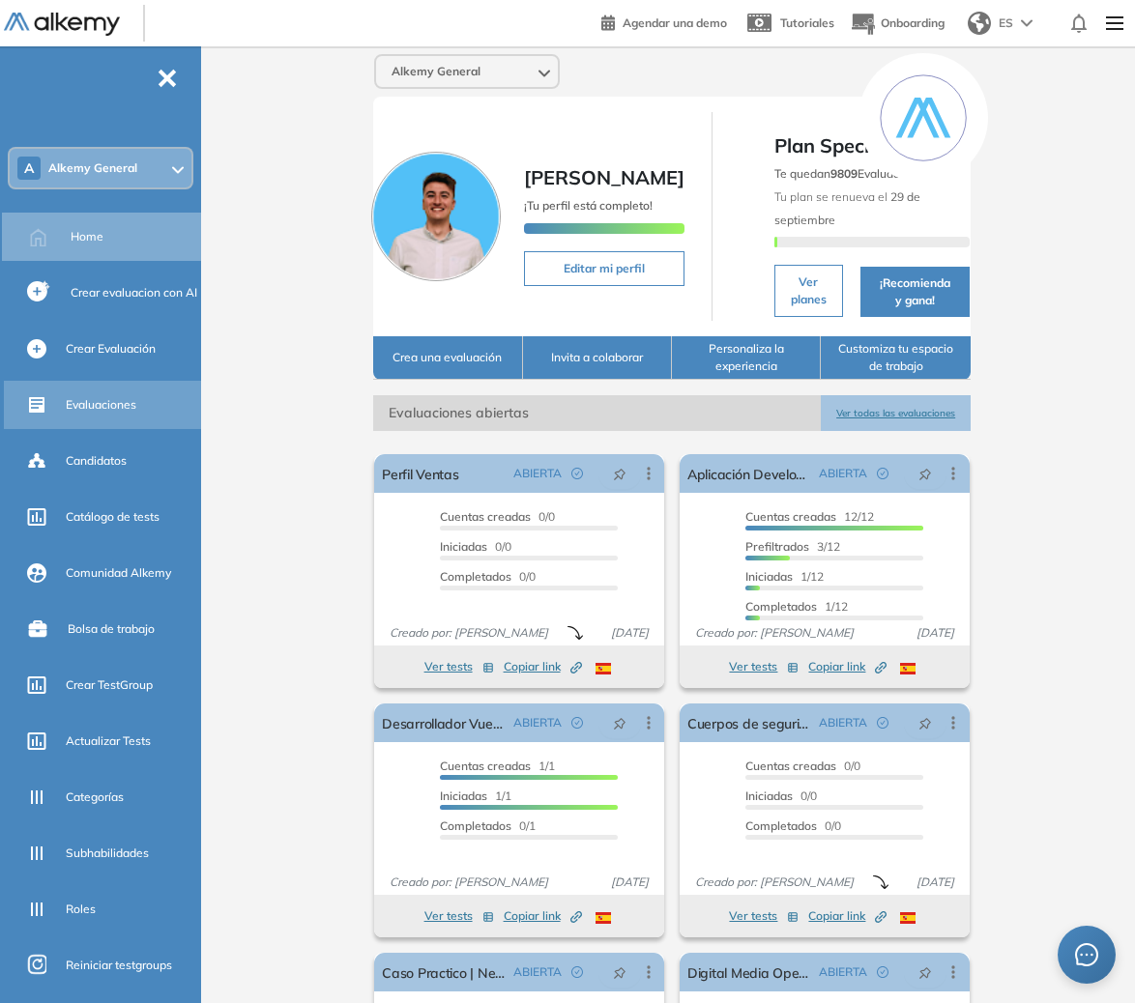
click at [90, 413] on span "Evaluaciones" at bounding box center [101, 404] width 71 height 17
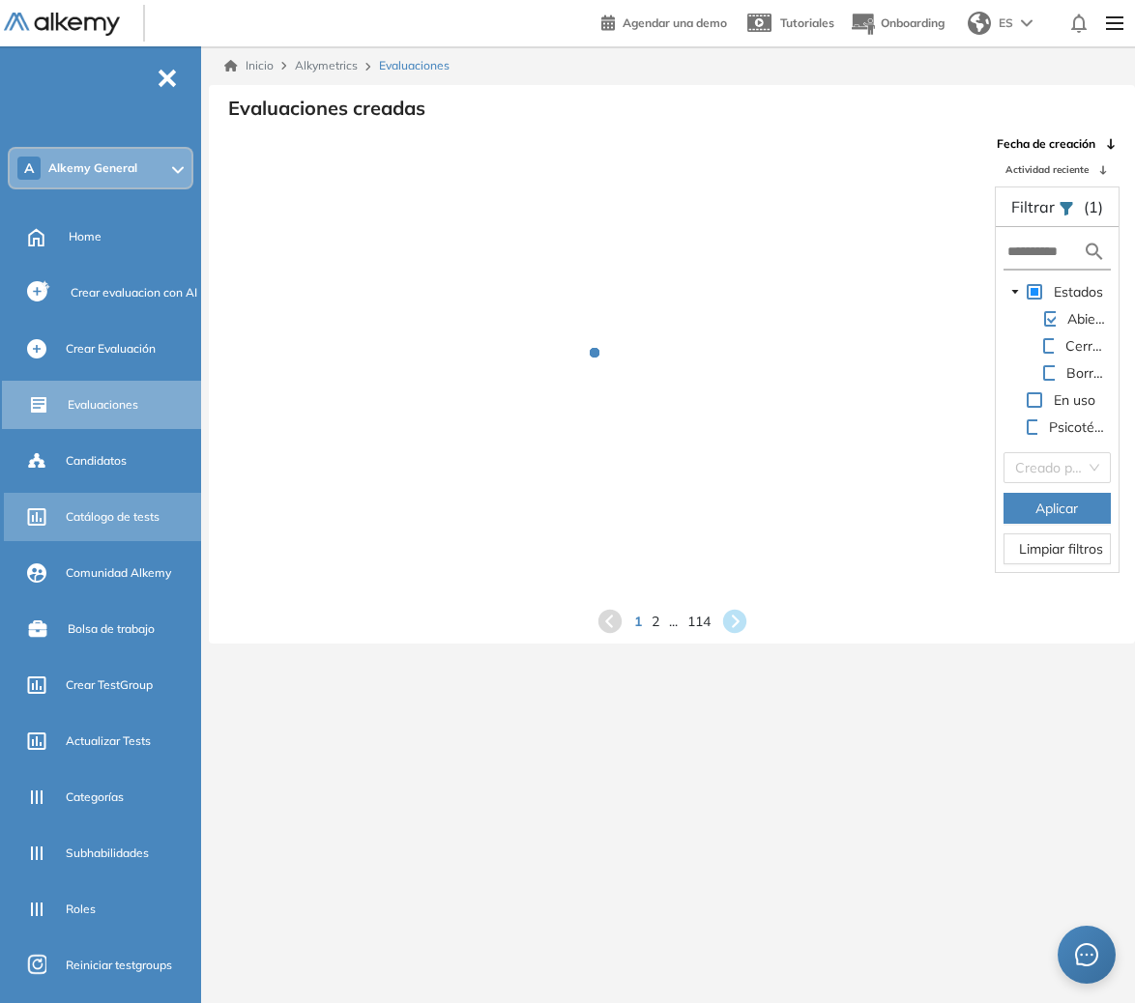
click at [90, 519] on span "Catálogo de tests" at bounding box center [113, 516] width 94 height 17
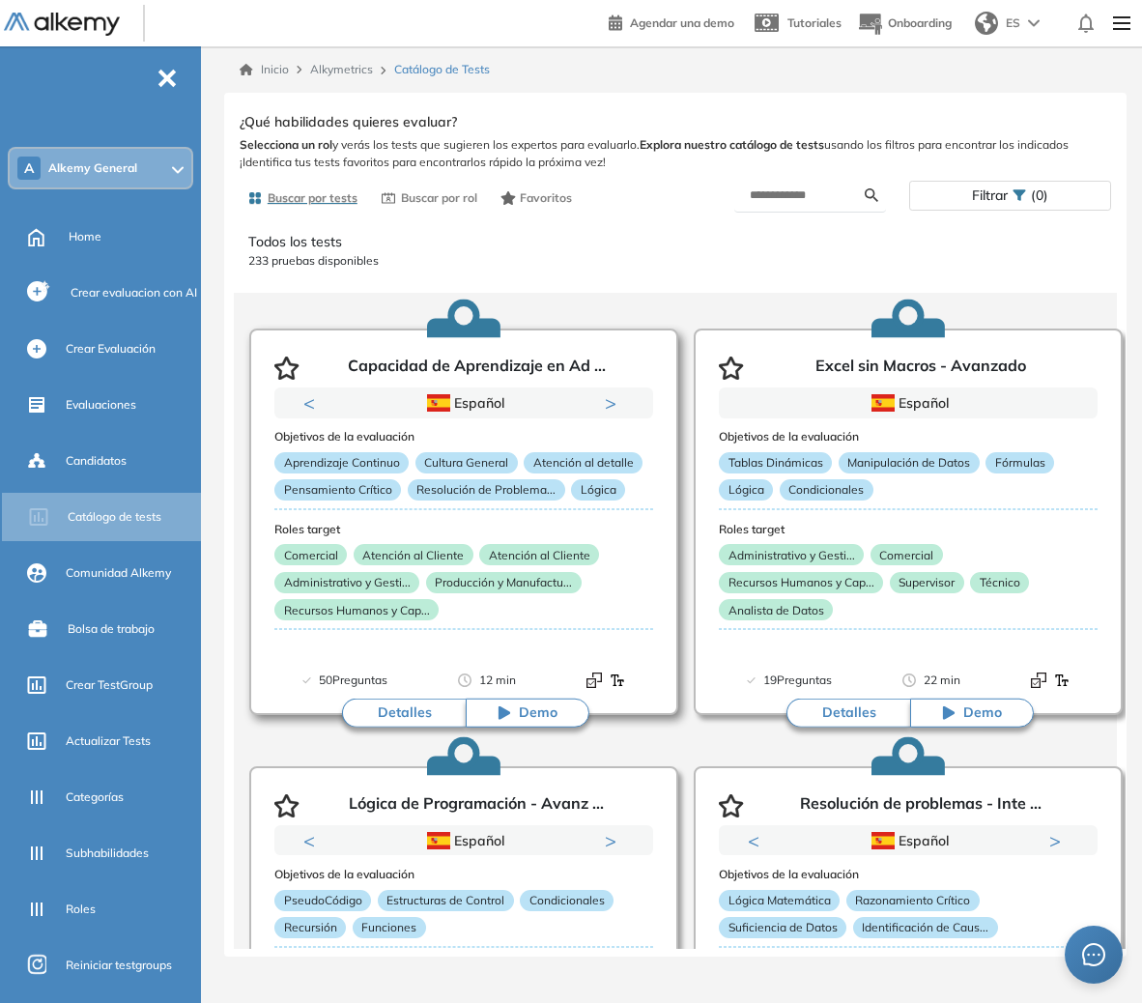
click at [512, 543] on div "Roles target Comercial Atención al Cliente Atención al Cliente Administrativo y…" at bounding box center [463, 575] width 379 height 105
click at [429, 722] on button "Detalles" at bounding box center [404, 713] width 124 height 29
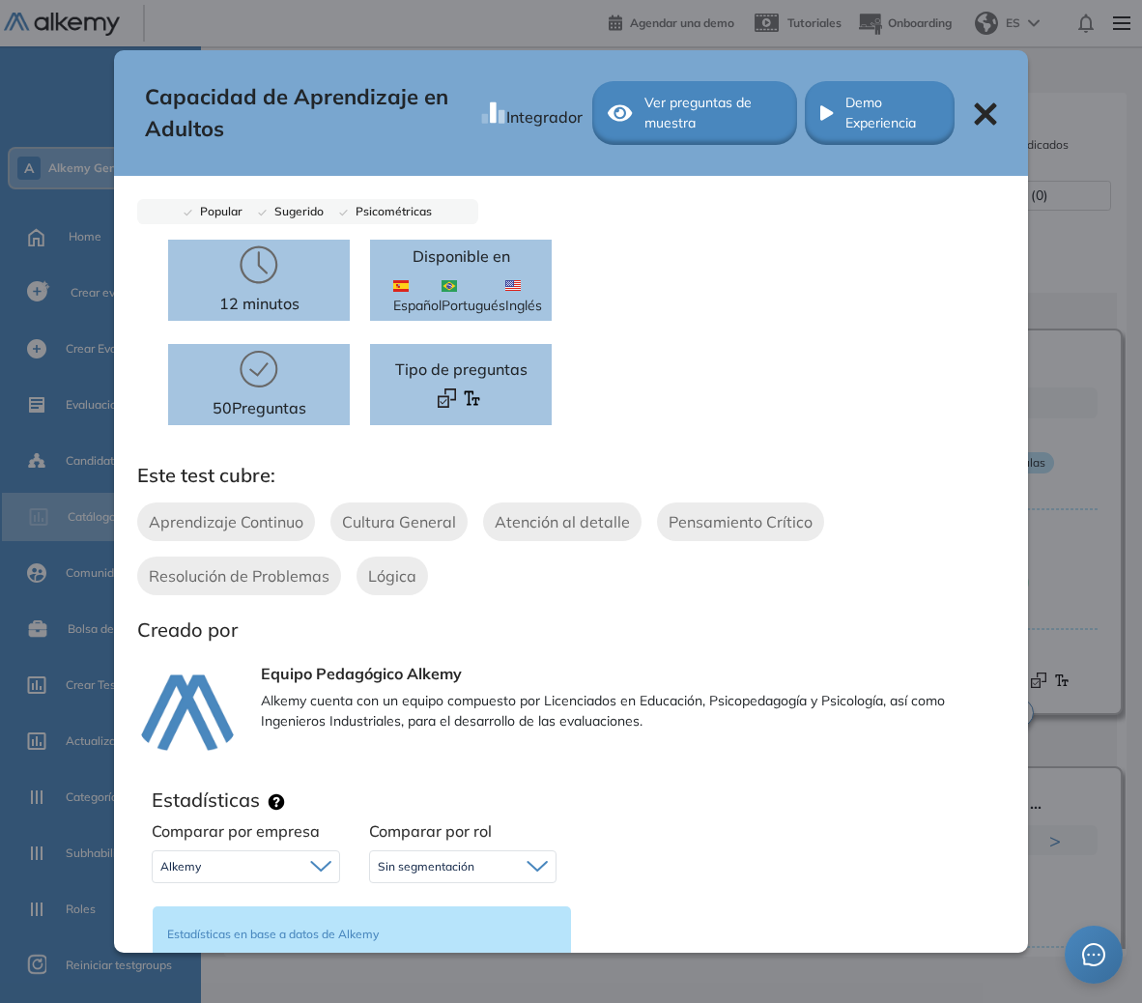
click at [700, 441] on div "12 minutos 50 Preguntas Disponible en Español Portugués Inglés Tipo de preguntas" at bounding box center [571, 352] width 868 height 224
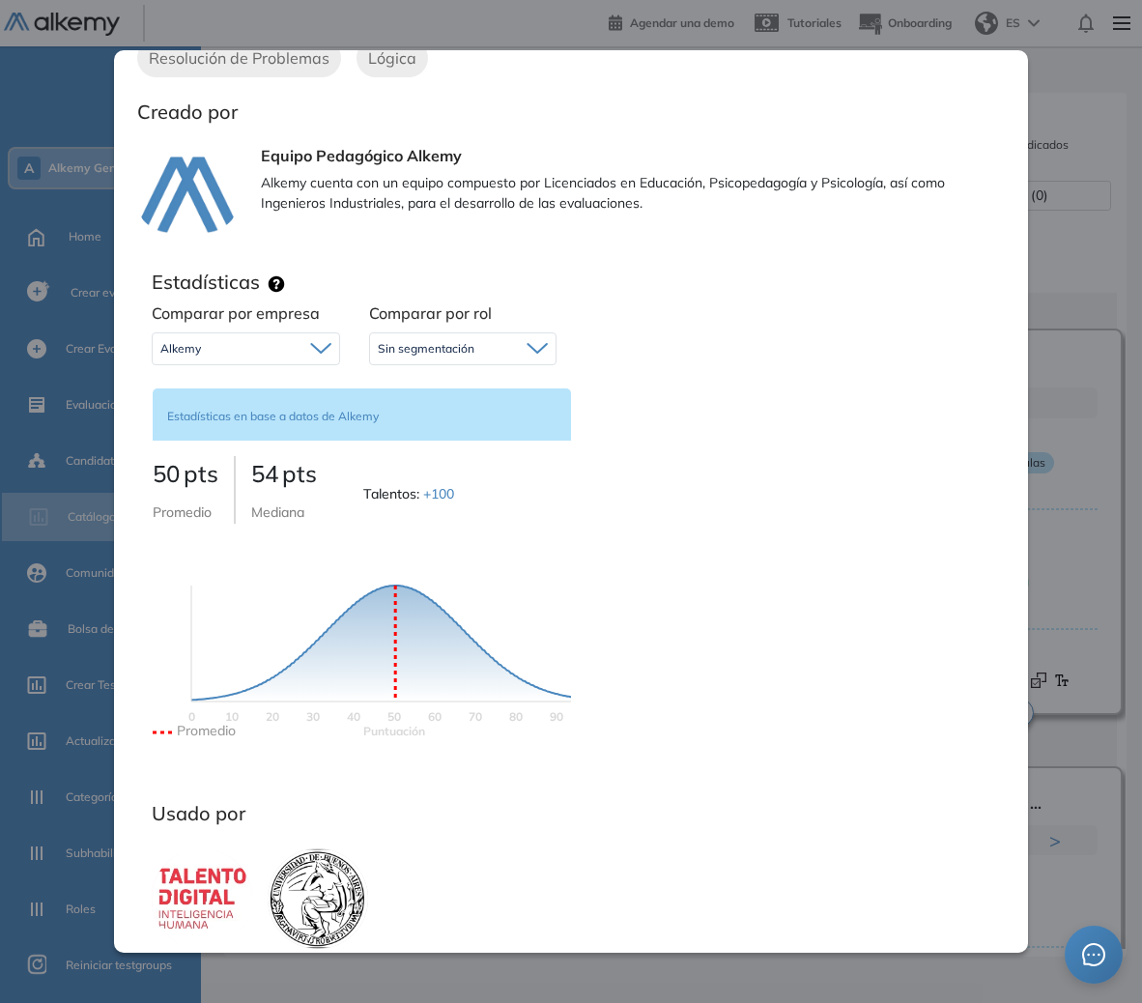
scroll to position [518, 0]
click at [1049, 178] on div "Capacidad de Aprendizaje en Adultos Integrador Ver preguntas de muestra Demo Ex…" at bounding box center [676, 528] width 872 height 841
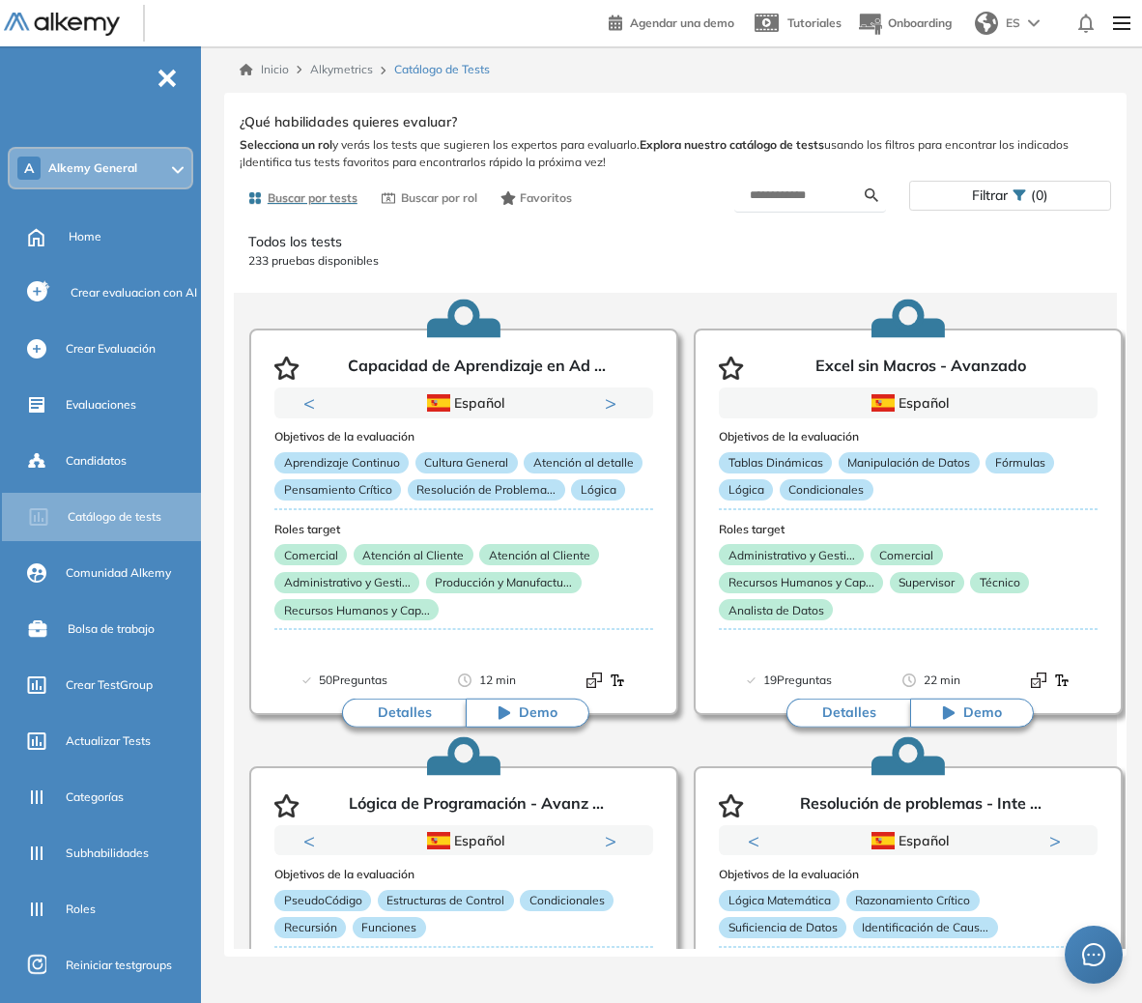
scroll to position [0, 0]
click at [429, 709] on button "Detalles" at bounding box center [404, 713] width 124 height 29
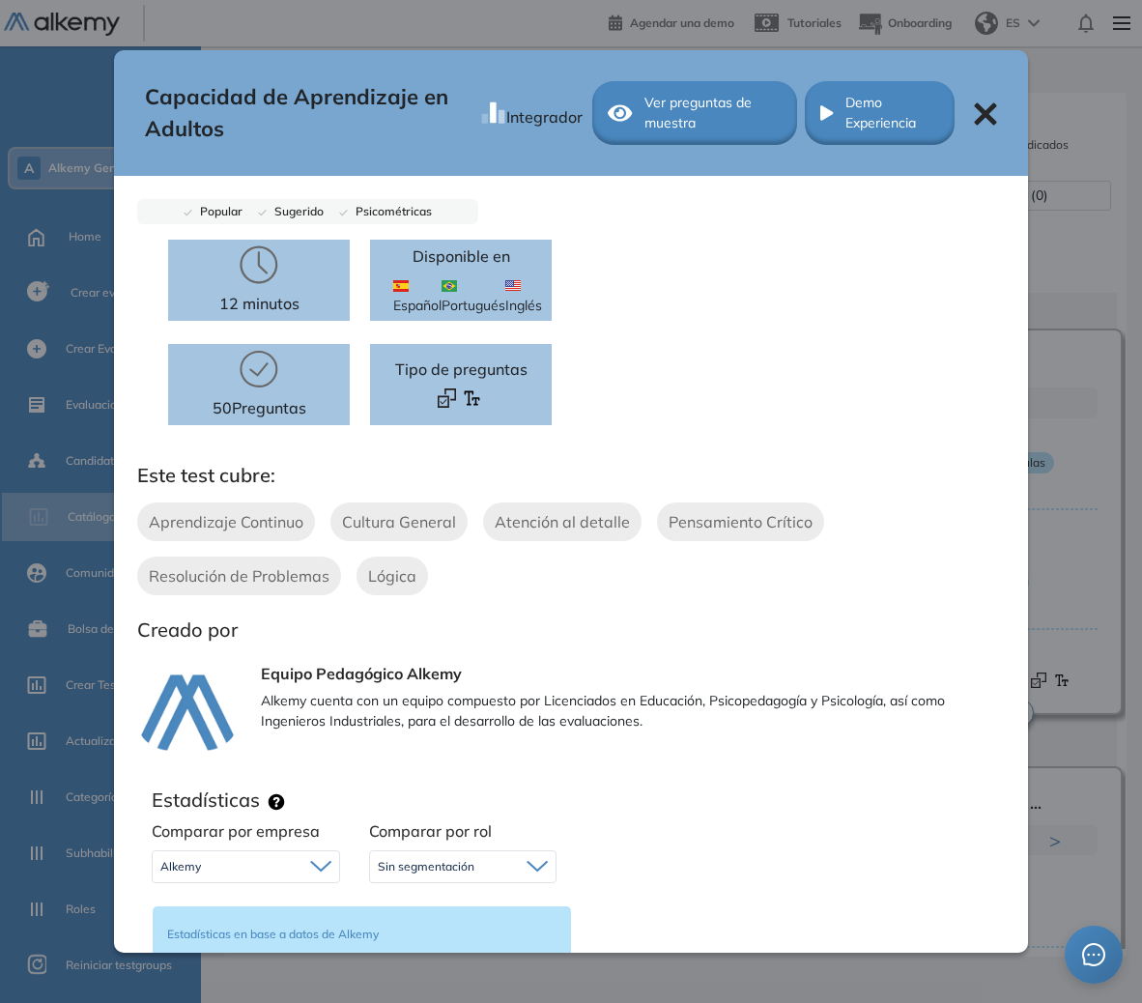
scroll to position [658, 0]
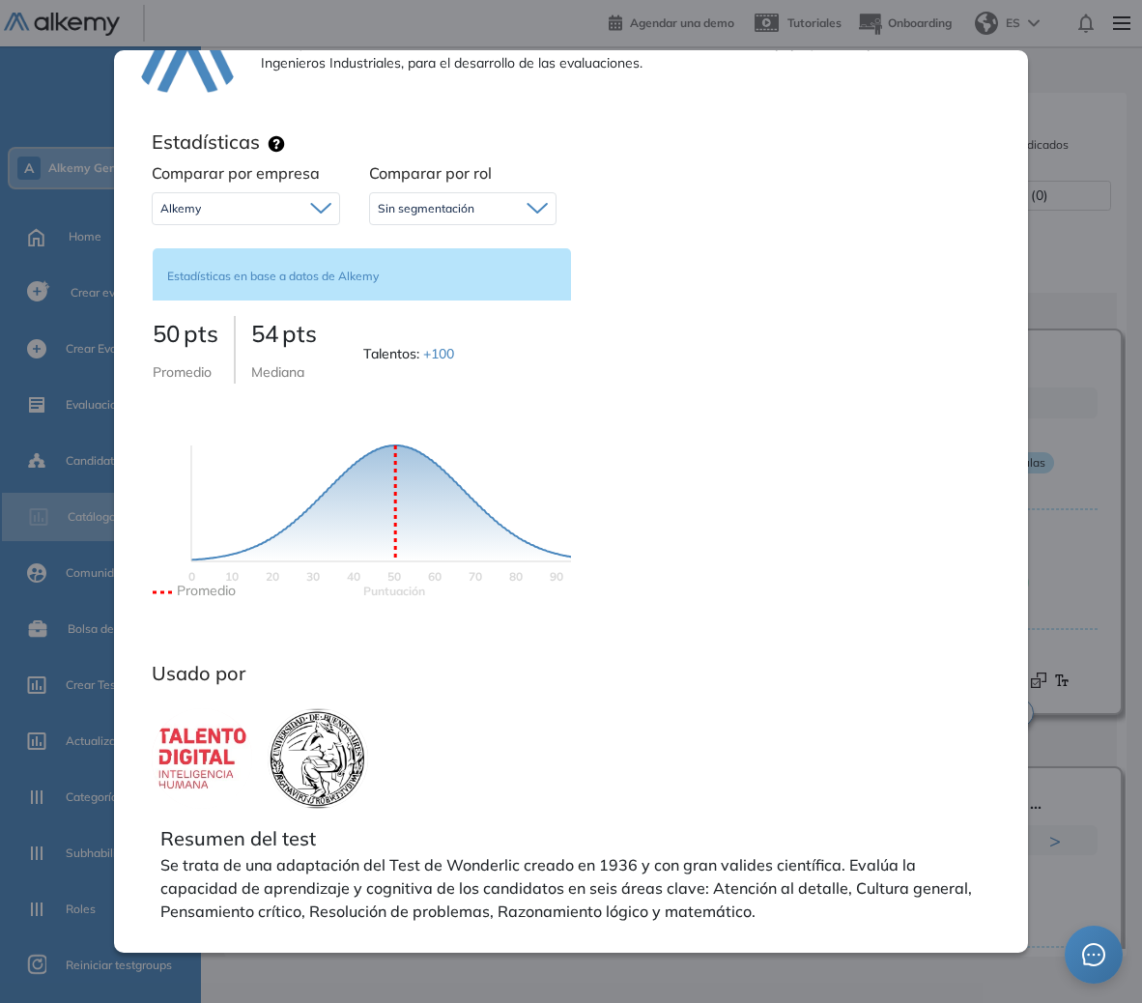
click at [253, 201] on div "Alkemy" at bounding box center [246, 208] width 186 height 31
click at [440, 213] on span "Sin segmentación" at bounding box center [426, 208] width 97 height 15
click at [217, 203] on div "Alkemy" at bounding box center [246, 208] width 186 height 31
click at [184, 256] on li "Sin segmentación" at bounding box center [205, 250] width 89 height 19
click at [434, 215] on span "Sin segmentación" at bounding box center [426, 208] width 97 height 15
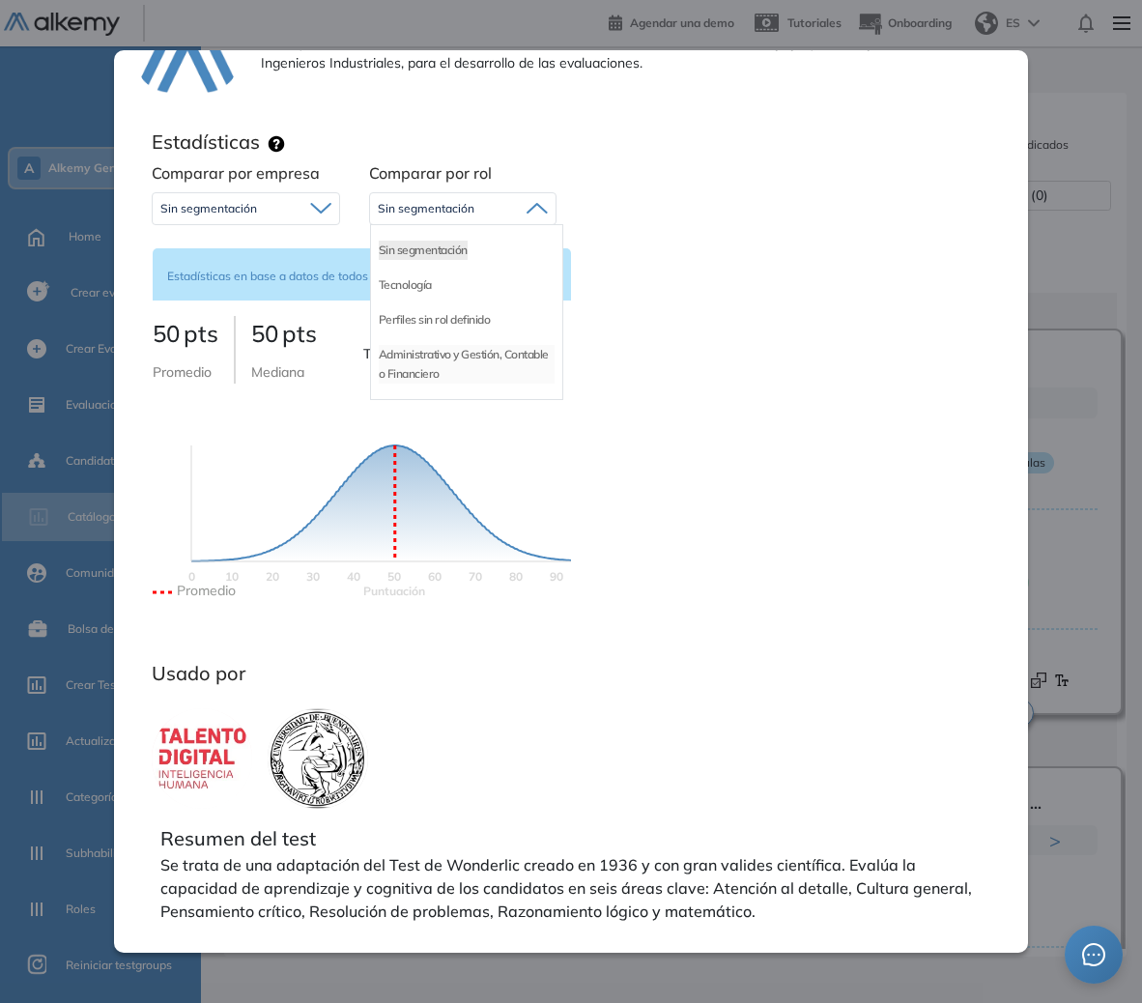
click at [469, 360] on li "Administrativo y Gestión, Contable o Financiero" at bounding box center [467, 364] width 176 height 39
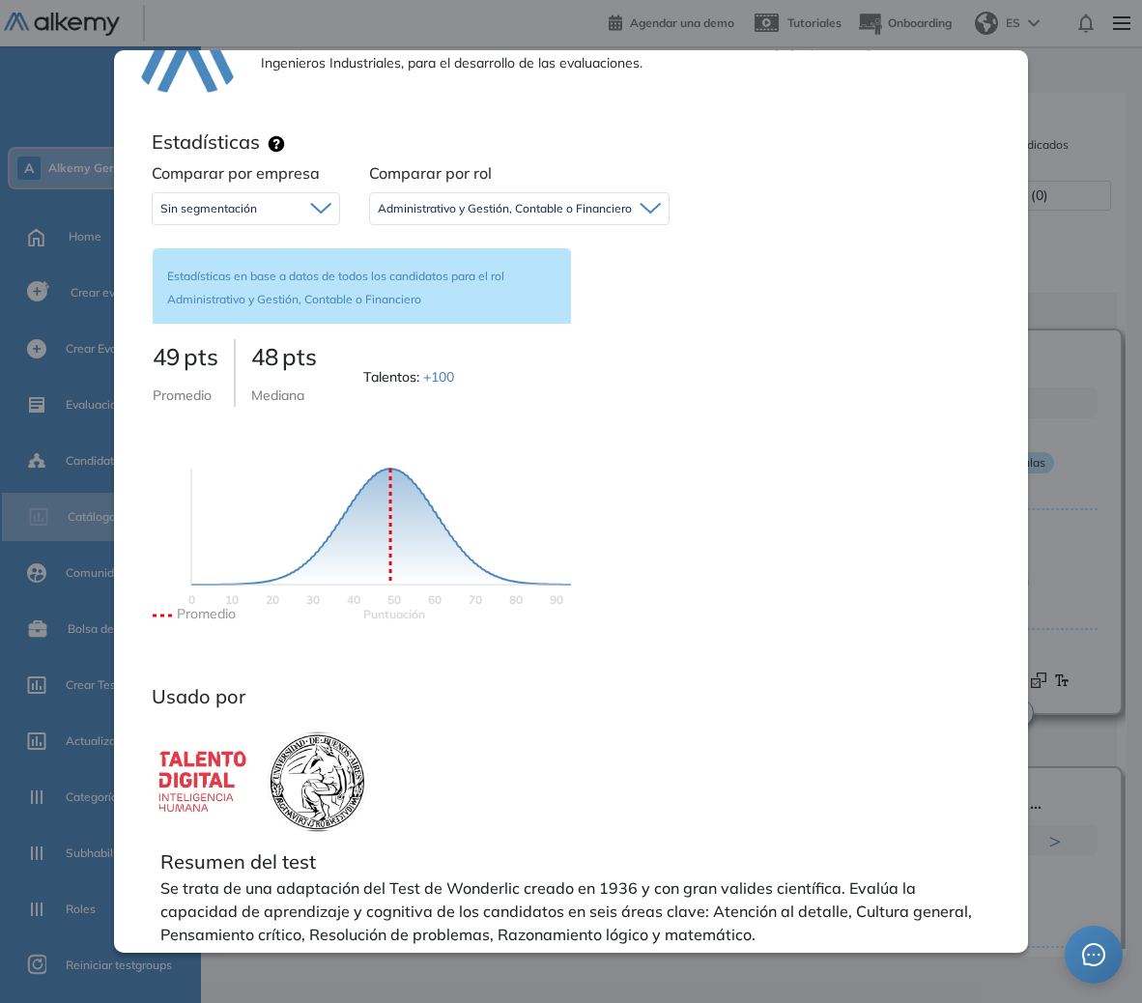
click at [1095, 370] on div "Capacidad de Aprendizaje en Adultos Integrador Ver preguntas de muestra Demo Ex…" at bounding box center [676, 528] width 872 height 841
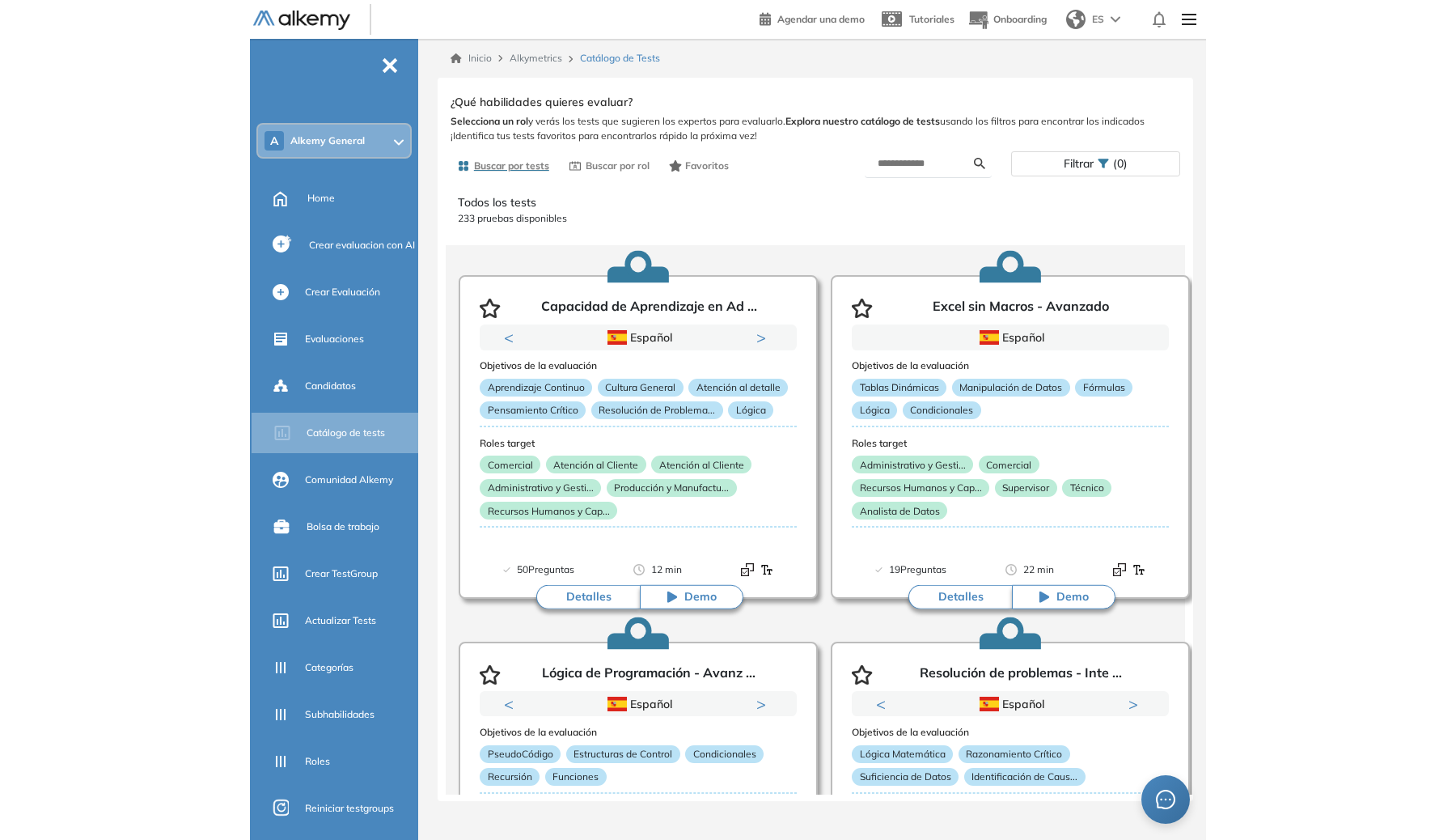
scroll to position [0, 0]
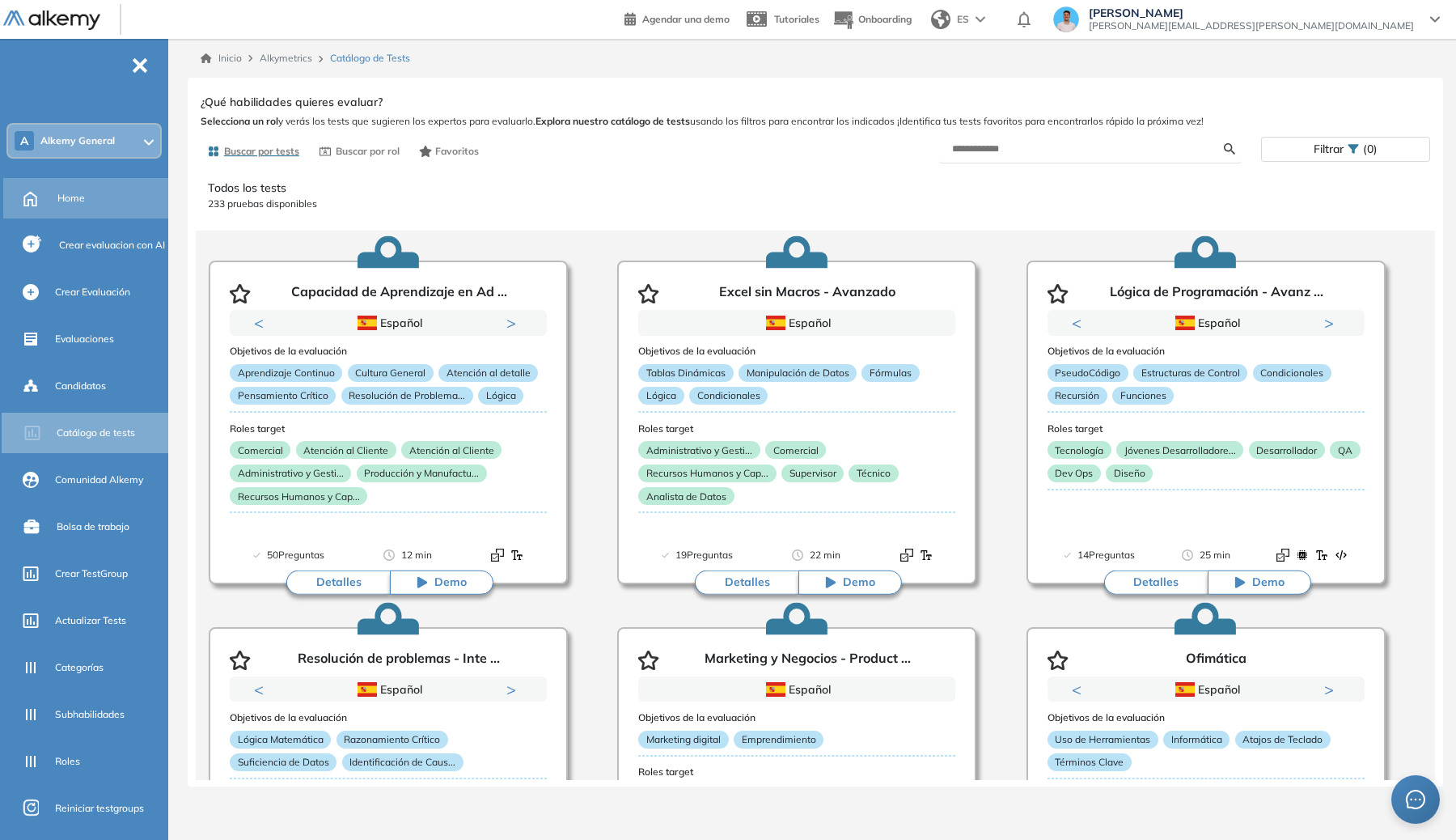
click at [109, 193] on div "Home" at bounding box center [111, 198] width 108 height 28
